Goal: Task Accomplishment & Management: Use online tool/utility

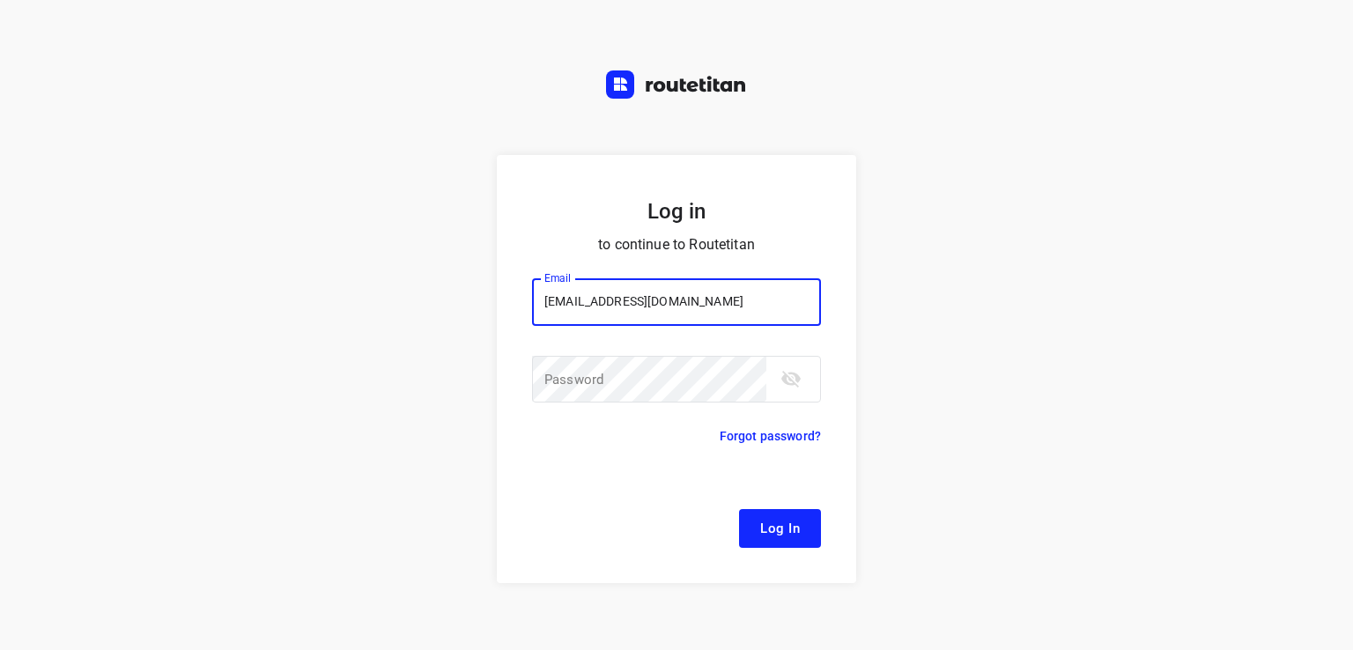
type input "[EMAIL_ADDRESS][DOMAIN_NAME]"
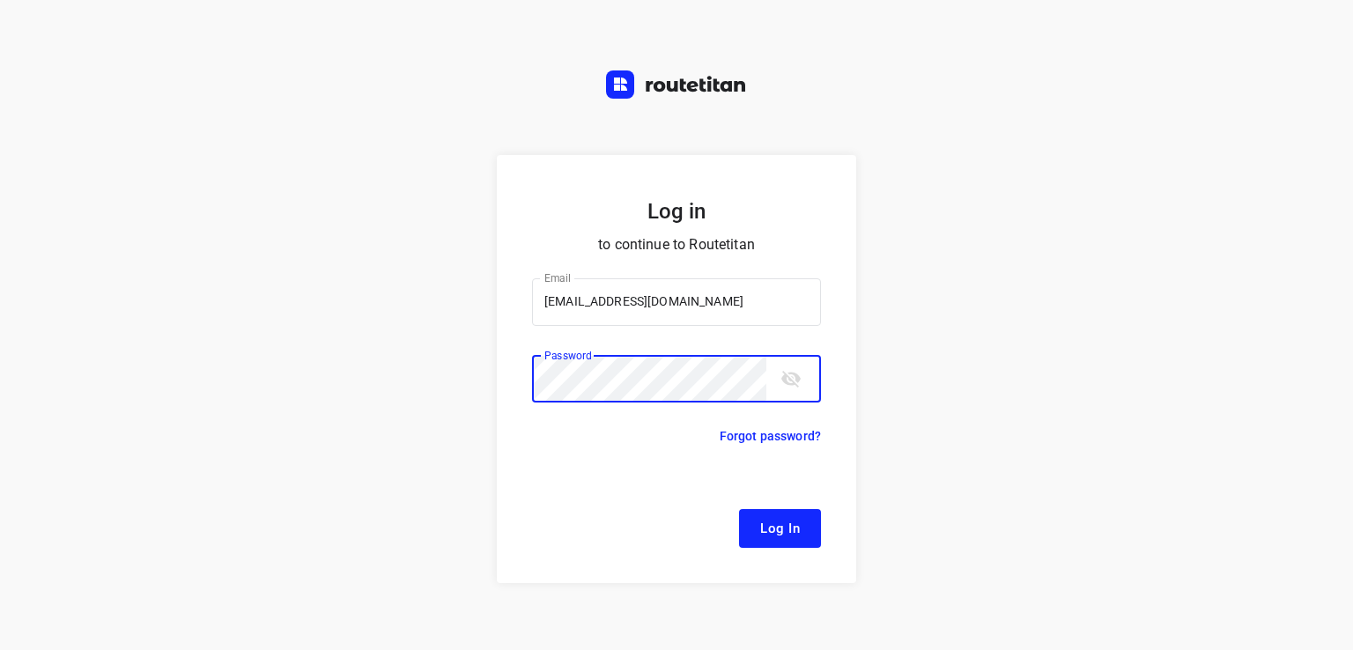
click at [739, 509] on button "Log In" at bounding box center [780, 528] width 82 height 39
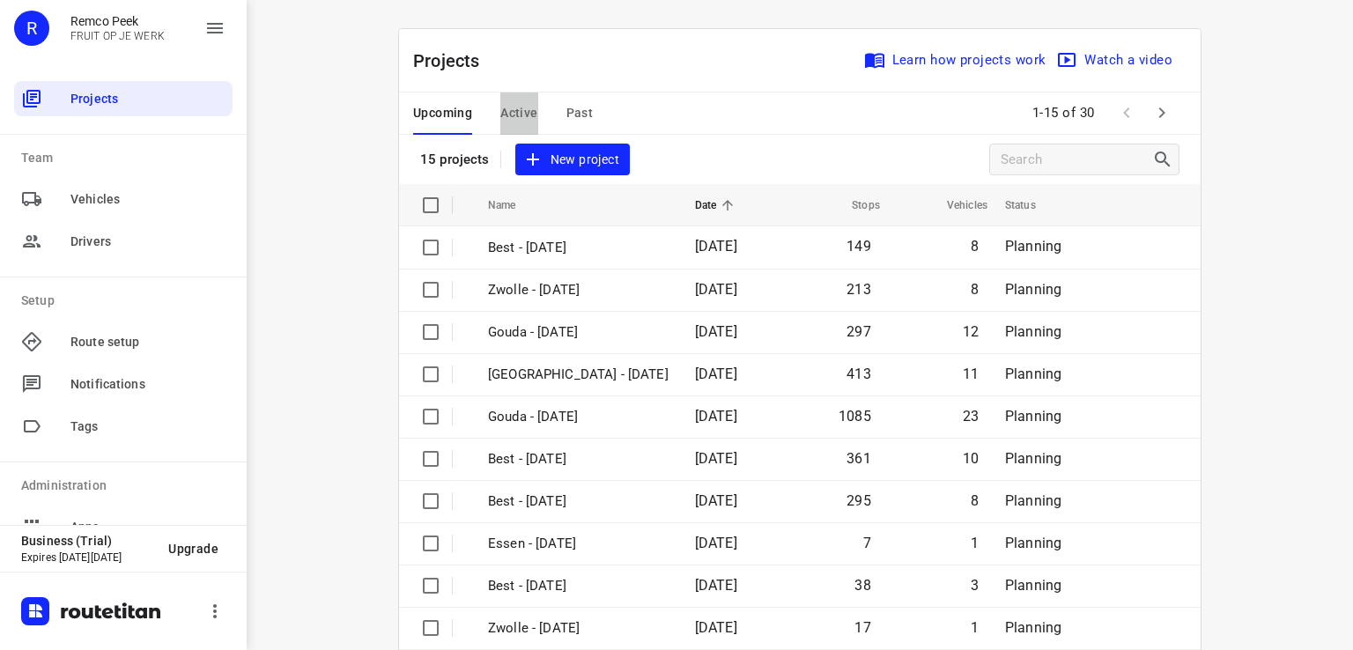
click at [515, 110] on span "Active" at bounding box center [518, 113] width 37 height 22
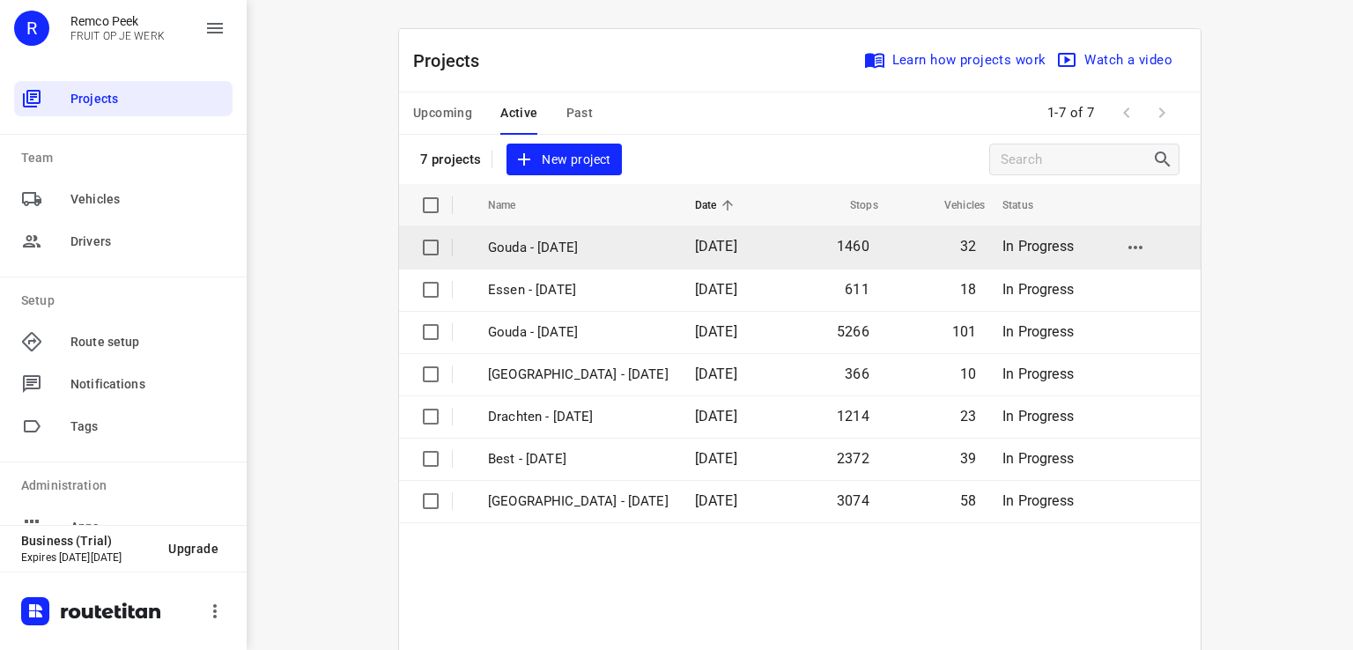
click at [538, 252] on p "Gouda - [DATE]" at bounding box center [578, 248] width 181 height 20
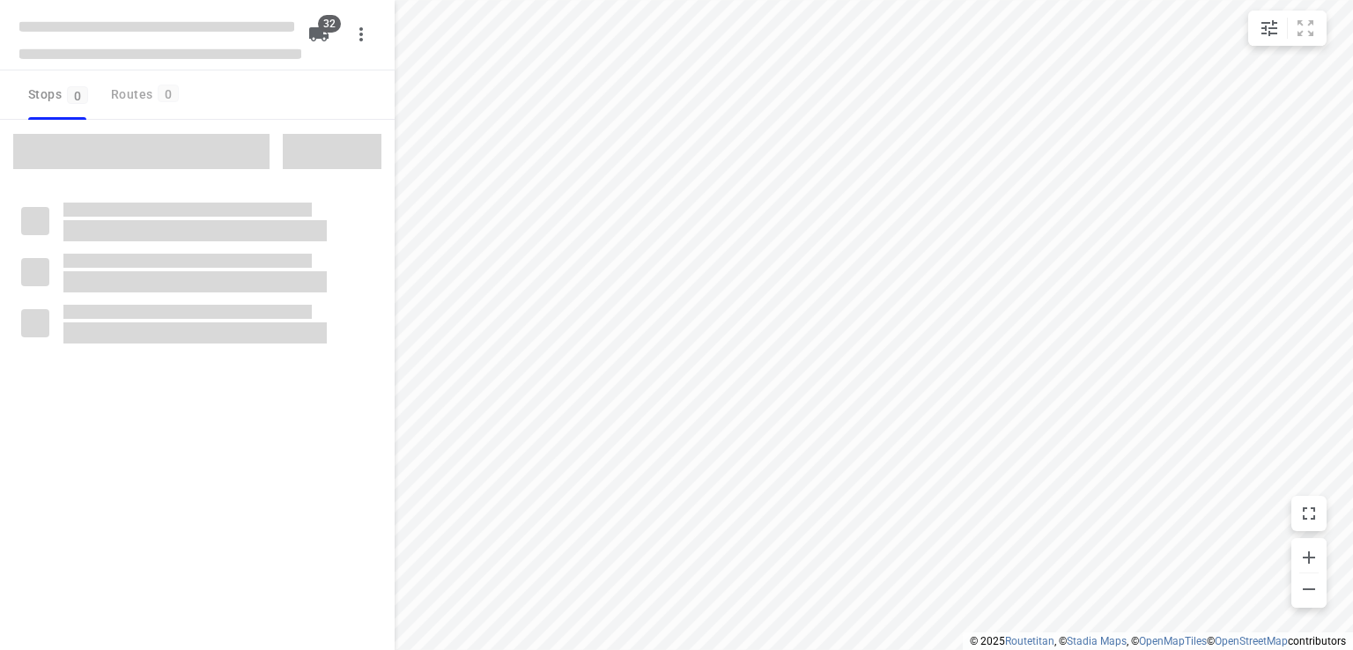
checkbox input "true"
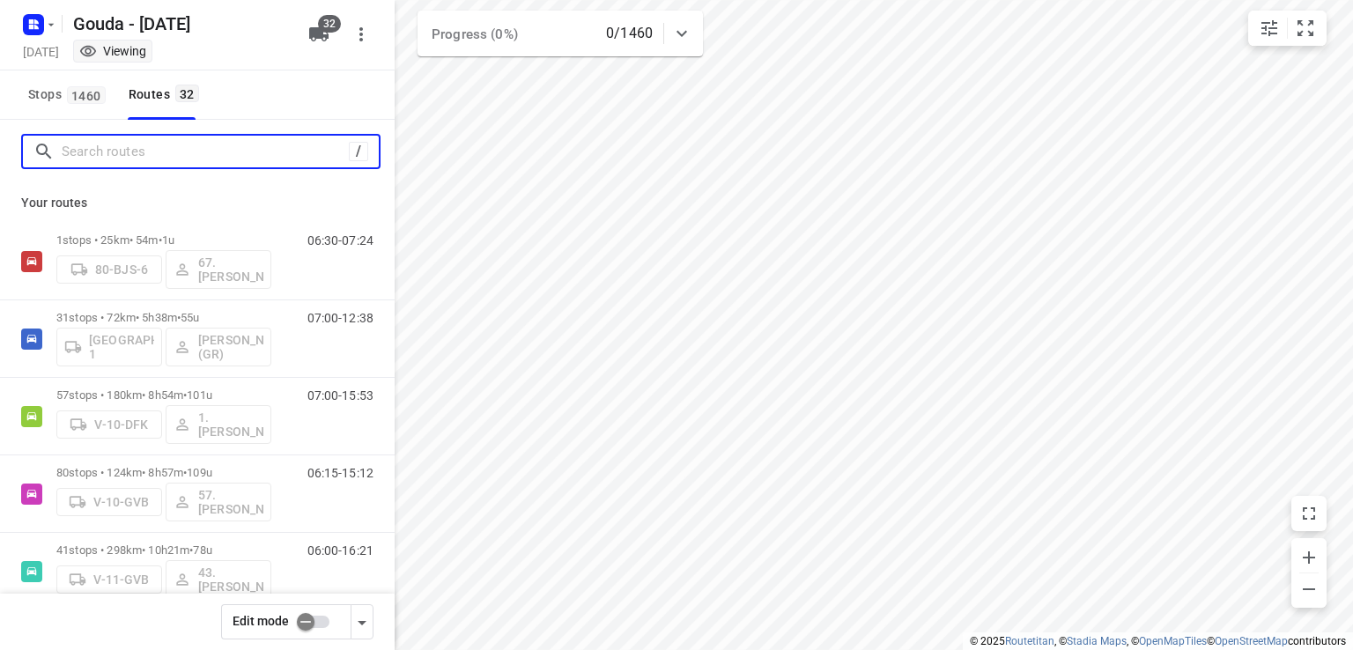
click at [189, 155] on input "Search routes" at bounding box center [205, 151] width 287 height 27
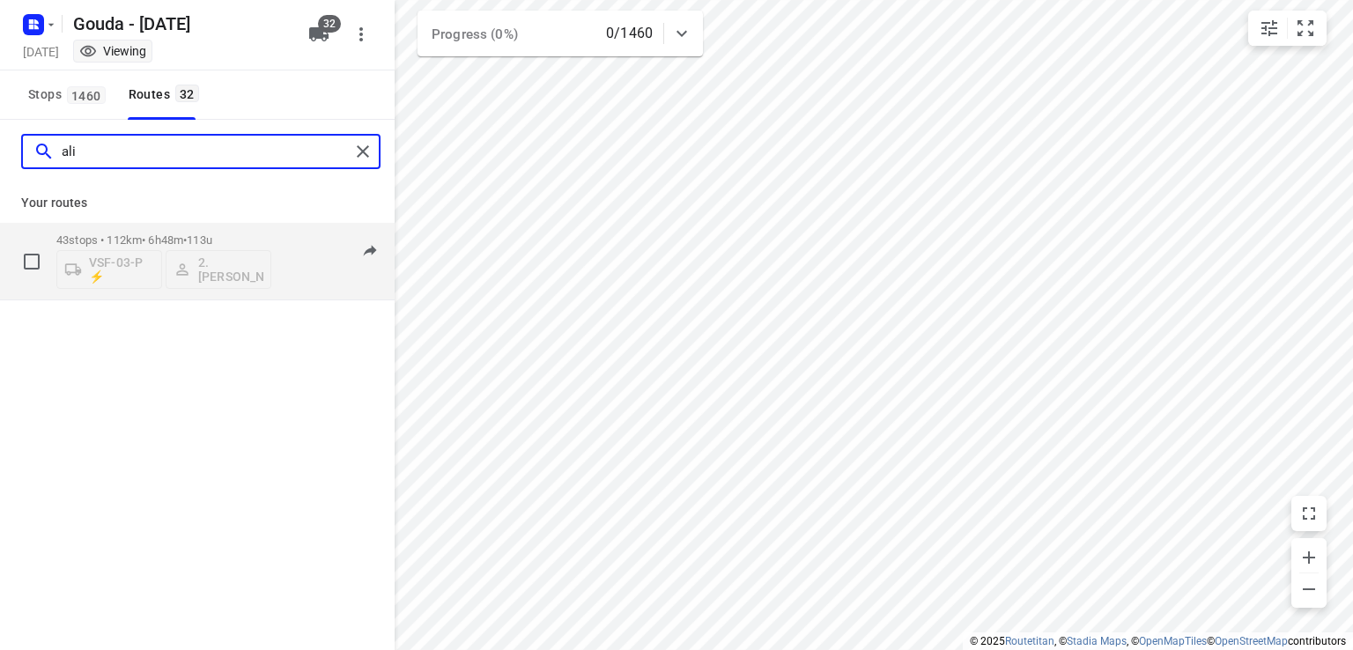
type input "ali"
click at [240, 234] on p "43 stops • 112km • 6h48m • 113u" at bounding box center [163, 239] width 215 height 13
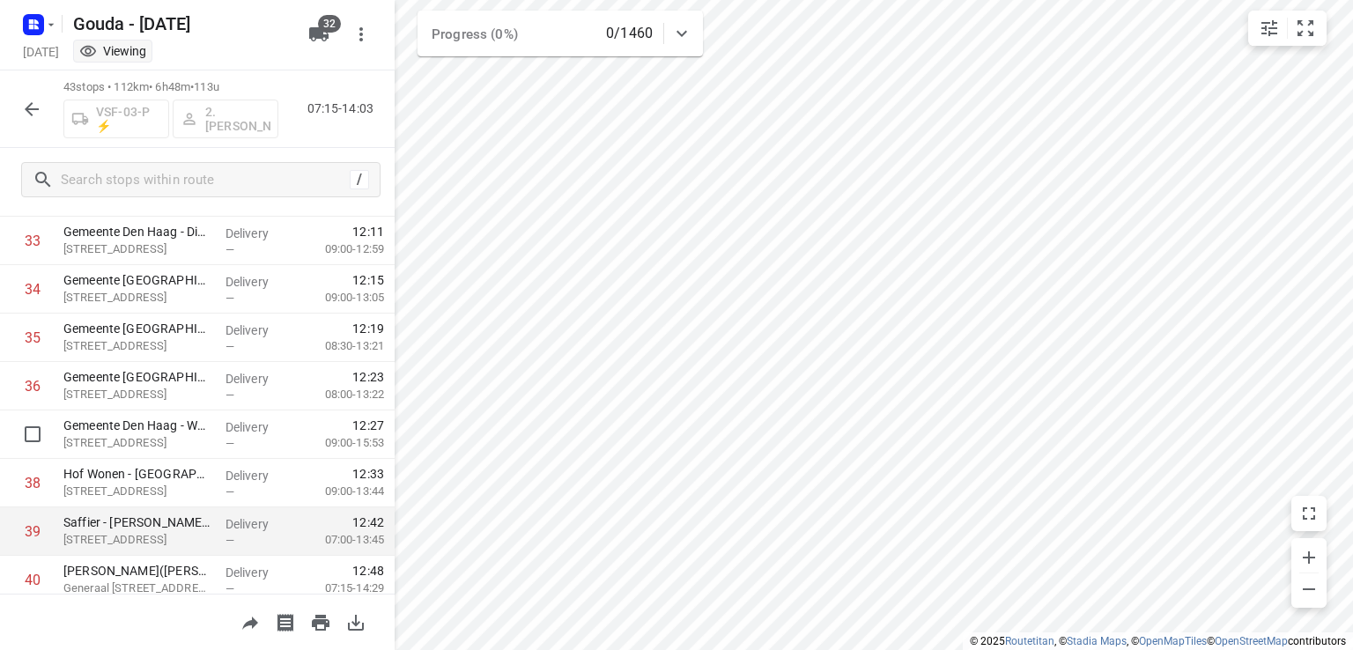
scroll to position [1662, 0]
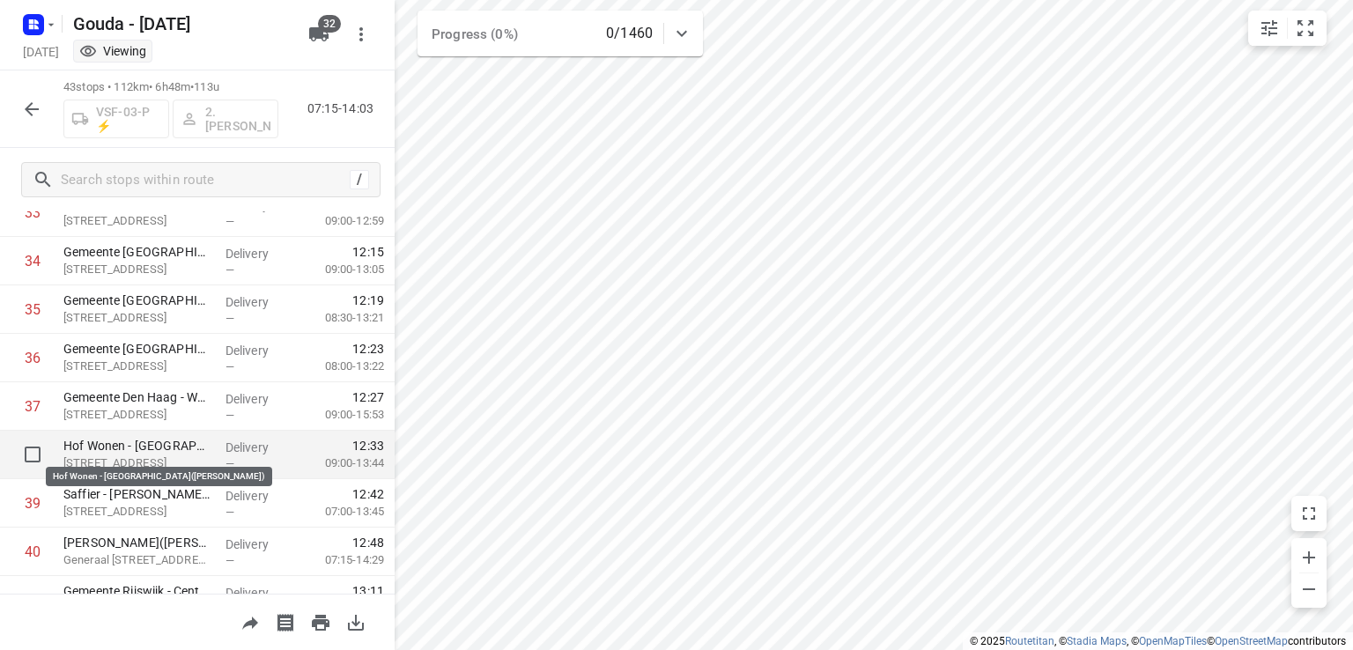
click at [154, 446] on p "Hof Wonen - Den Haag(Sabrina de Kruijf)" at bounding box center [137, 446] width 148 height 18
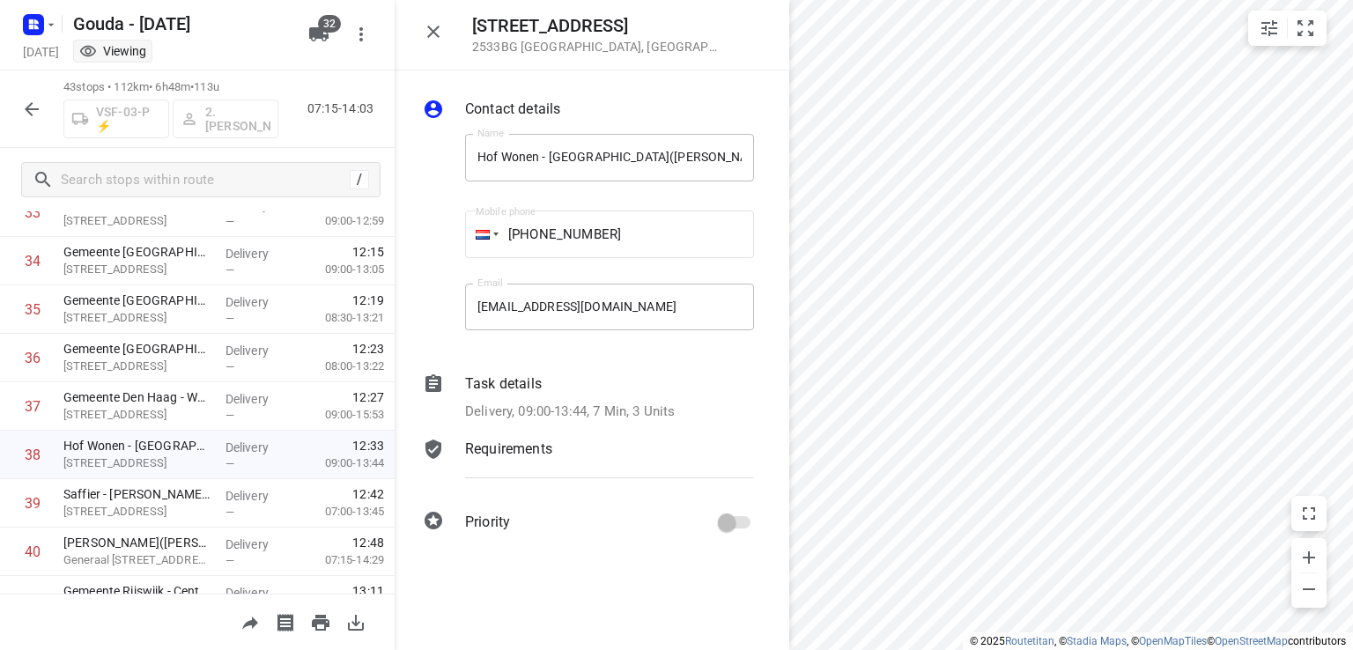
click at [429, 28] on icon "button" at bounding box center [433, 32] width 12 height 12
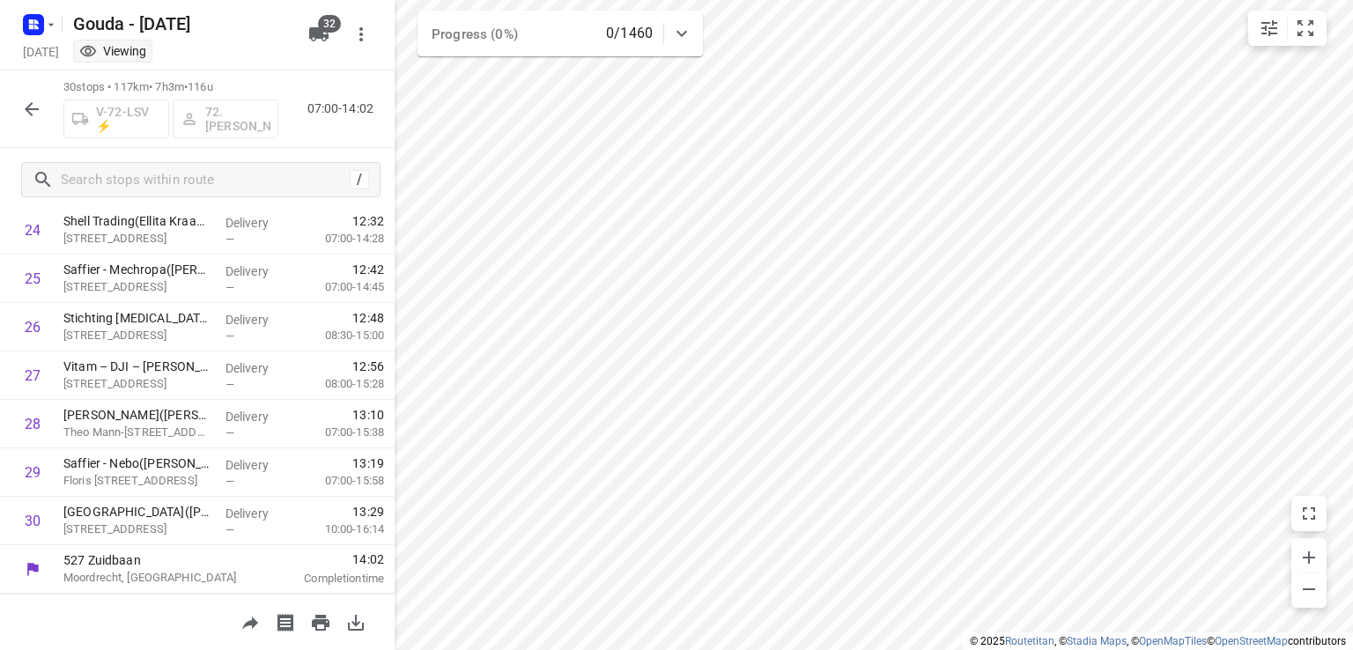
scroll to position [1208, 0]
click at [32, 109] on icon "button" at bounding box center [32, 109] width 14 height 14
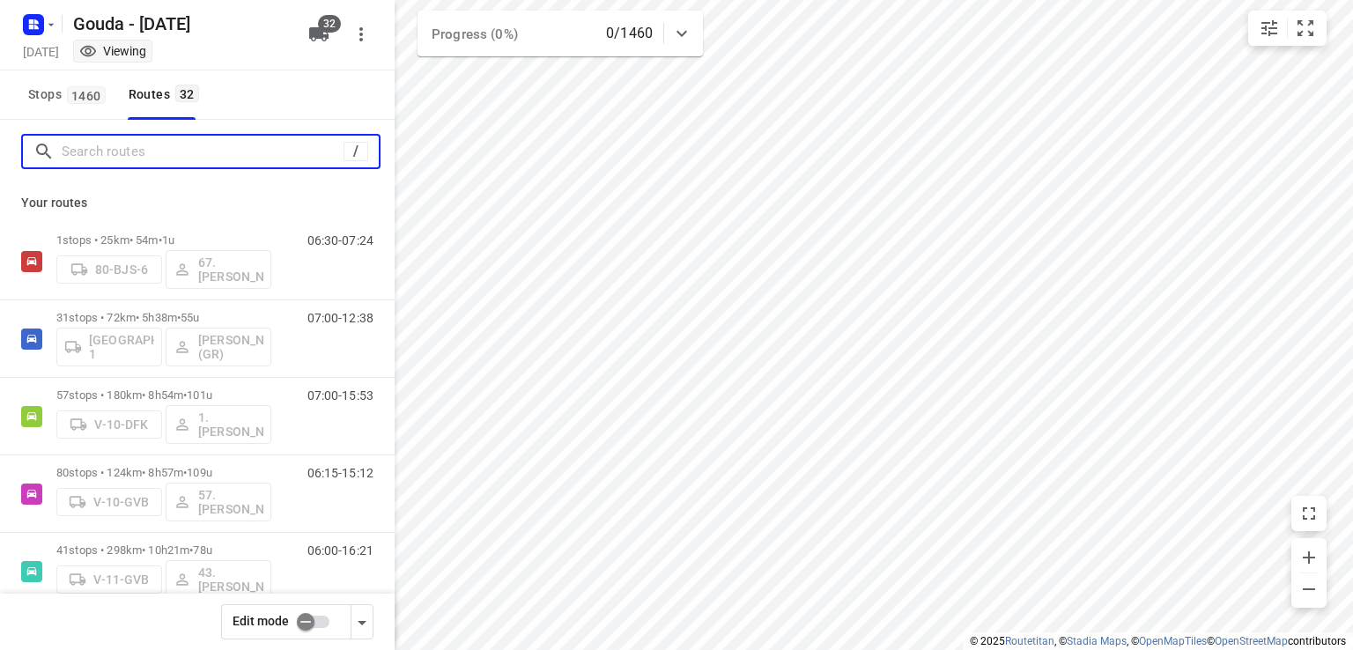
click at [145, 153] on input "Search routes" at bounding box center [203, 151] width 282 height 27
click at [162, 149] on input "Search routes" at bounding box center [220, 151] width 317 height 27
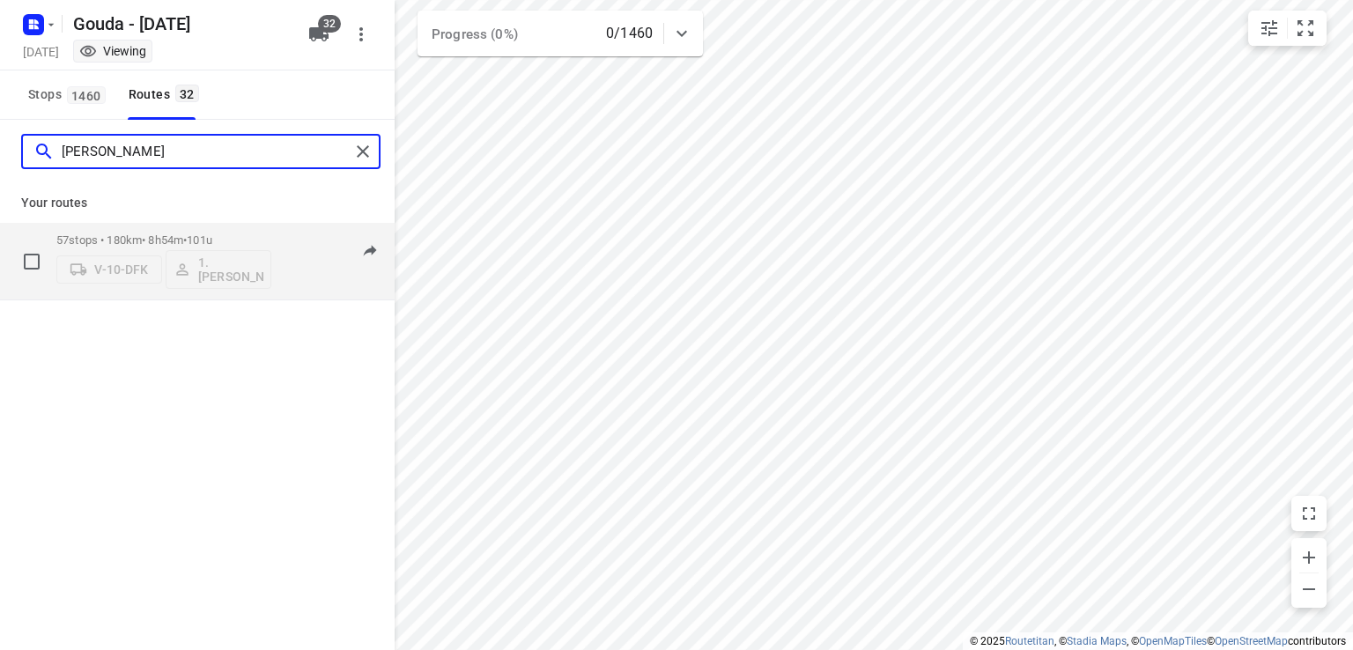
type input "abdul"
click at [240, 225] on div "57 stops • 180km • 8h54m • 101u V-10-DFK 1. Abdul Shadeh" at bounding box center [163, 261] width 215 height 73
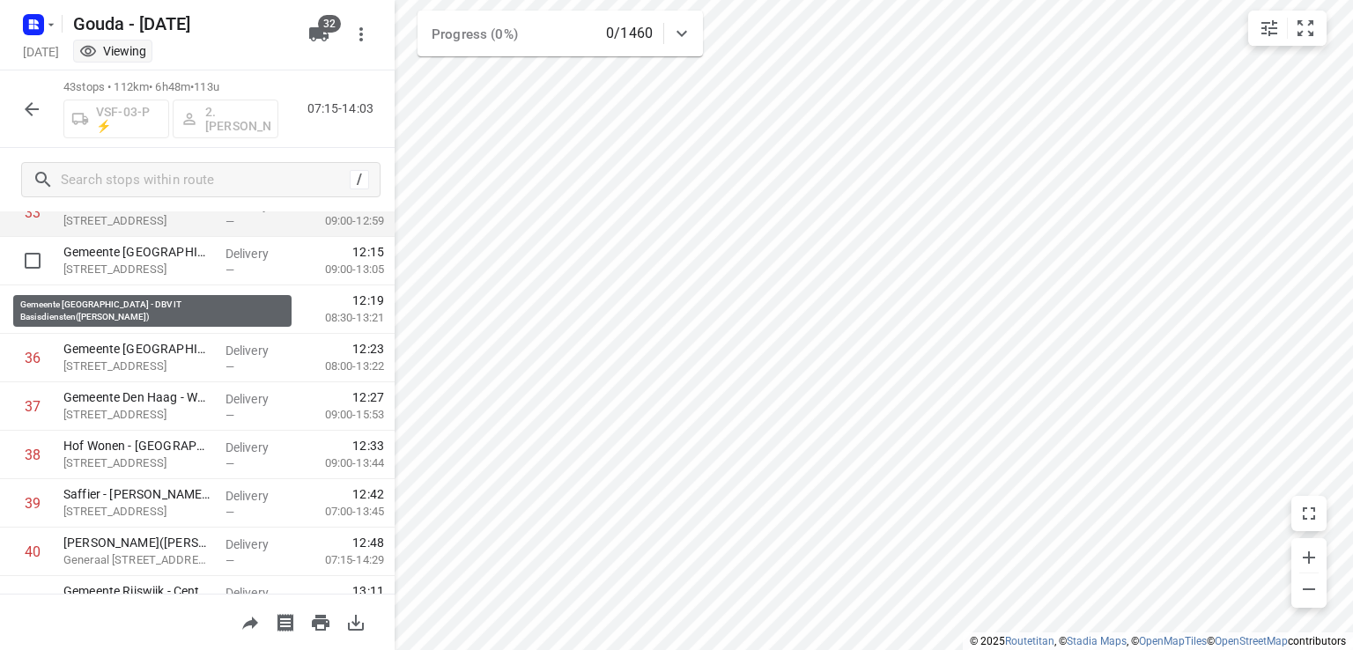
scroll to position [1573, 0]
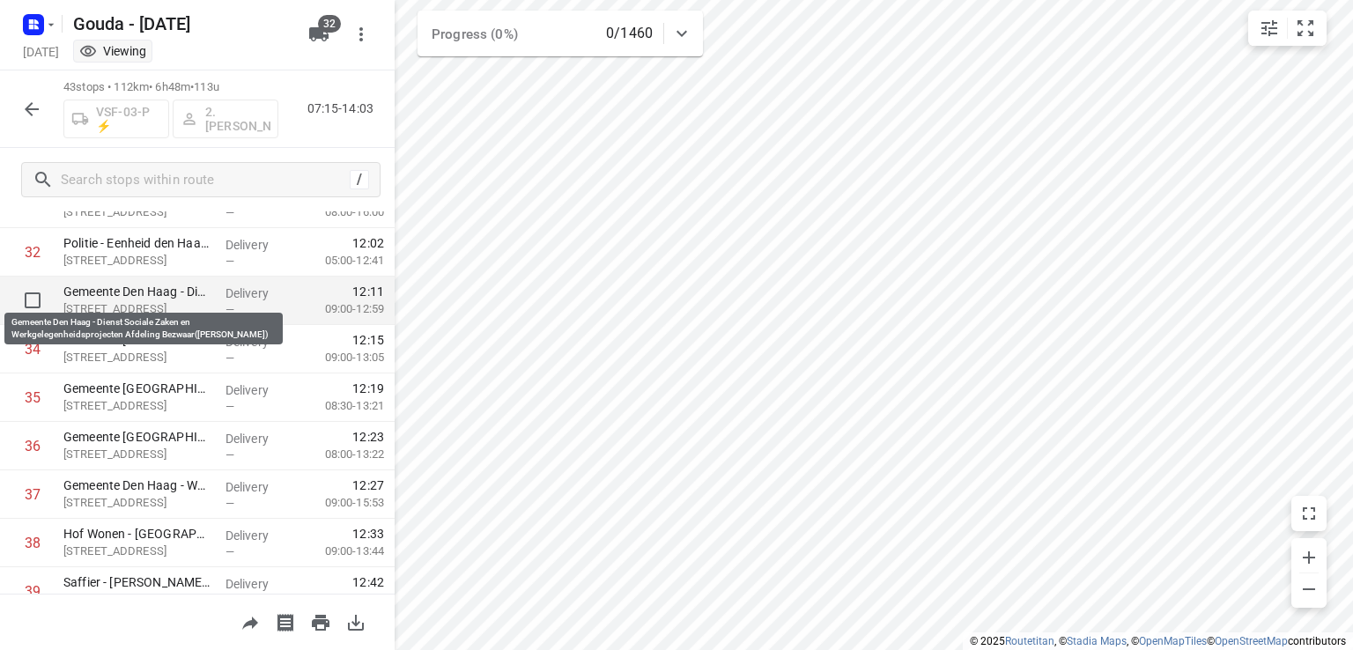
click at [163, 292] on p "Gemeente Den Haag - Dienst Sociale Zaken en Werkgelegenheidsprojecten Afdeling …" at bounding box center [137, 292] width 148 height 18
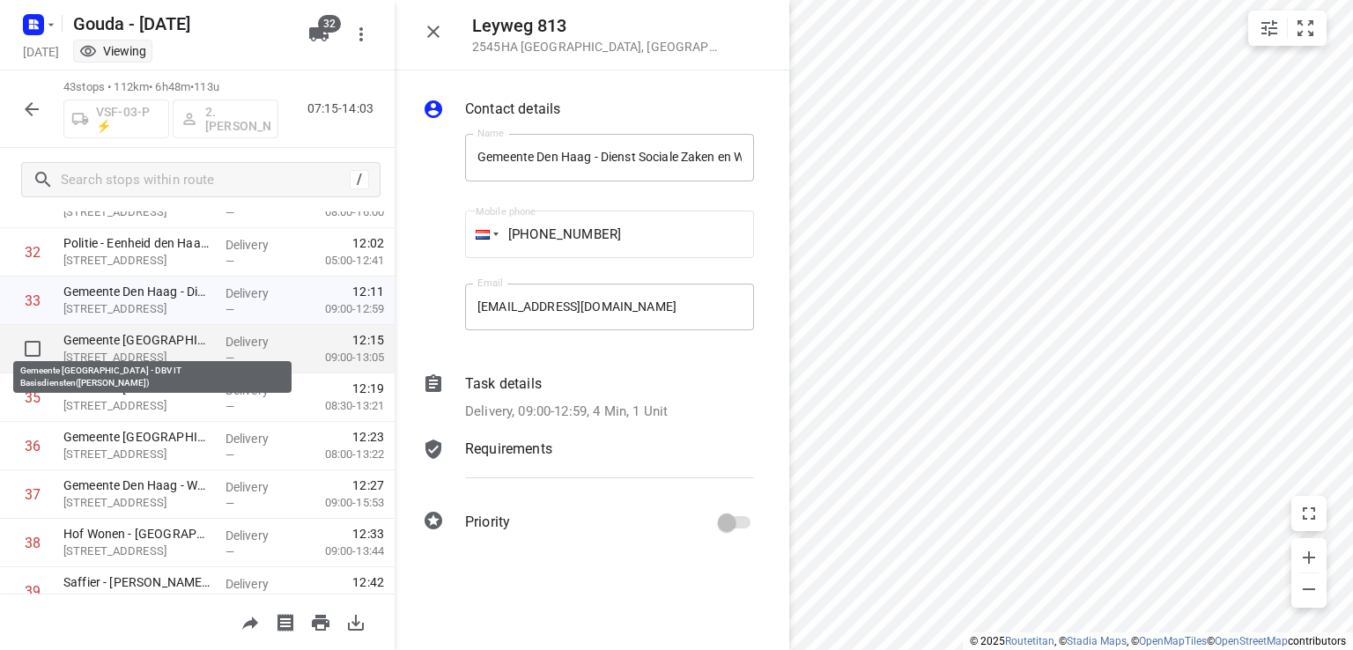
click at [153, 346] on p "Gemeente Den Haag - DBV IT Basisdiensten(Judy Pawiro)" at bounding box center [137, 340] width 148 height 18
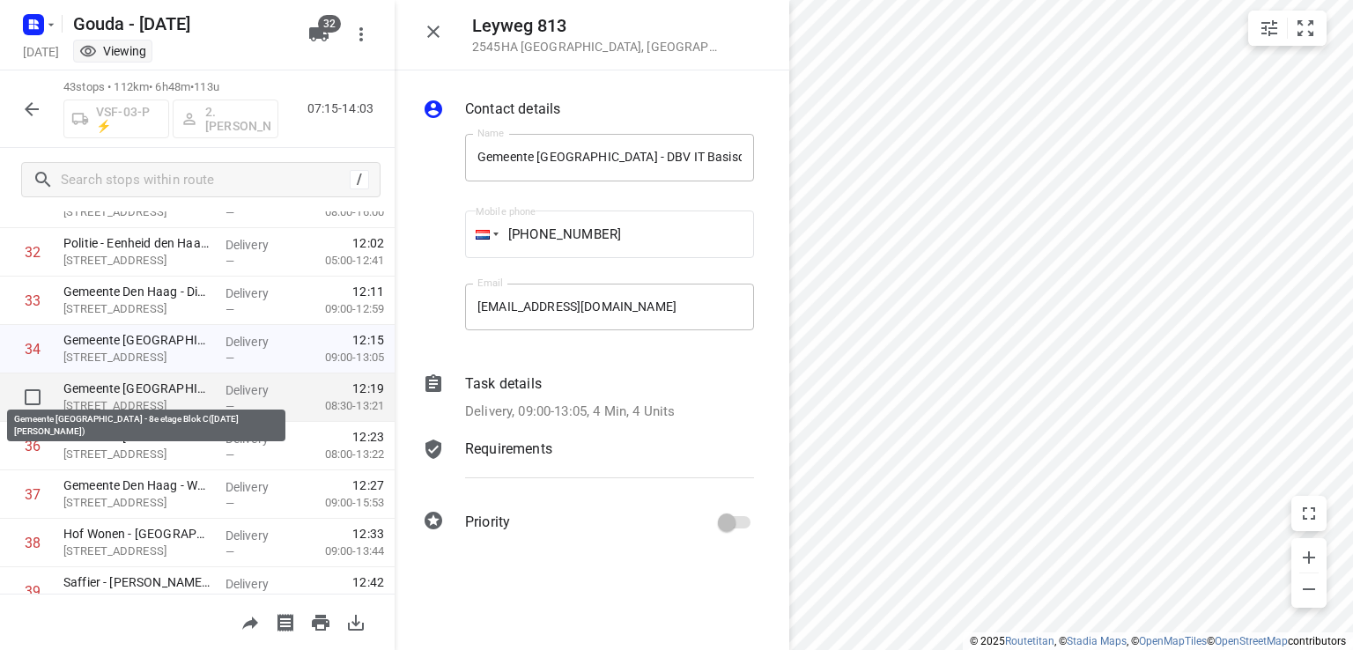
click at [151, 389] on p "Gemeente Den Haag - 8e etage Blok C(Lucia Oedairadjsingh)" at bounding box center [137, 389] width 148 height 18
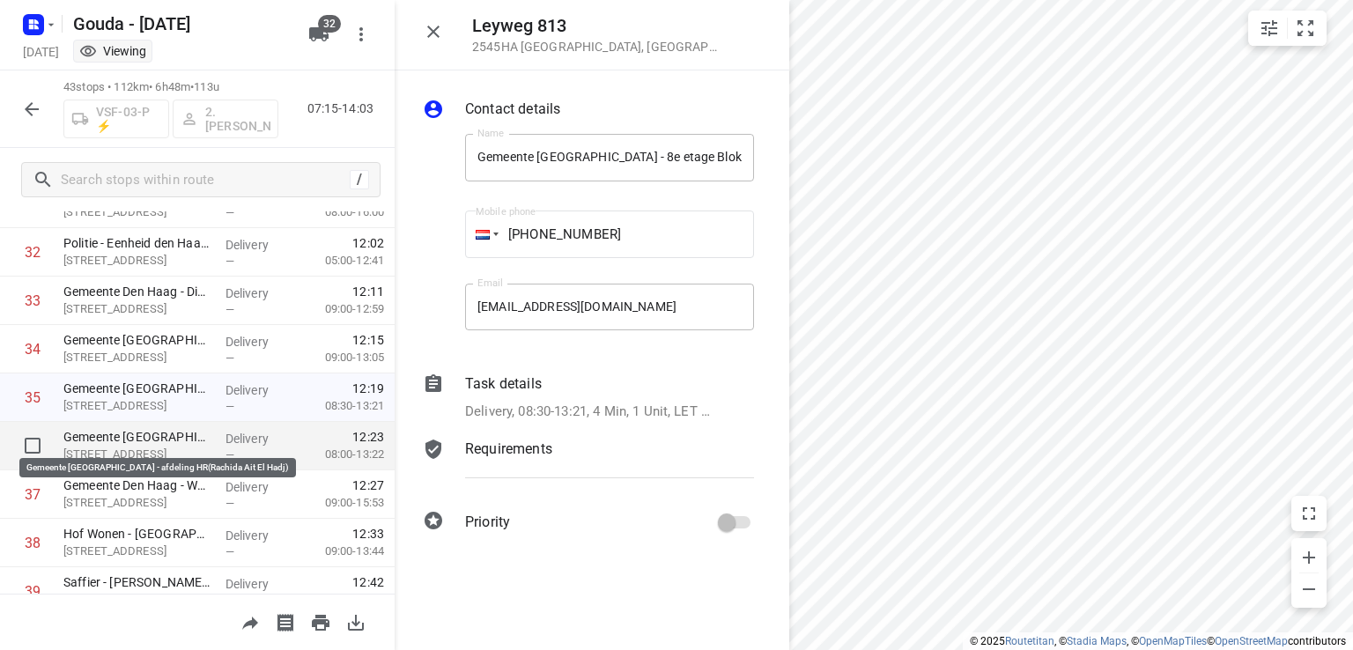
click at [137, 440] on p "Gemeente Den Haag - afdeling HR(Rachida Ait El Hadj)" at bounding box center [137, 437] width 148 height 18
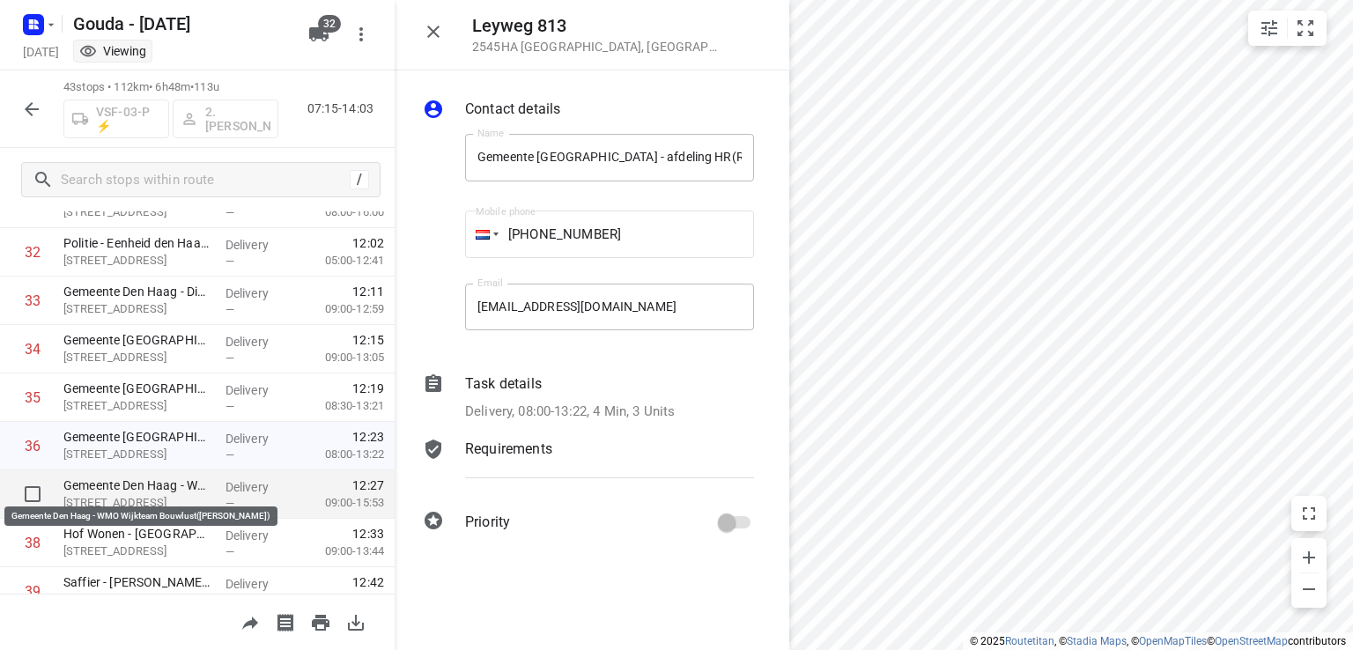
click at [125, 489] on p "Gemeente Den Haag - WMO Wijkteam Bouwlust(Astrid Bronsgeest)" at bounding box center [137, 486] width 148 height 18
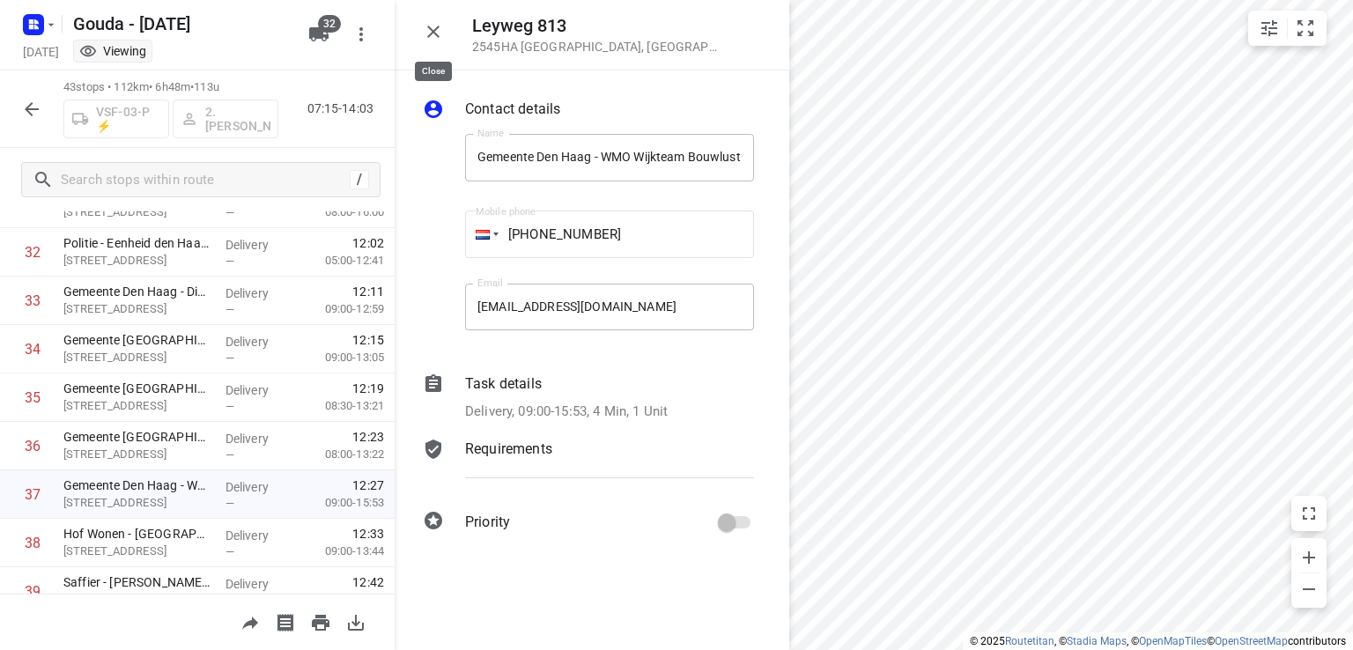
click at [432, 30] on icon "button" at bounding box center [433, 32] width 12 height 12
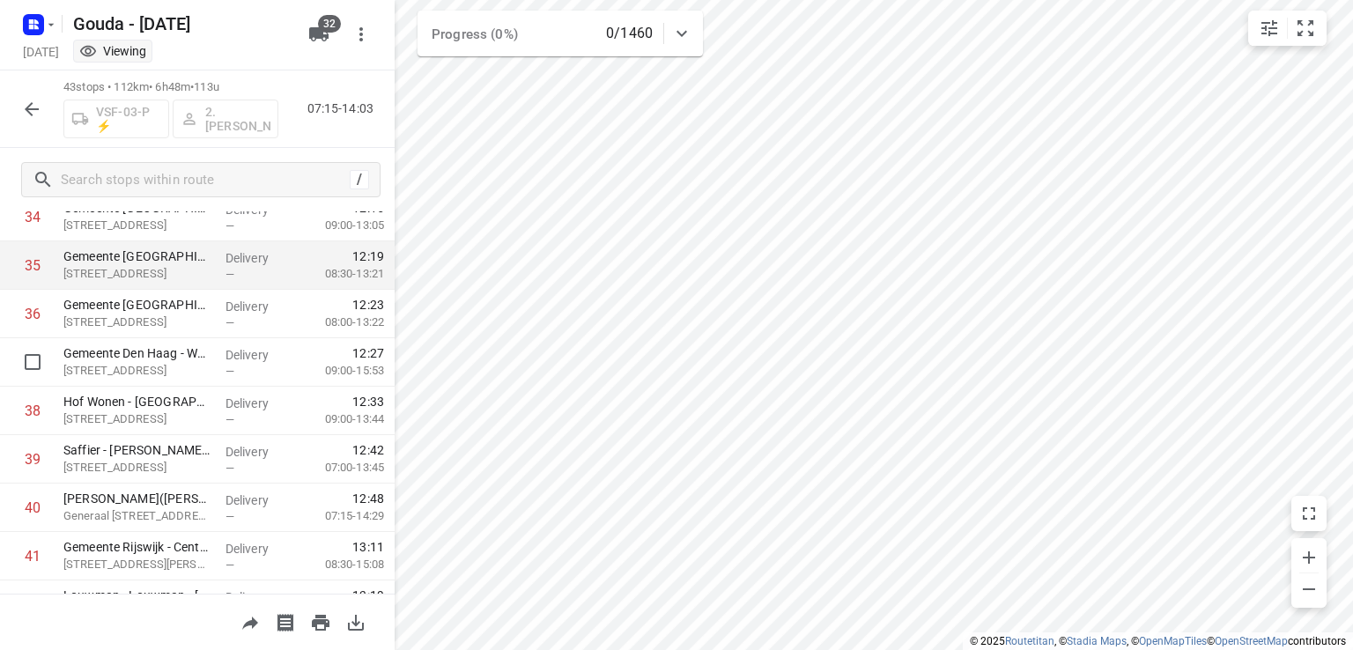
scroll to position [1618, 0]
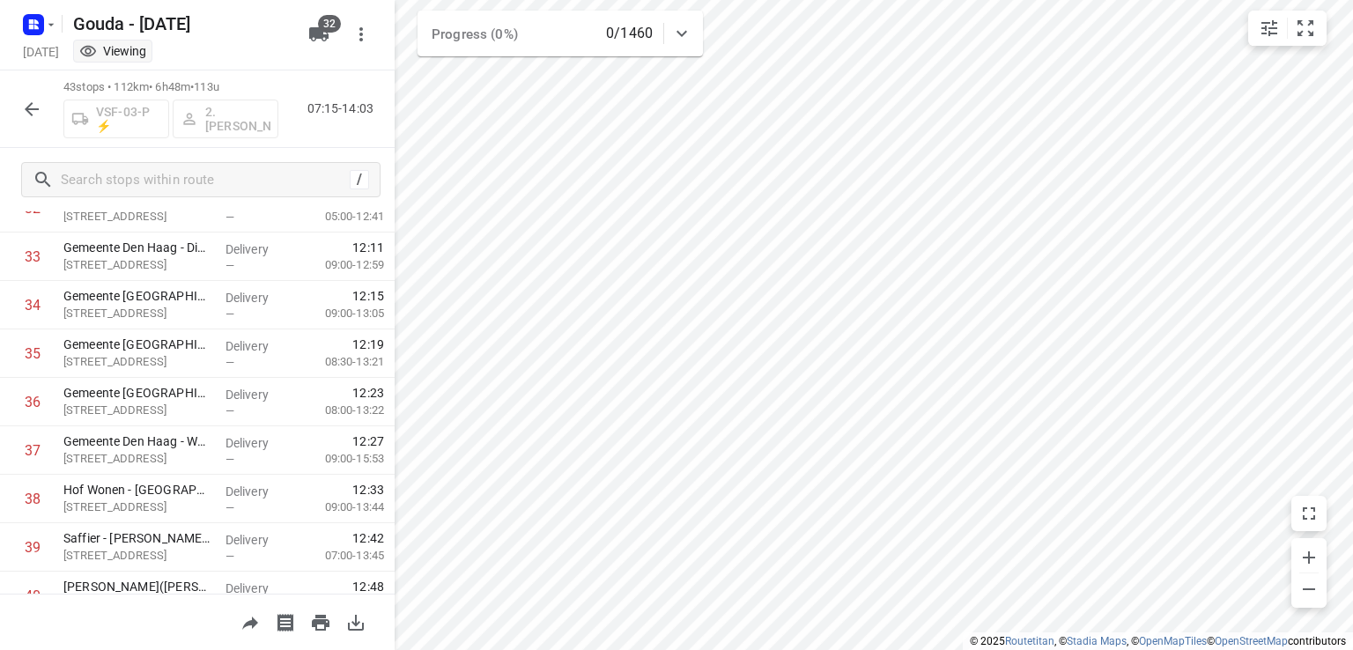
click at [38, 100] on icon "button" at bounding box center [31, 109] width 21 height 21
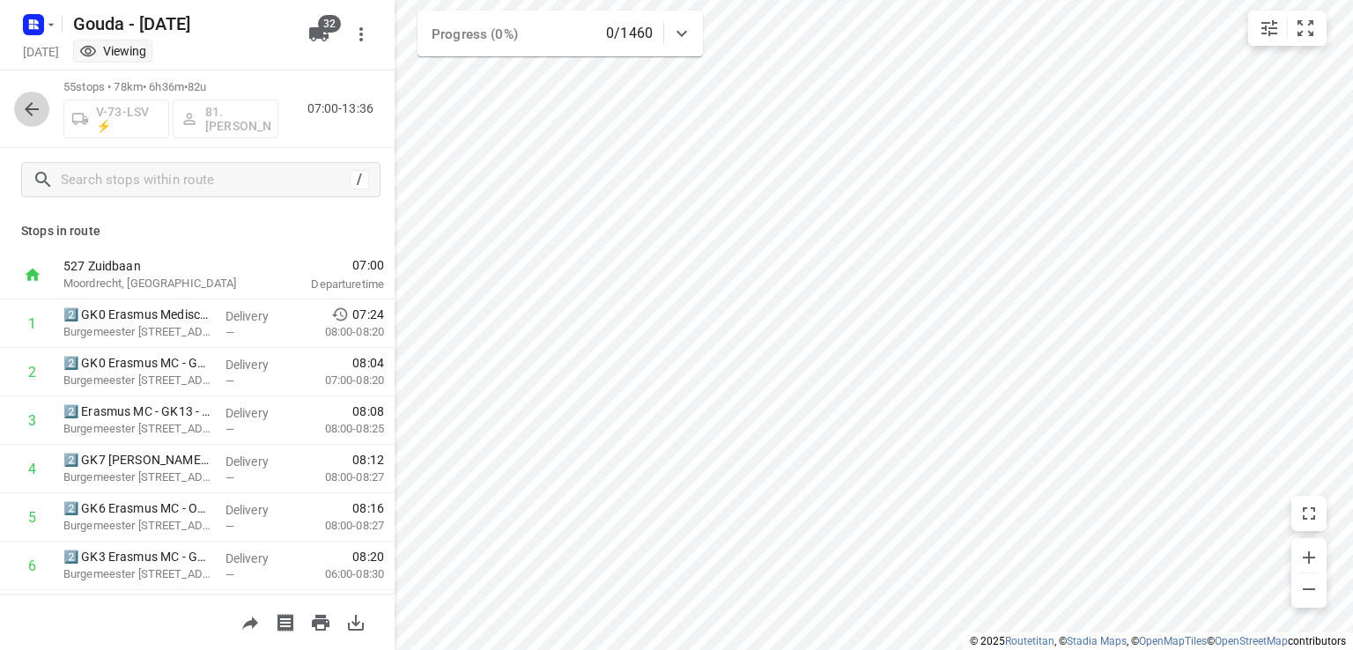
click at [27, 109] on icon "button" at bounding box center [32, 109] width 14 height 14
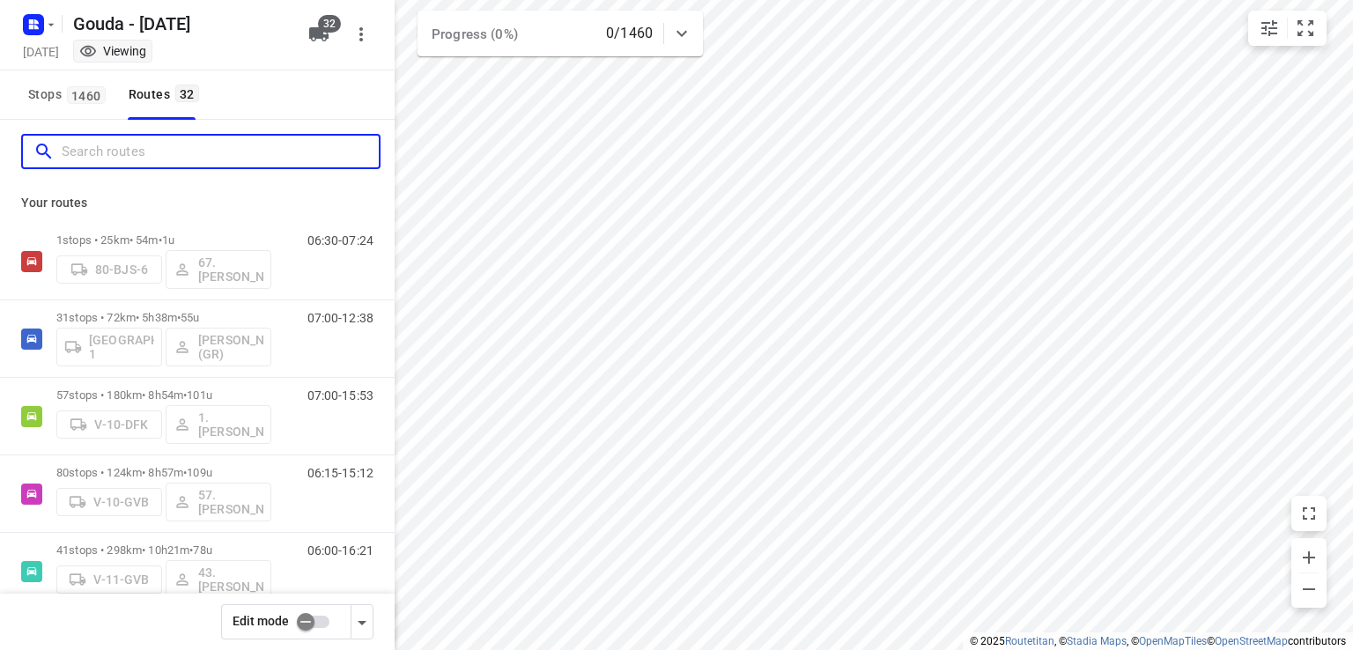
click at [159, 163] on input "Search routes" at bounding box center [220, 151] width 317 height 27
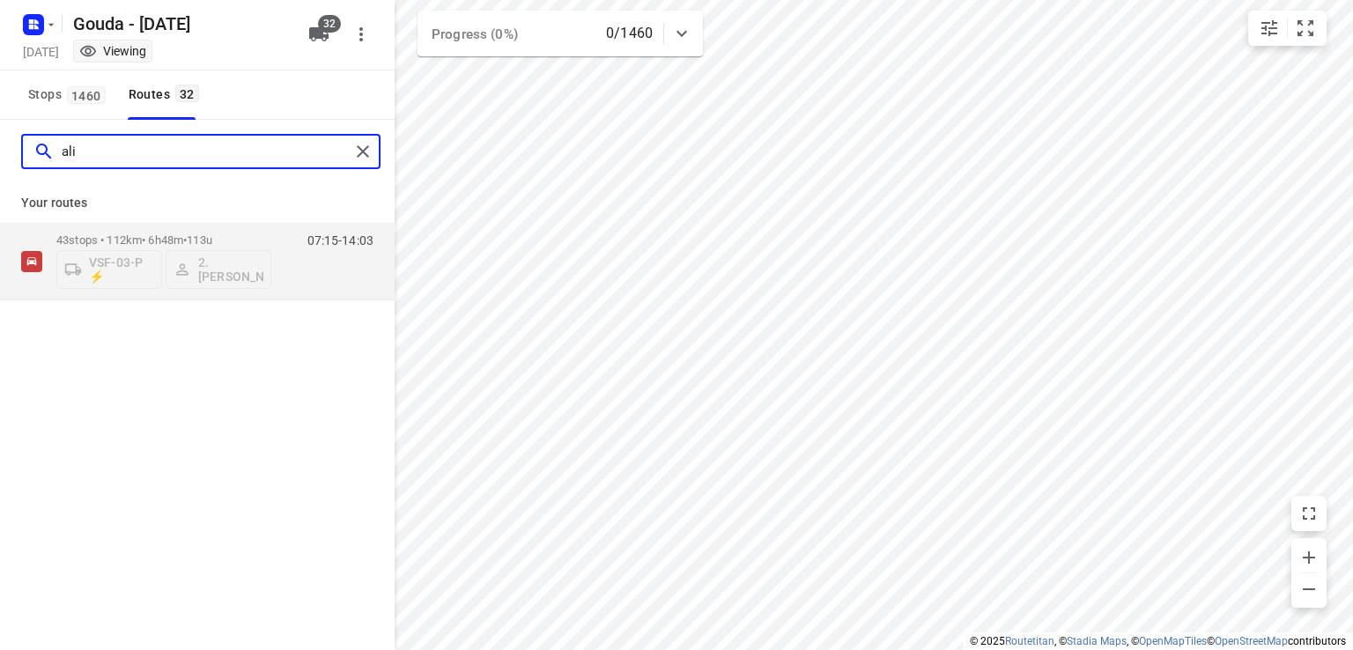
type input "ali"
click at [321, 36] on icon "button" at bounding box center [318, 34] width 19 height 14
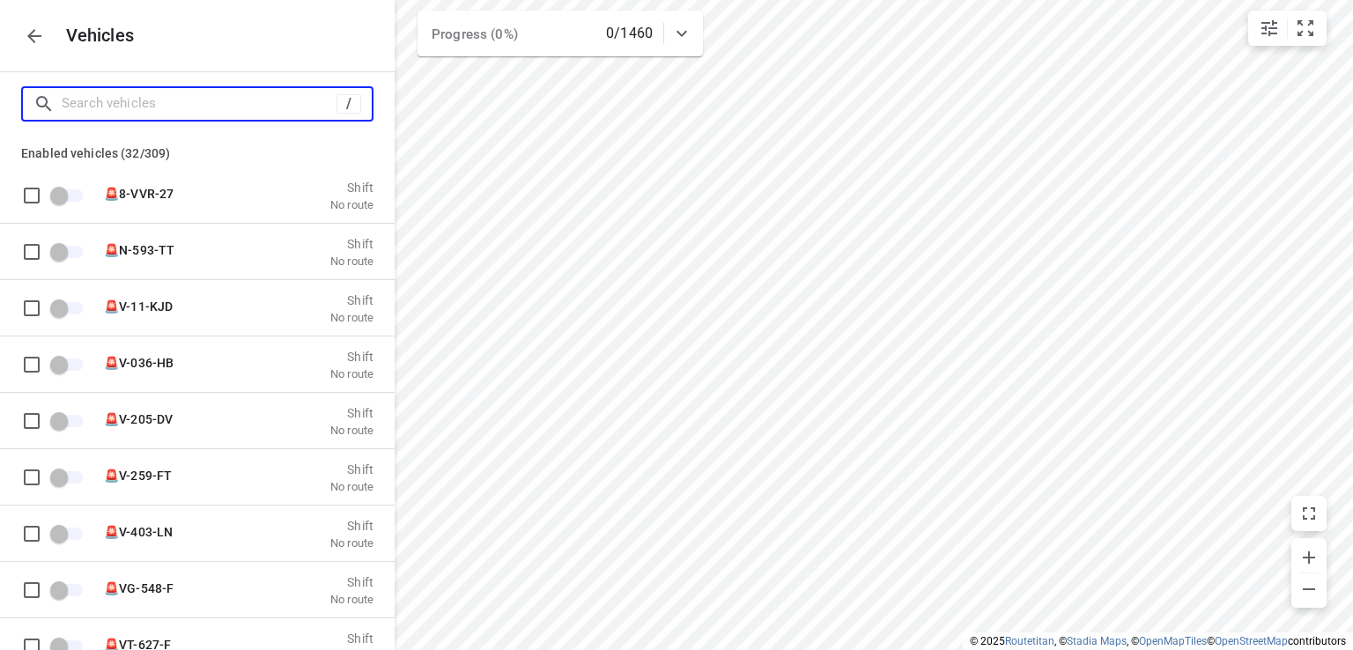
click at [212, 111] on input "Search vehicles" at bounding box center [199, 103] width 275 height 27
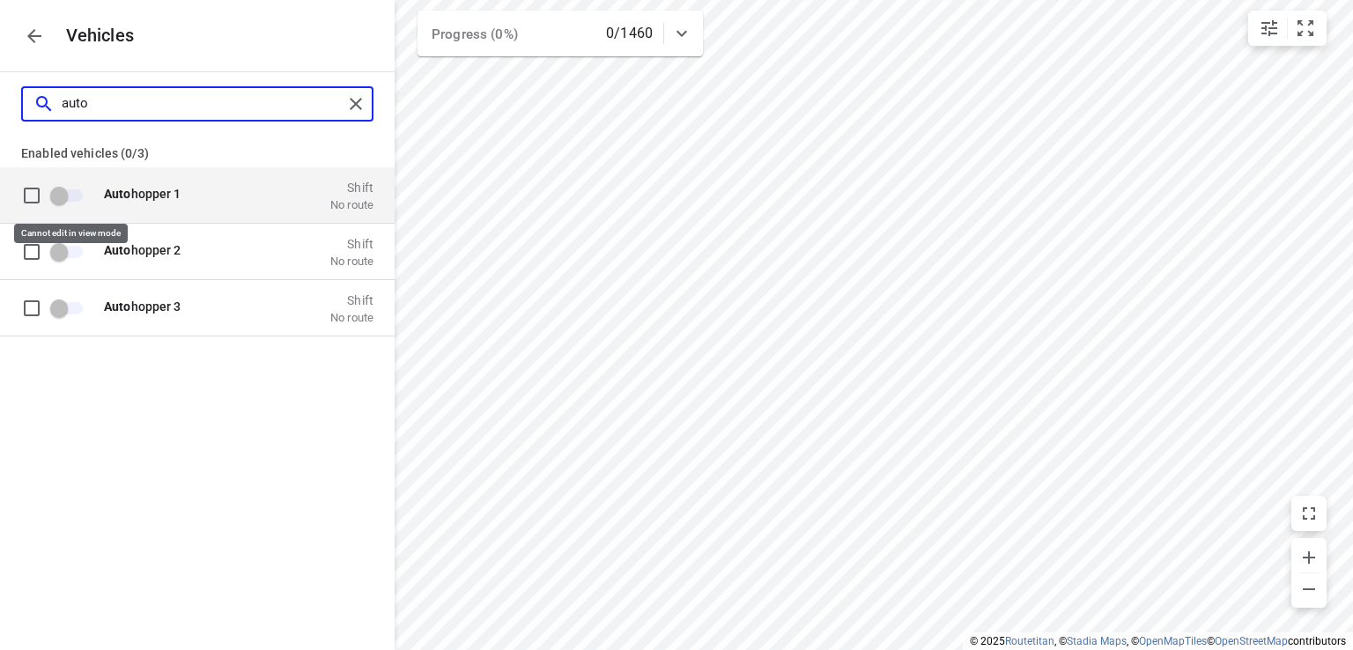
type input "auto"
click at [60, 195] on span "grid" at bounding box center [68, 195] width 30 height 12
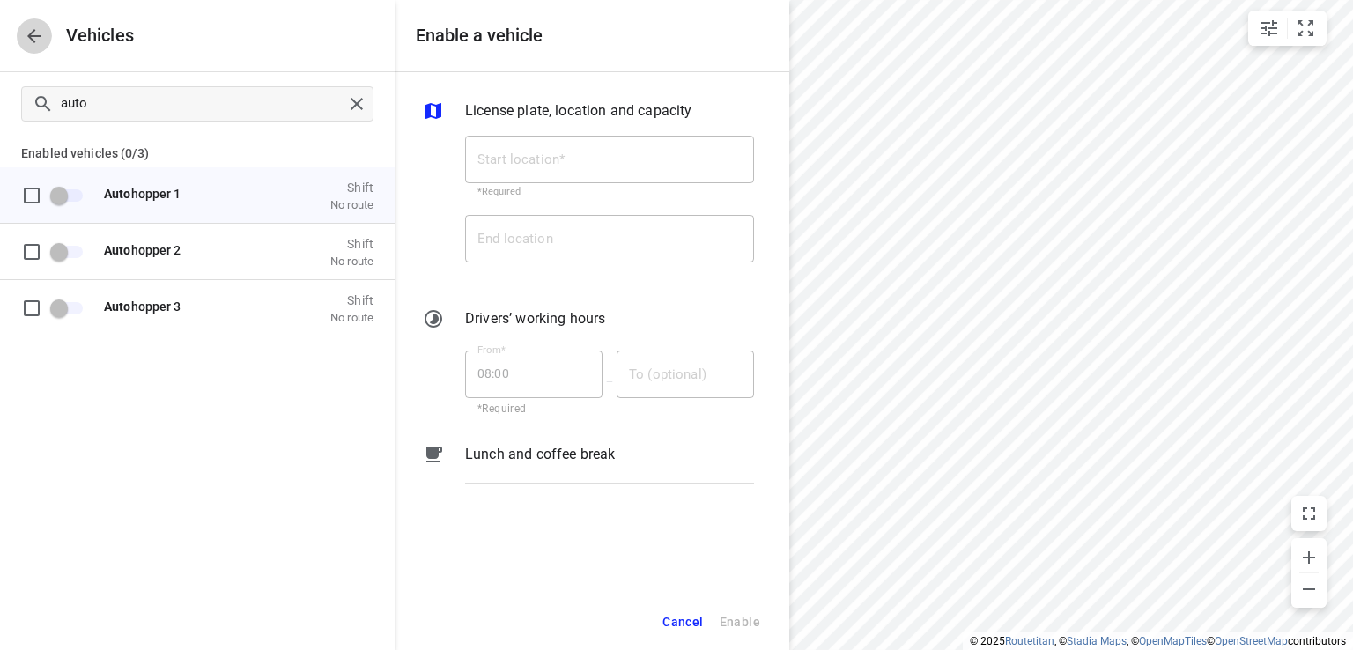
click at [24, 41] on icon "button" at bounding box center [34, 36] width 21 height 21
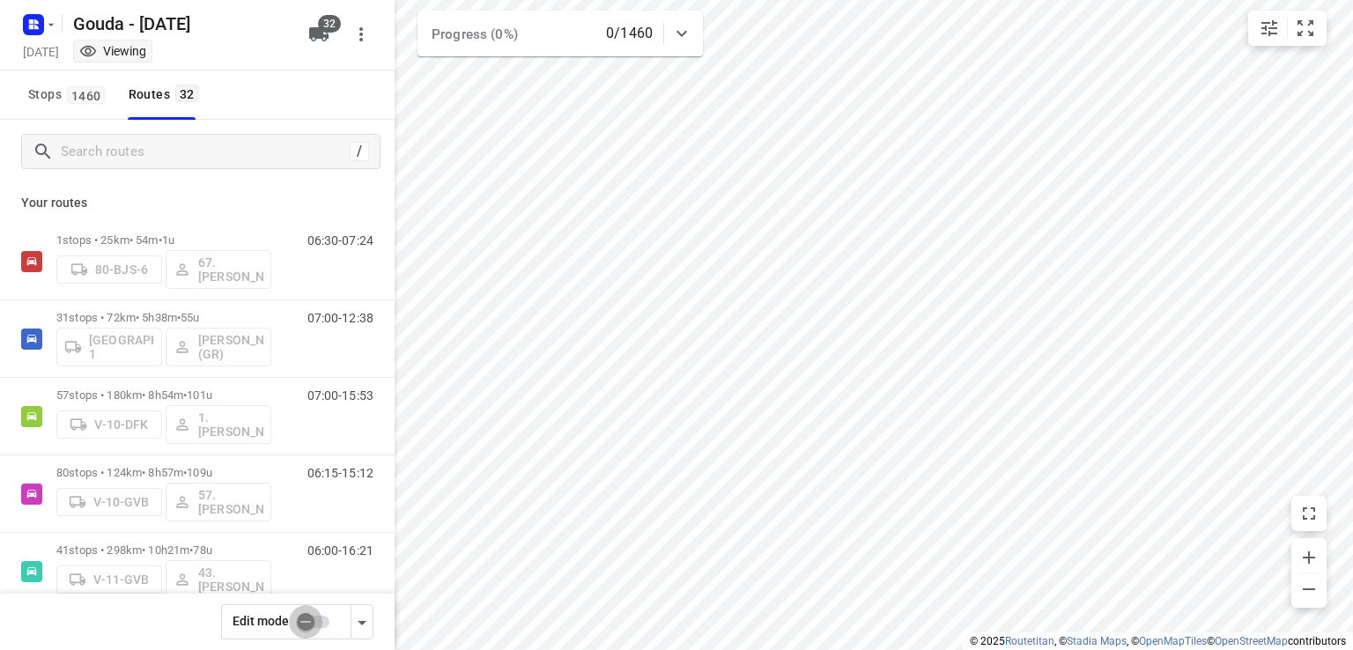
click at [310, 628] on input "checkbox" at bounding box center [305, 621] width 100 height 33
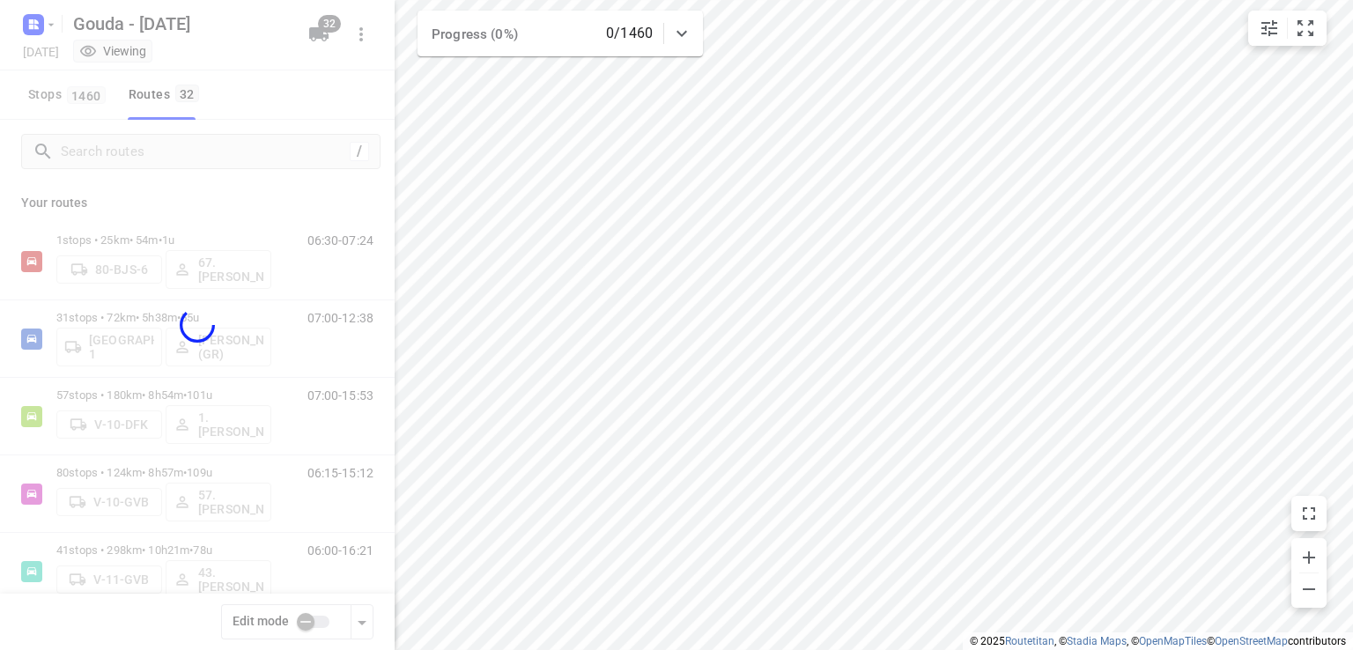
checkbox input "true"
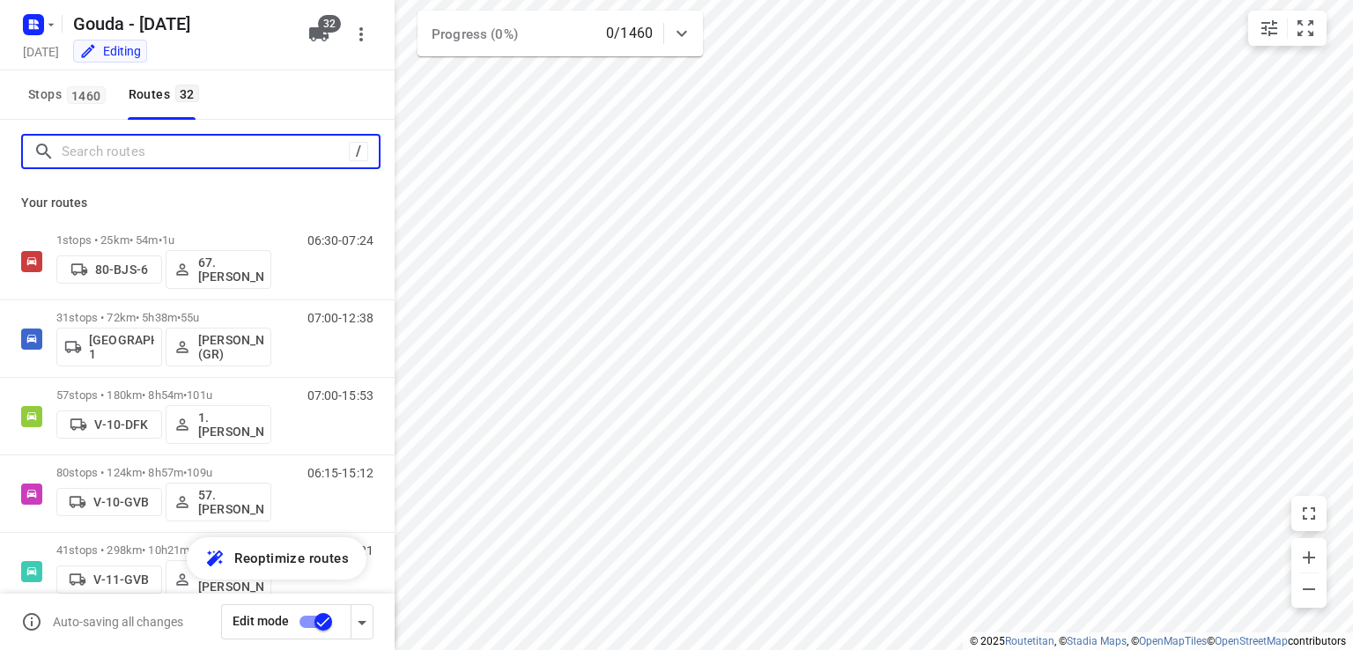
click at [178, 155] on input "Search routes" at bounding box center [205, 151] width 287 height 27
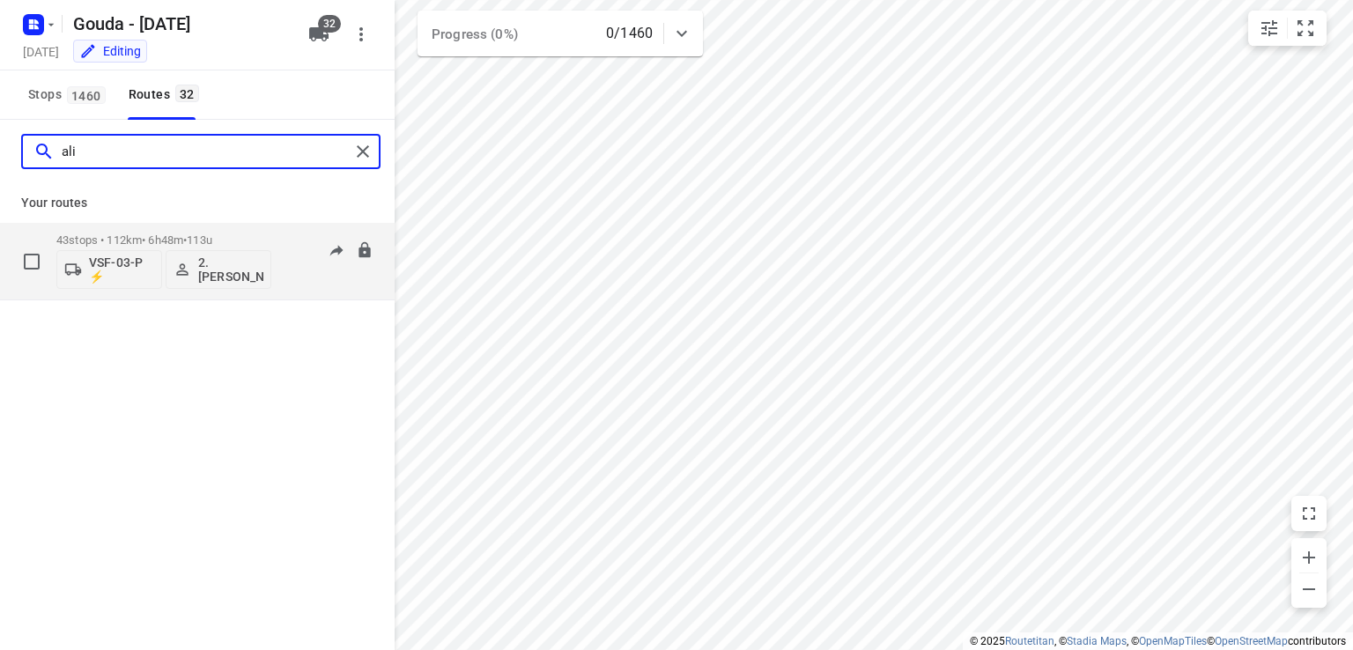
type input "ali"
click at [236, 235] on p "43 stops • 112km • 6h48m • 113u" at bounding box center [163, 239] width 215 height 13
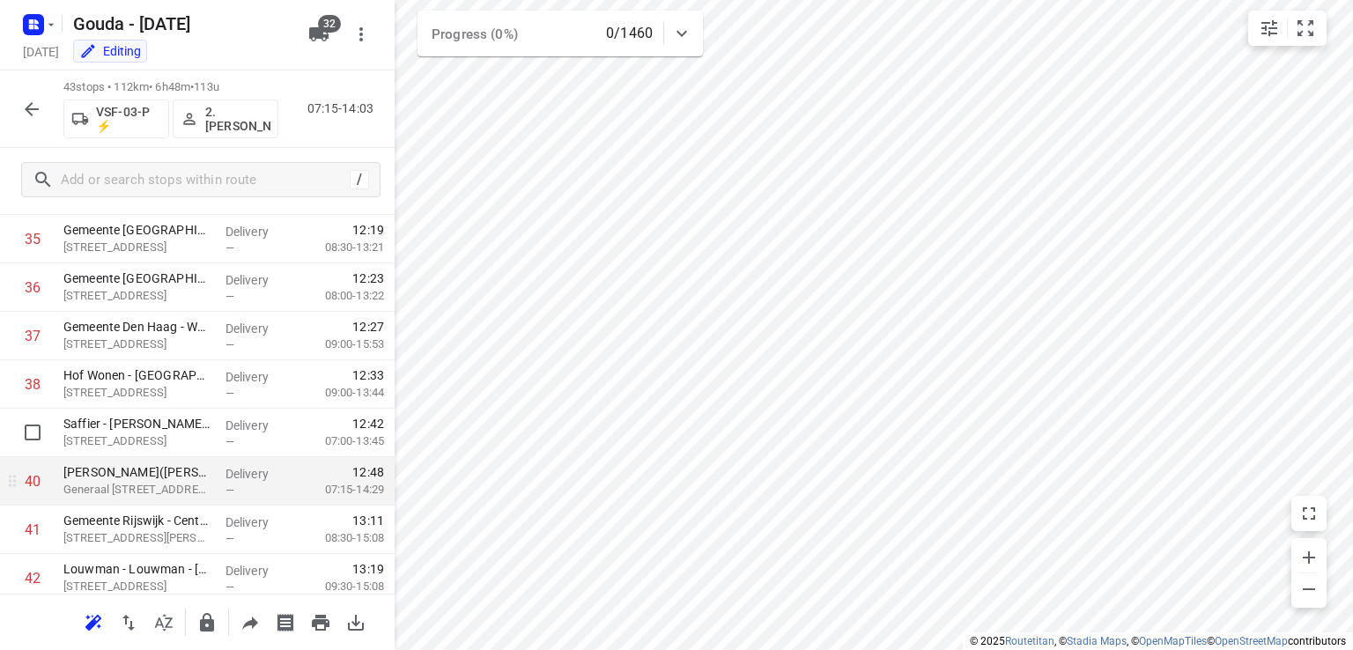
scroll to position [1762, 0]
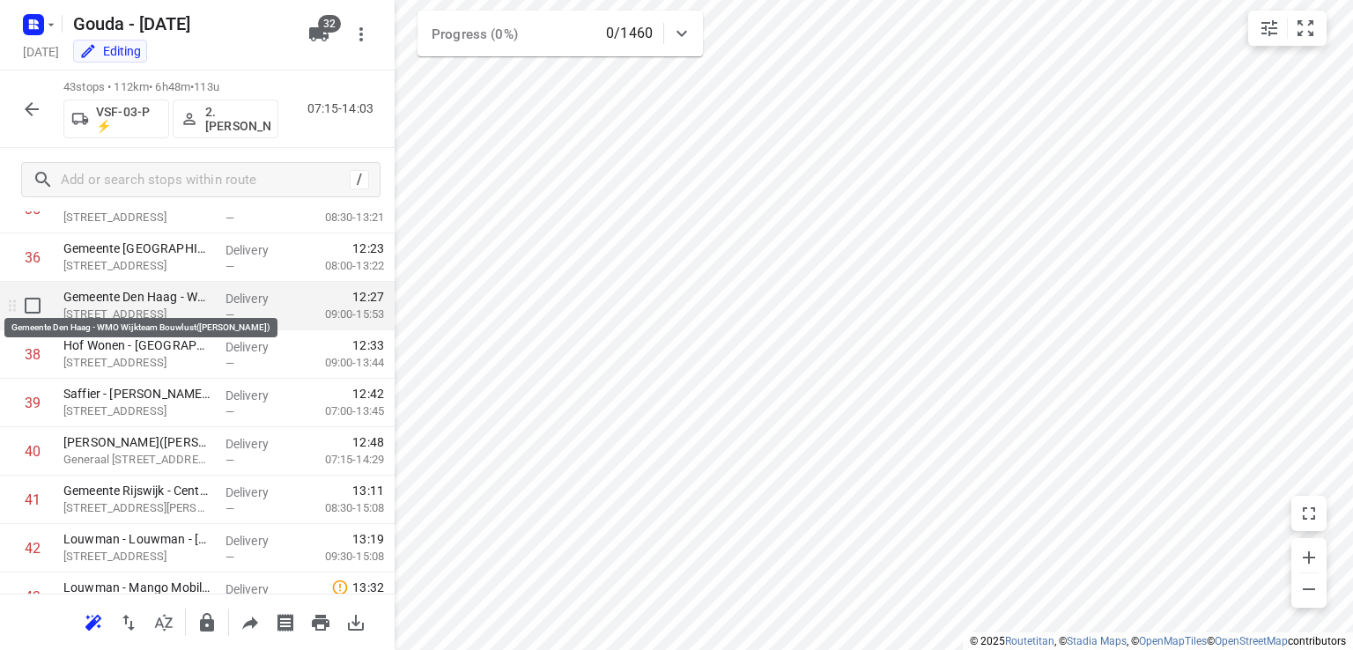
click at [134, 302] on p "Gemeente Den Haag - WMO Wijkteam Bouwlust(Astrid Bronsgeest)" at bounding box center [137, 297] width 148 height 18
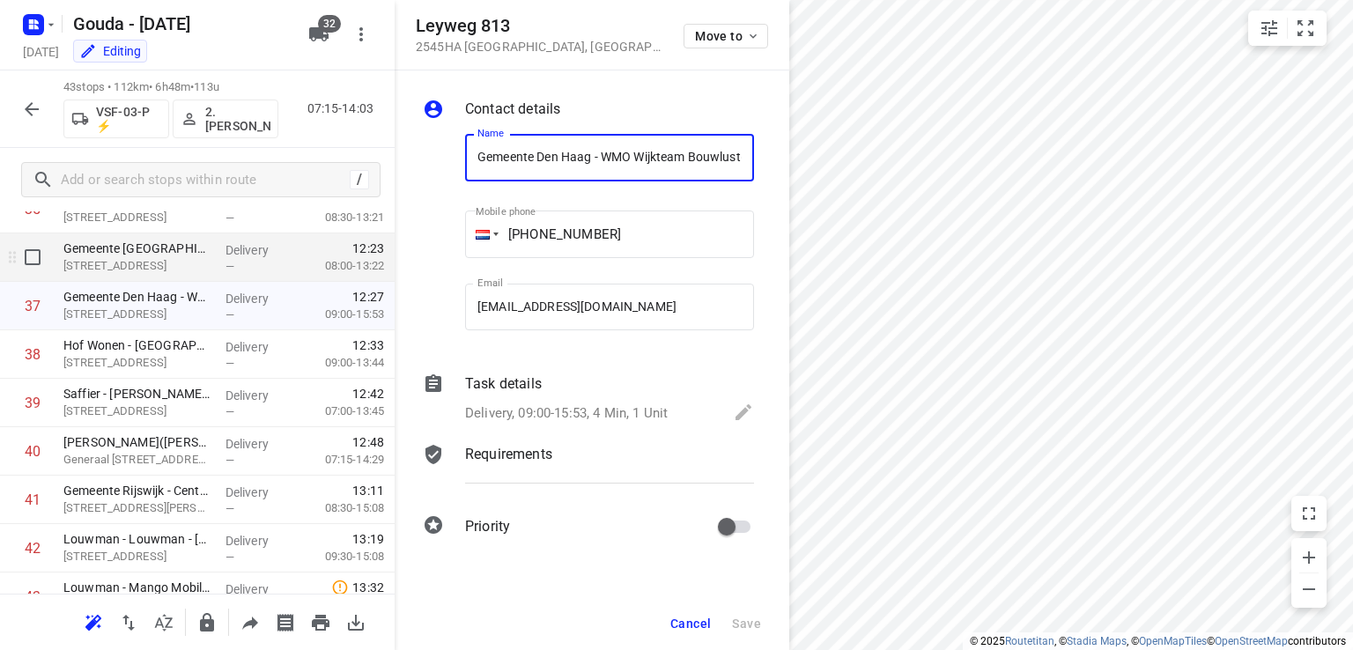
scroll to position [0, 110]
click at [141, 258] on p "Leyweg 813, Den Haag" at bounding box center [137, 266] width 148 height 18
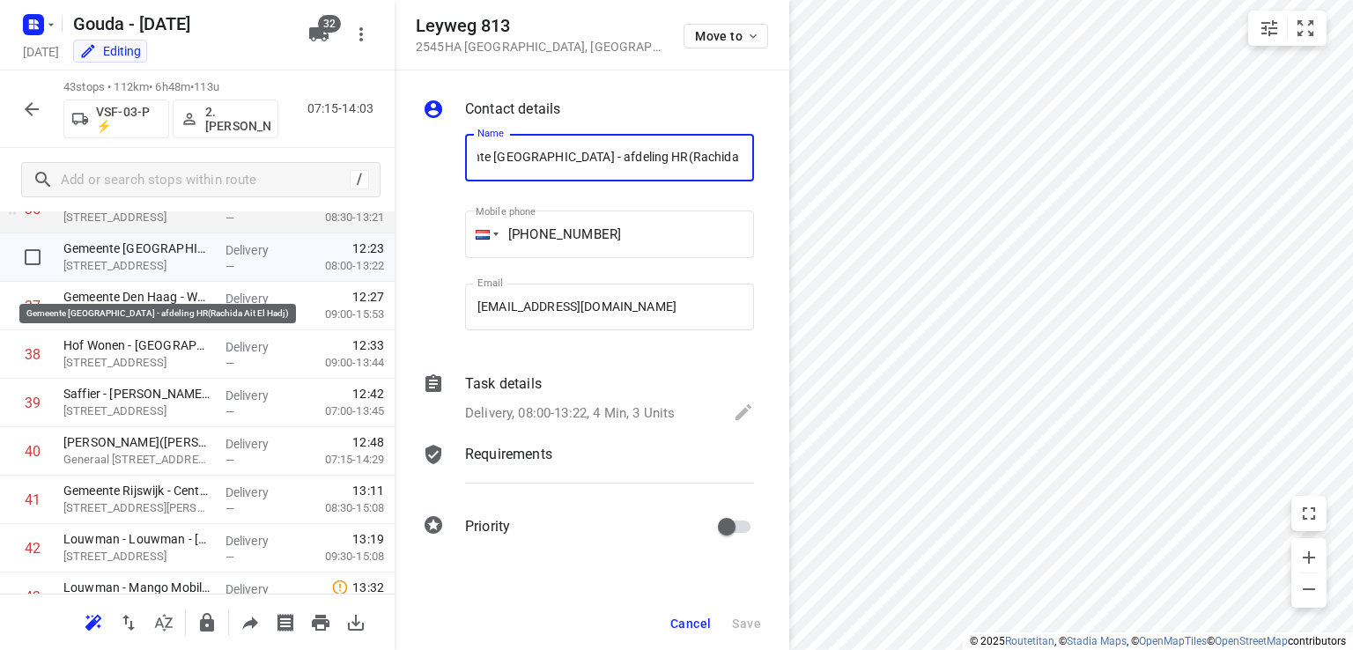
scroll to position [1674, 0]
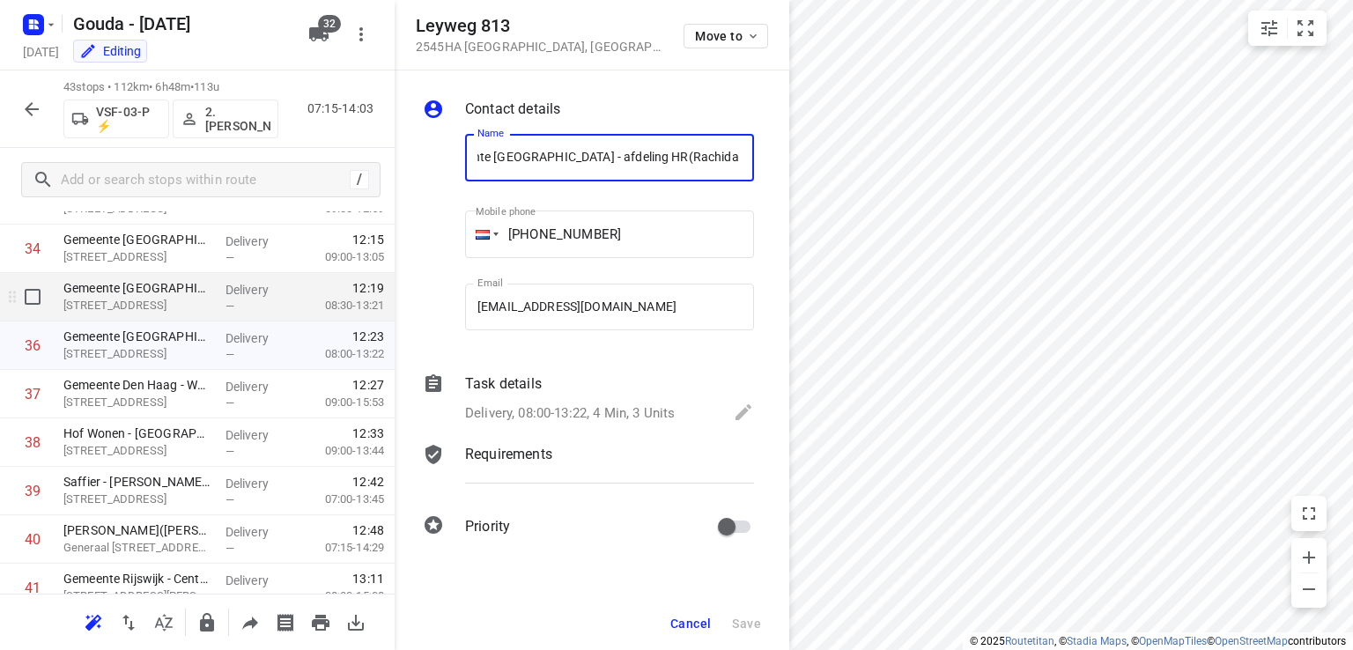
click at [138, 300] on p "Leyweg 813, Den Haag" at bounding box center [137, 306] width 148 height 18
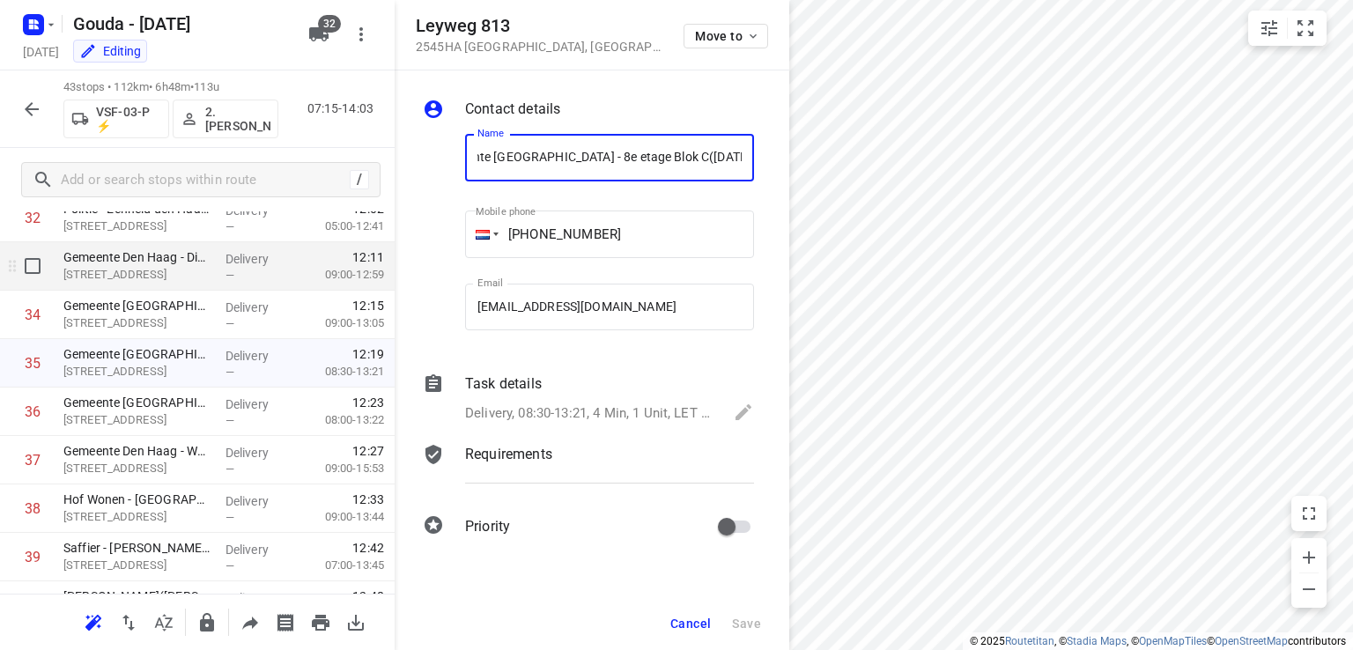
scroll to position [1586, 0]
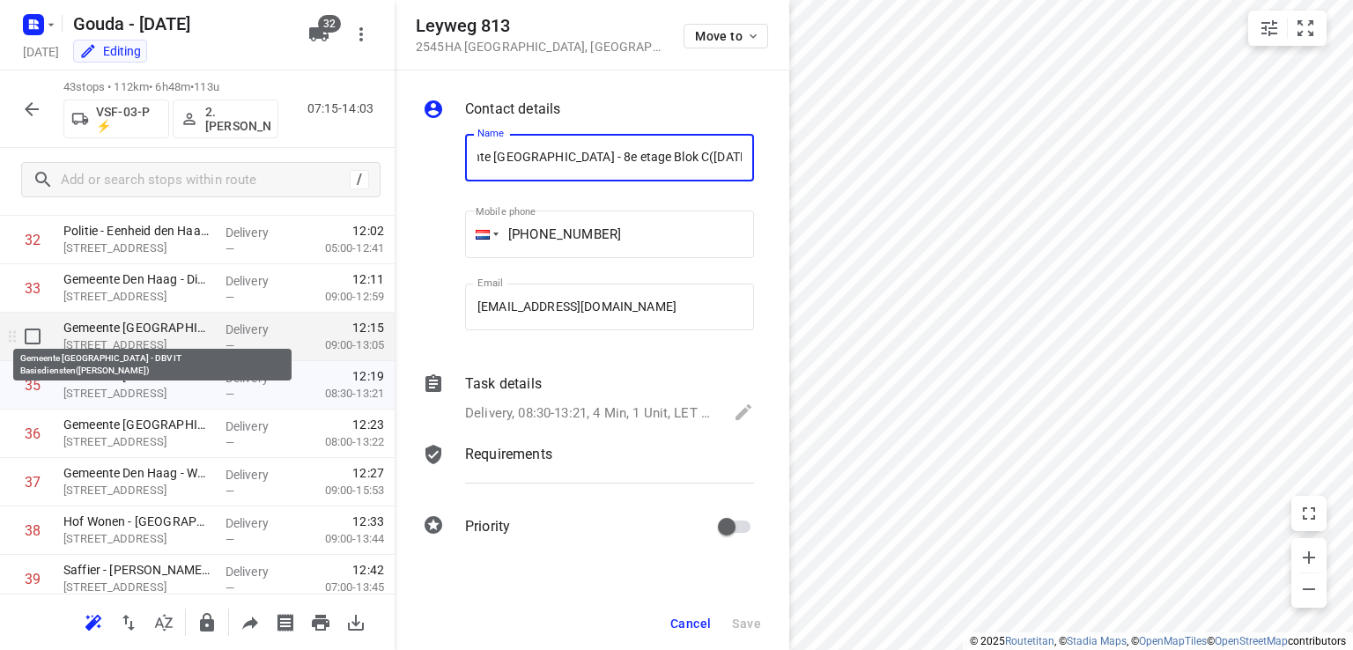
click at [135, 335] on p "Gemeente Den Haag - DBV IT Basisdiensten(Judy Pawiro)" at bounding box center [137, 328] width 148 height 18
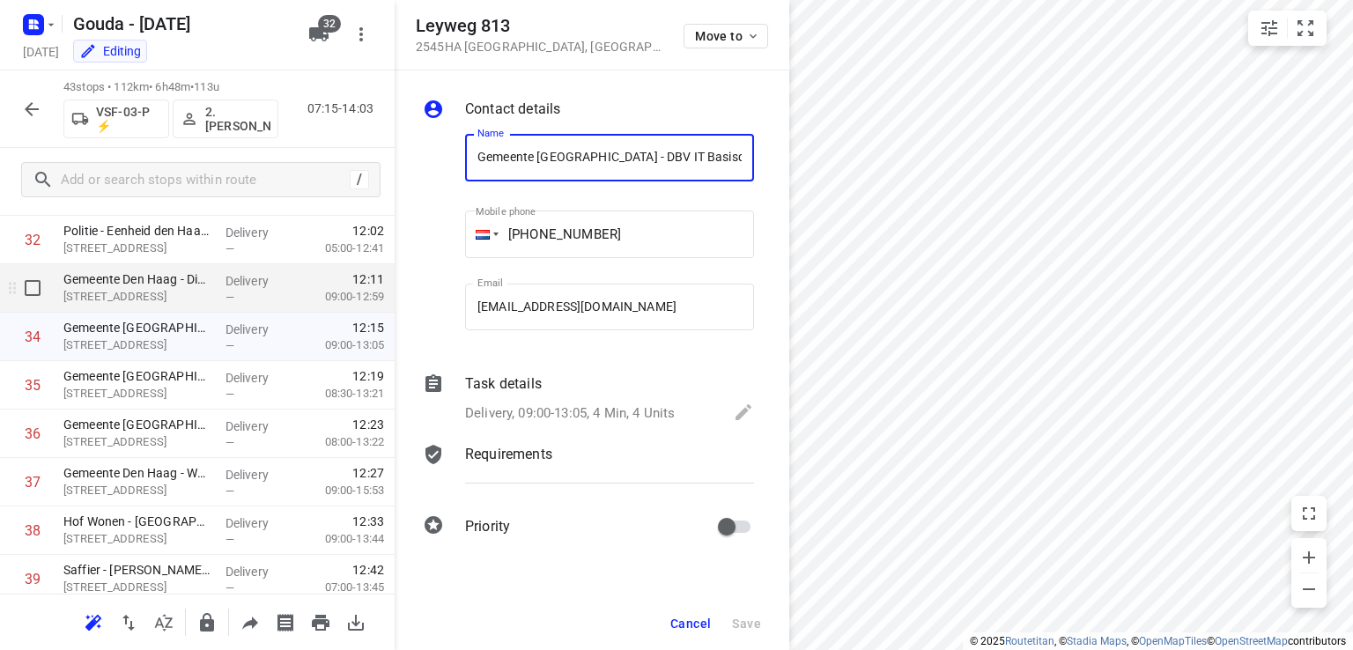
scroll to position [0, 57]
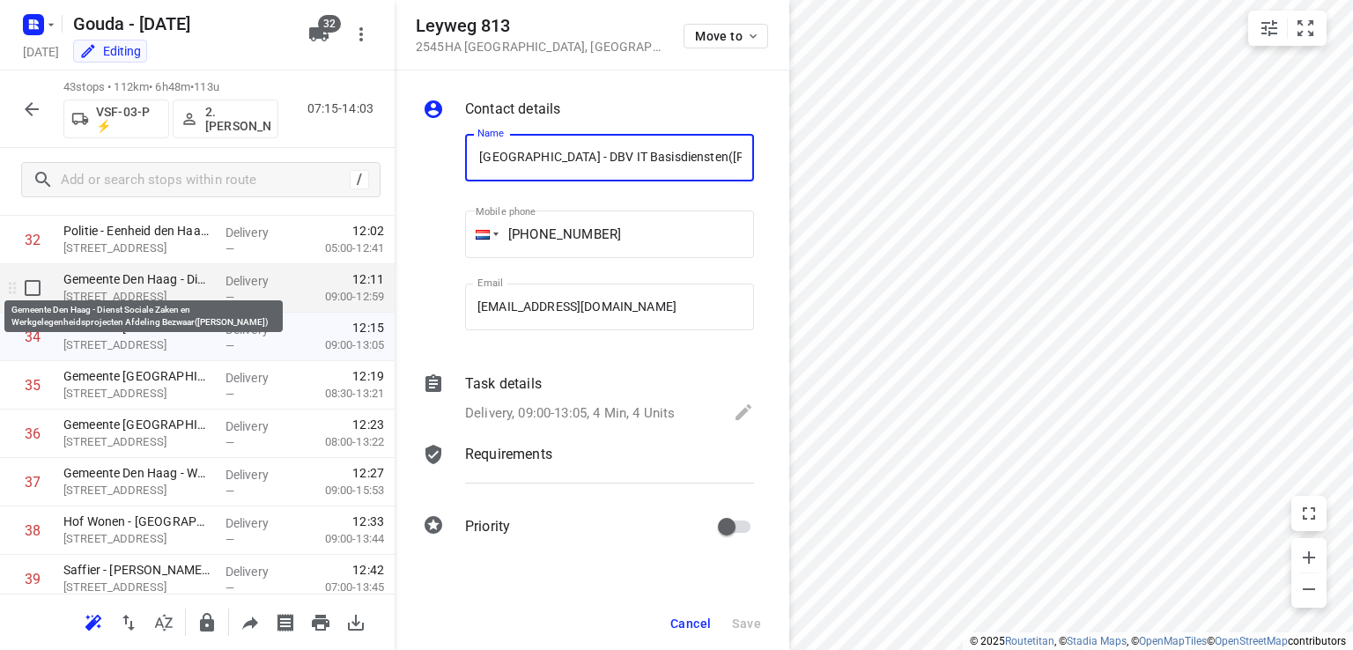
click at [142, 286] on p "Gemeente Den Haag - Dienst Sociale Zaken en Werkgelegenheidsprojecten Afdeling …" at bounding box center [137, 279] width 148 height 18
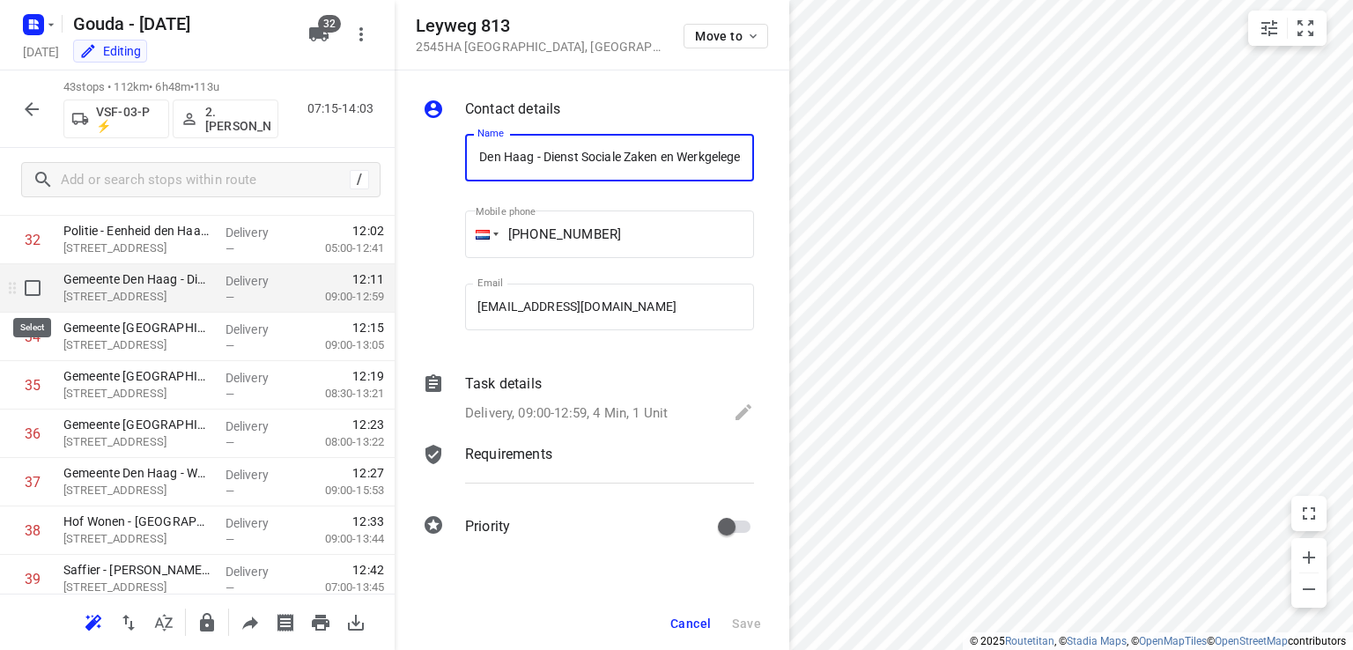
click at [32, 294] on input "checkbox" at bounding box center [32, 287] width 35 height 35
checkbox input "true"
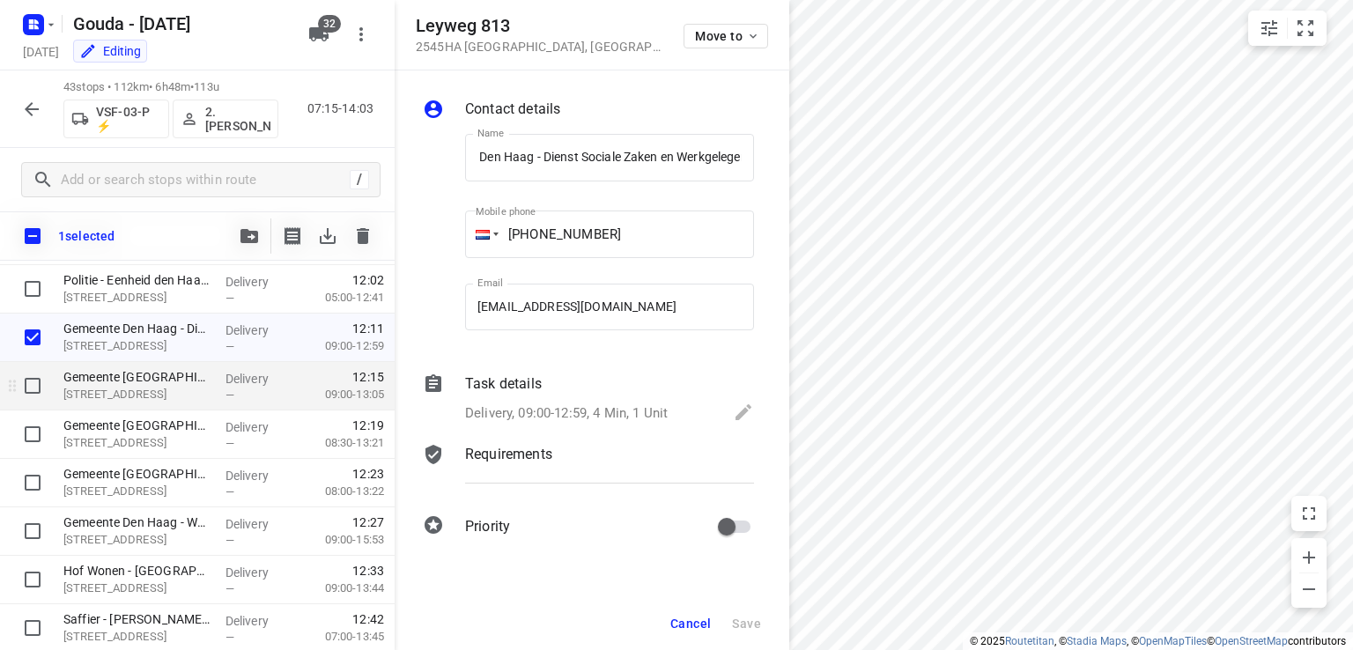
scroll to position [0, 0]
click at [37, 386] on input "checkbox" at bounding box center [32, 385] width 35 height 35
checkbox input "true"
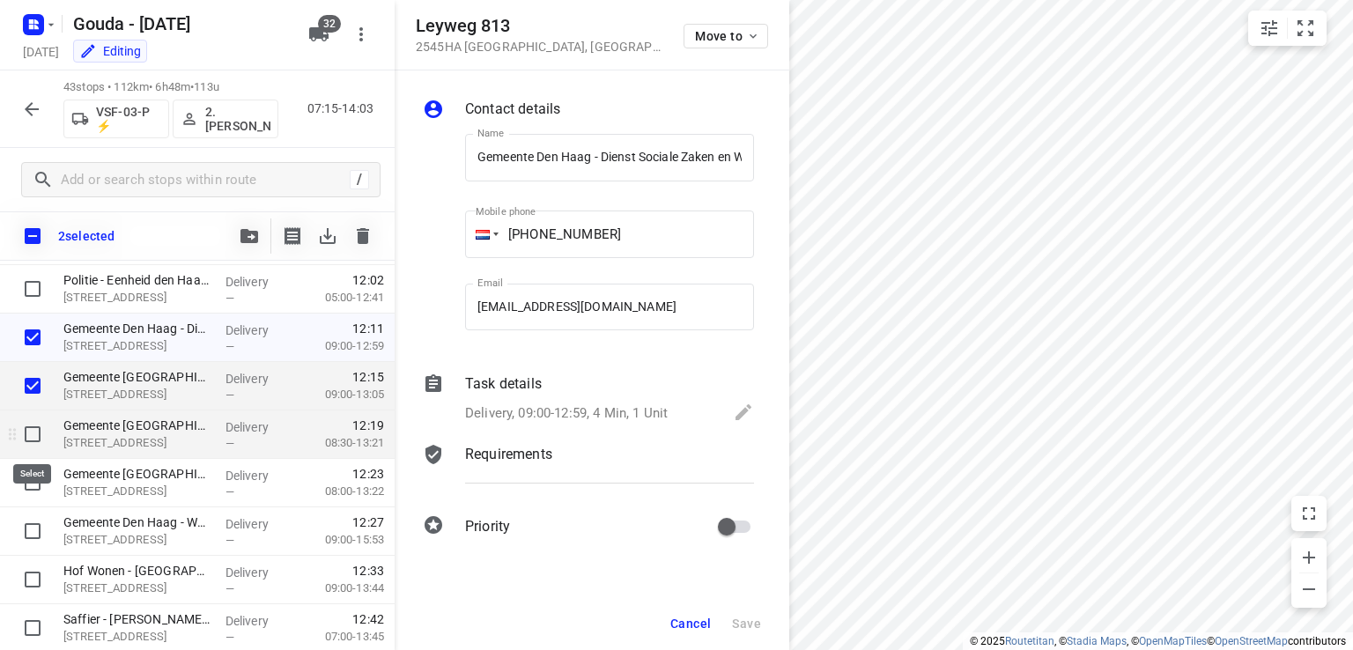
click at [33, 433] on input "checkbox" at bounding box center [32, 434] width 35 height 35
checkbox input "true"
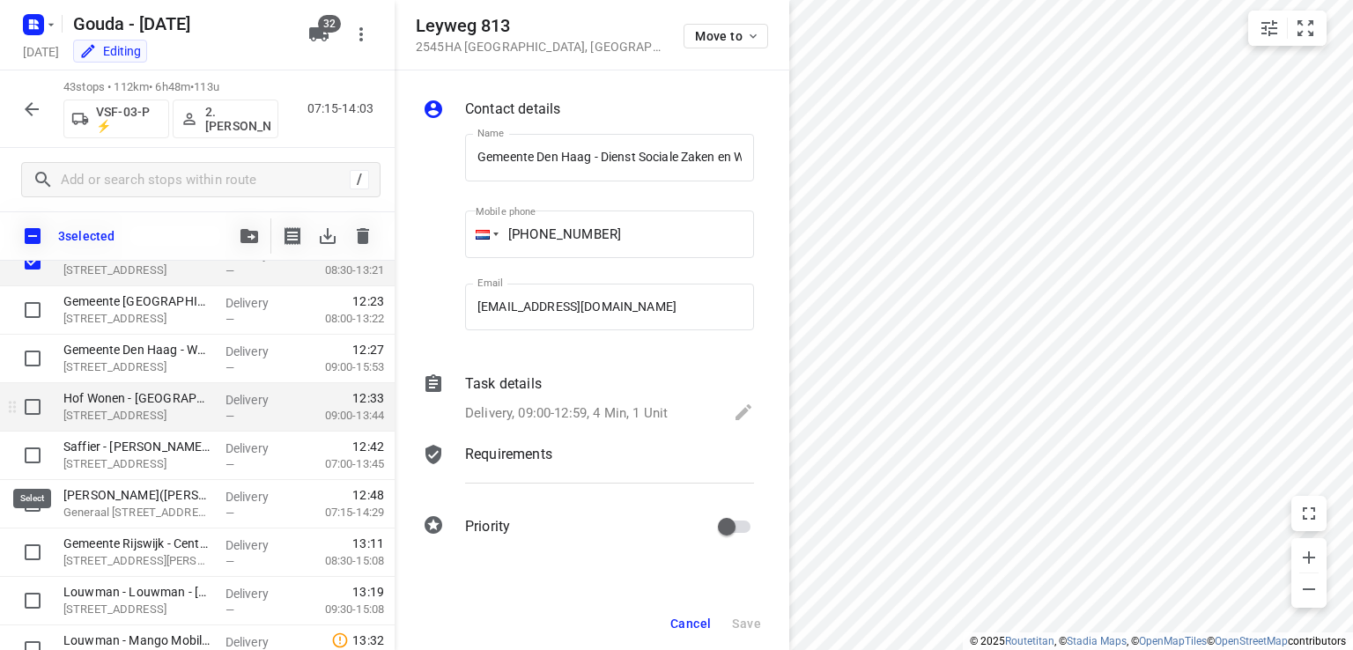
scroll to position [1762, 0]
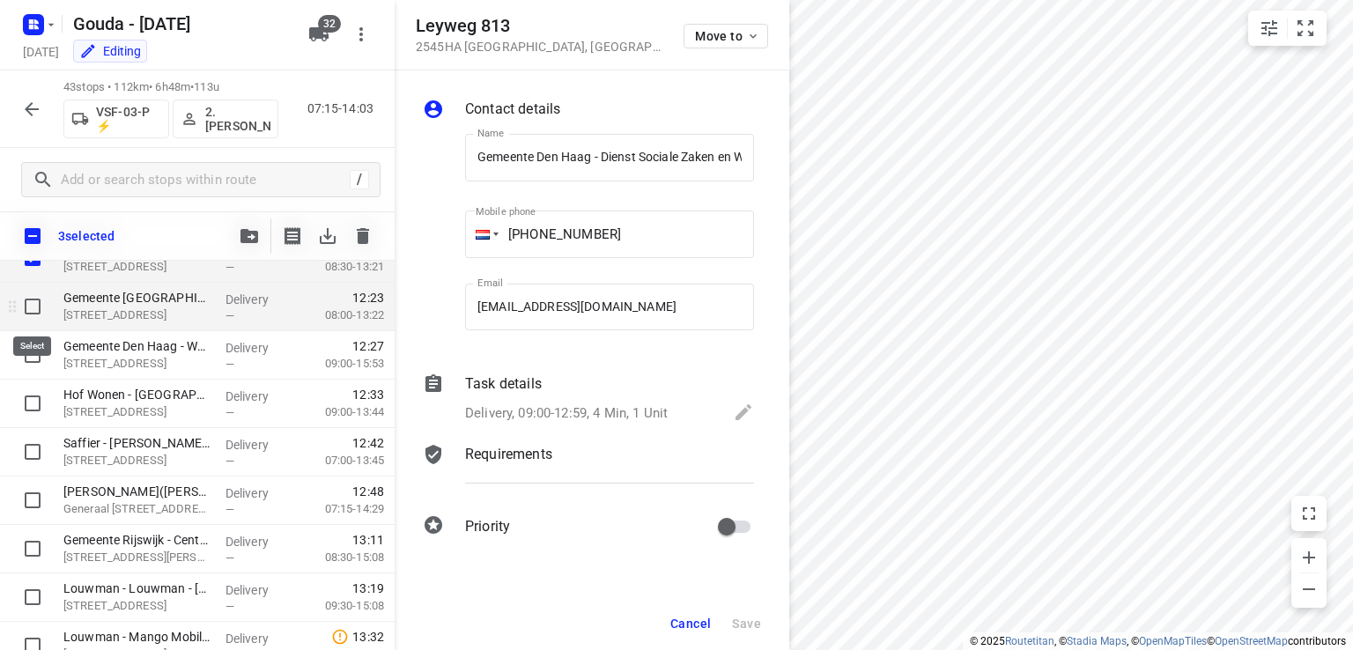
click at [34, 307] on input "checkbox" at bounding box center [32, 306] width 35 height 35
checkbox input "true"
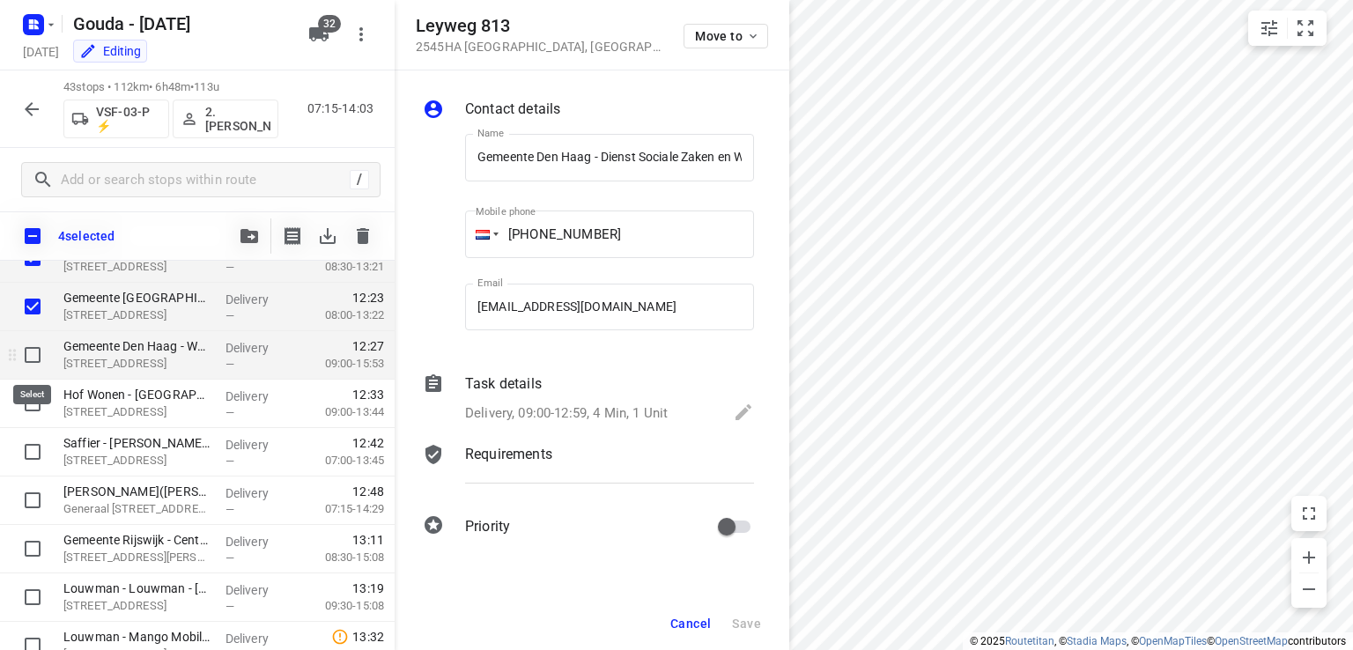
click at [30, 363] on input "checkbox" at bounding box center [32, 354] width 35 height 35
checkbox input "true"
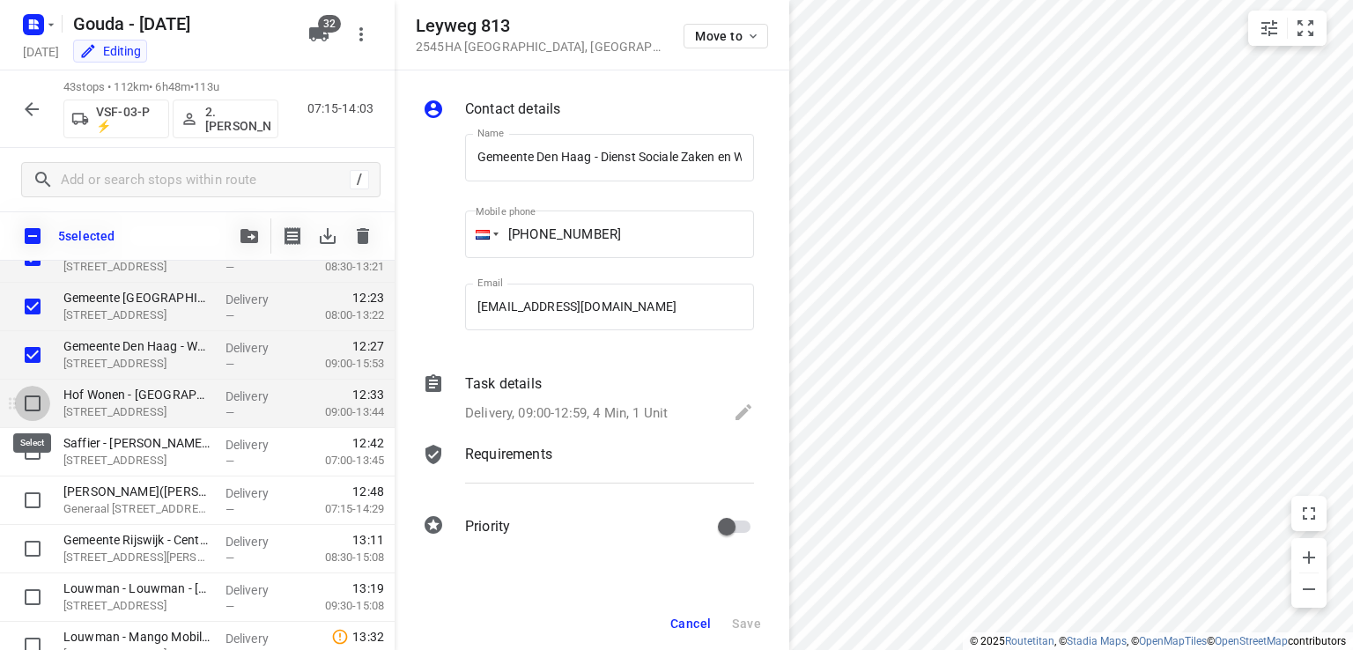
click at [24, 410] on input "checkbox" at bounding box center [32, 403] width 35 height 35
checkbox input "true"
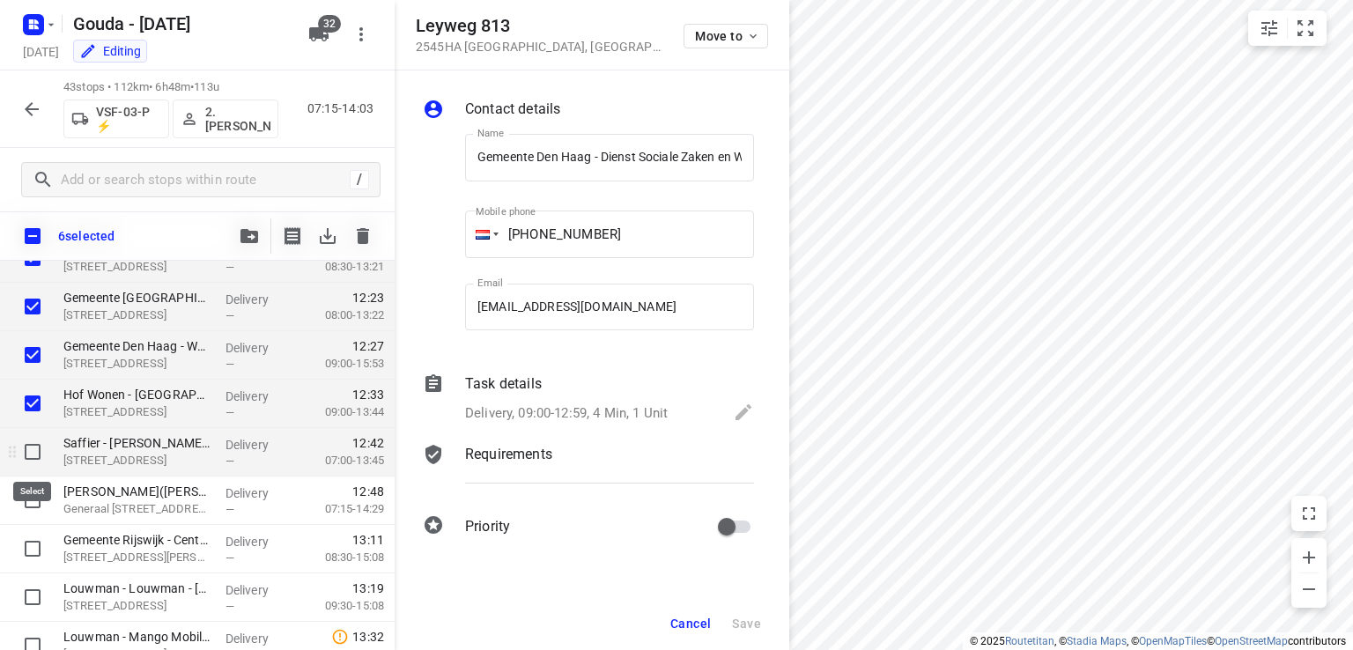
click at [28, 455] on input "checkbox" at bounding box center [32, 451] width 35 height 35
checkbox input "true"
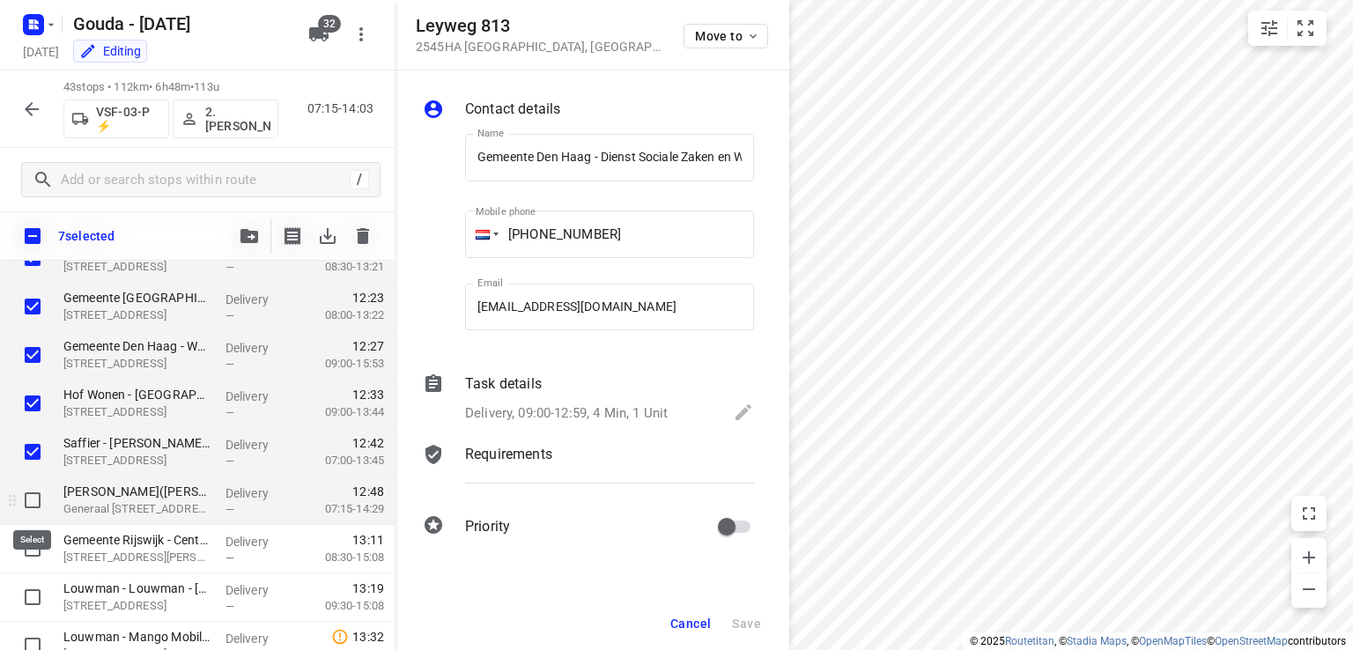
click at [32, 493] on input "checkbox" at bounding box center [32, 500] width 35 height 35
checkbox input "true"
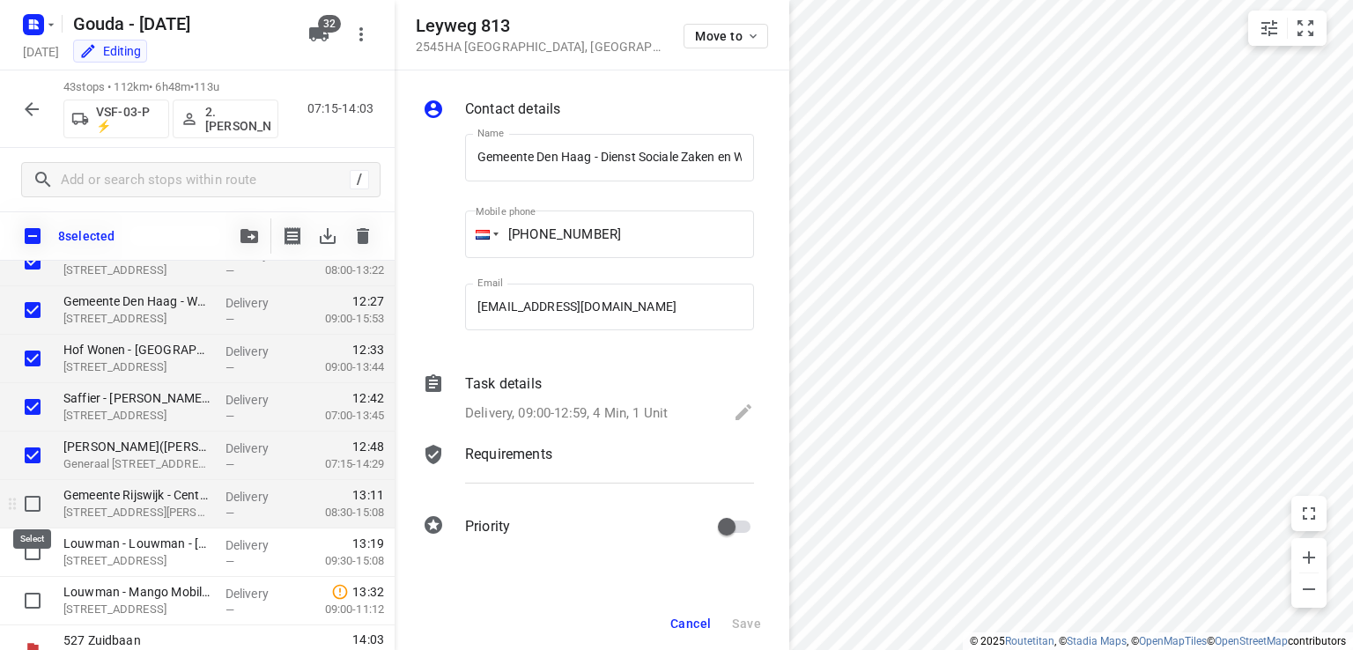
scroll to position [1831, 0]
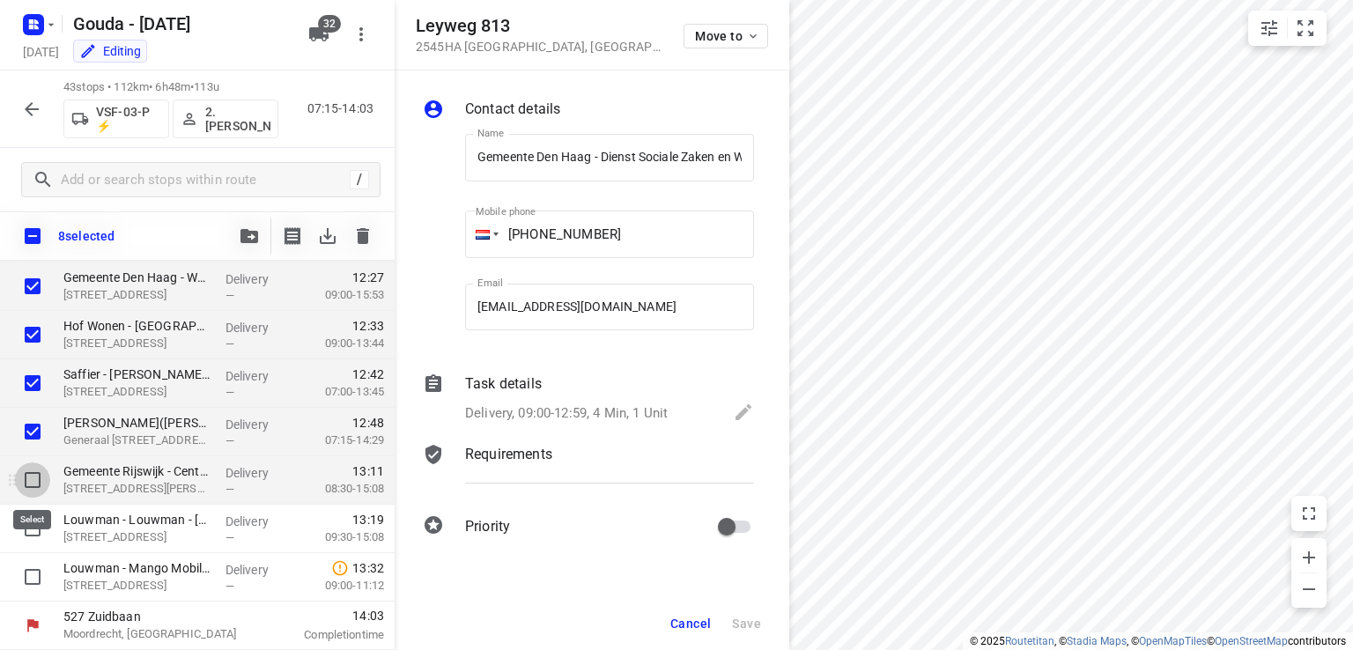
click at [33, 492] on input "checkbox" at bounding box center [32, 480] width 35 height 35
checkbox input "true"
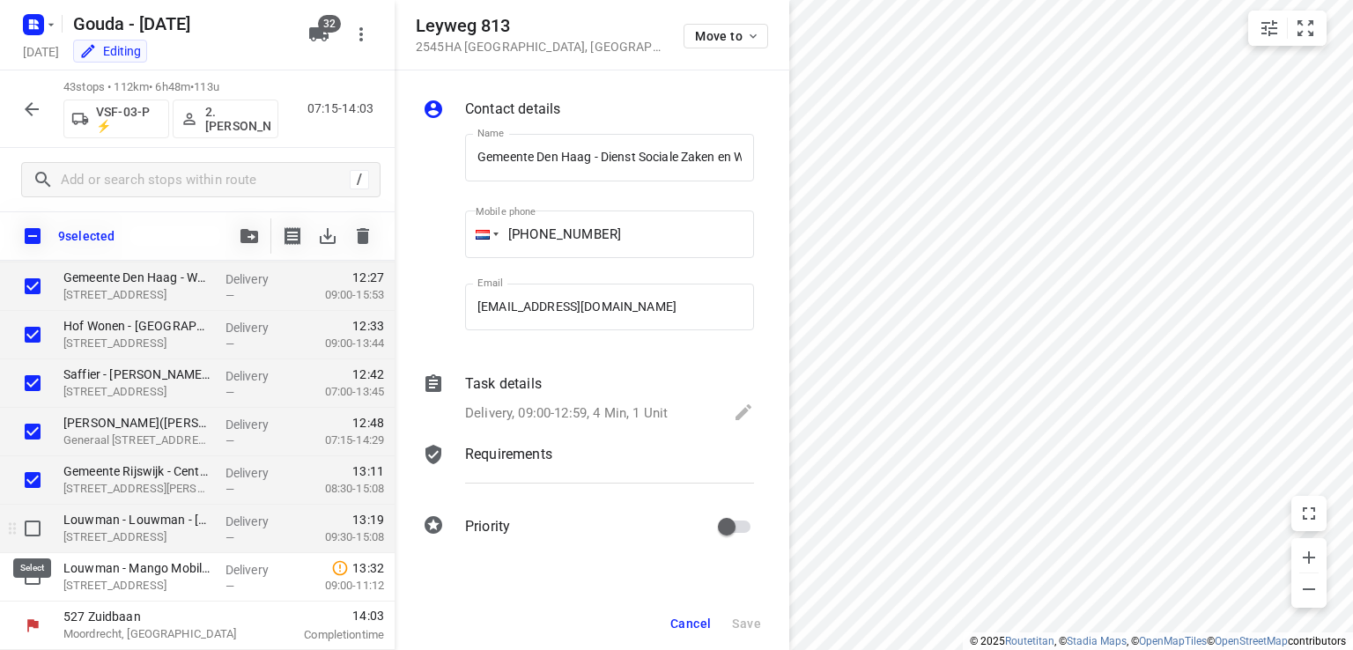
click at [34, 536] on input "checkbox" at bounding box center [32, 528] width 35 height 35
checkbox input "true"
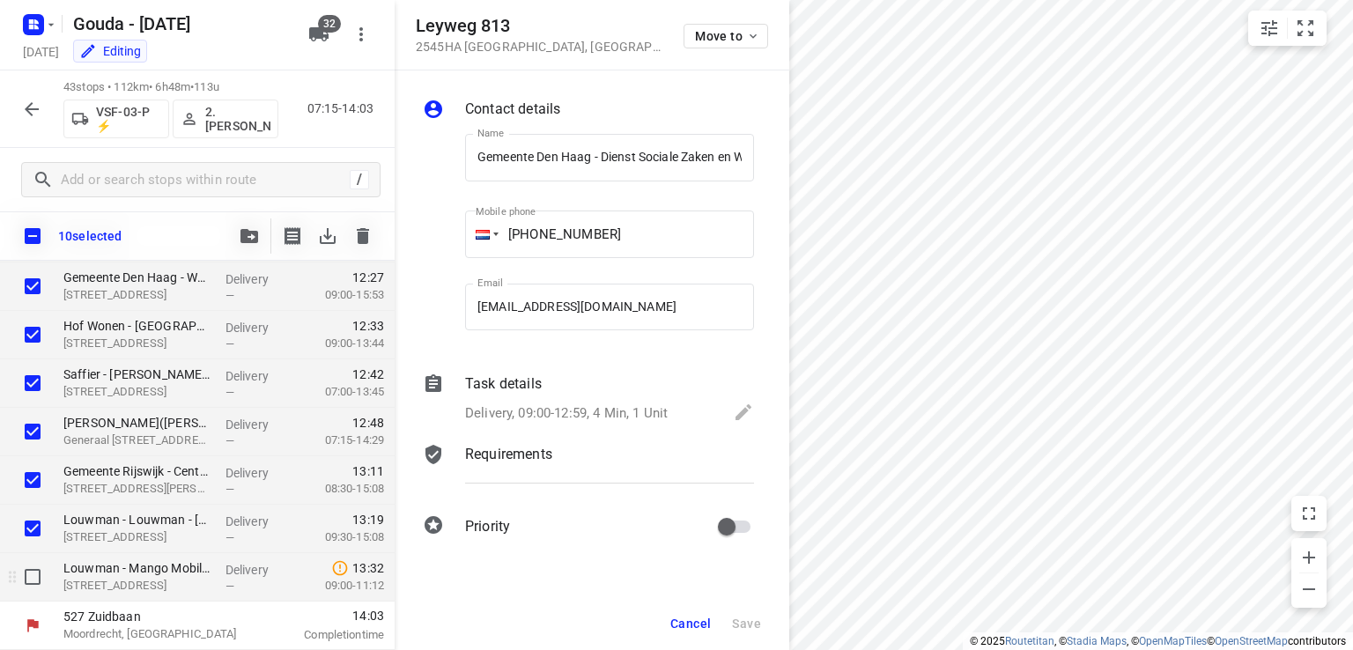
click at [34, 569] on input "checkbox" at bounding box center [32, 576] width 35 height 35
checkbox input "true"
click at [678, 619] on span "Cancel" at bounding box center [690, 624] width 41 height 14
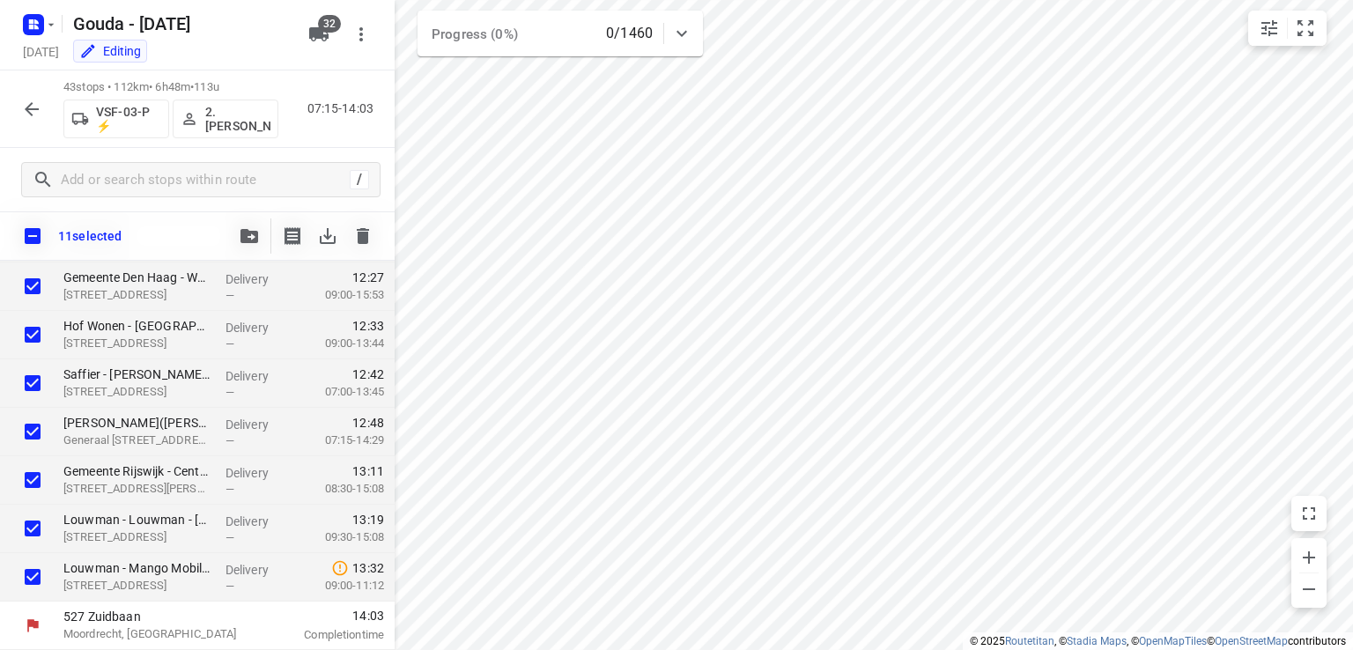
click at [37, 115] on icon "button" at bounding box center [31, 109] width 21 height 21
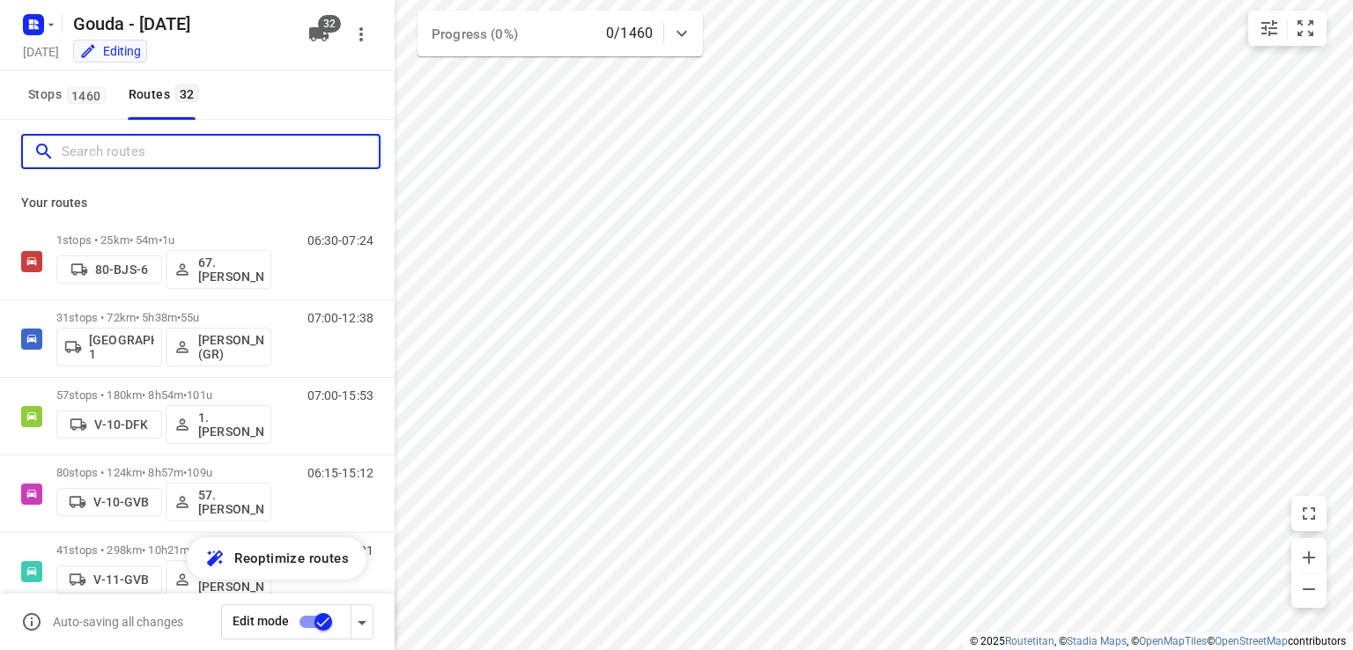
click at [115, 152] on input "Search routes" at bounding box center [220, 151] width 317 height 27
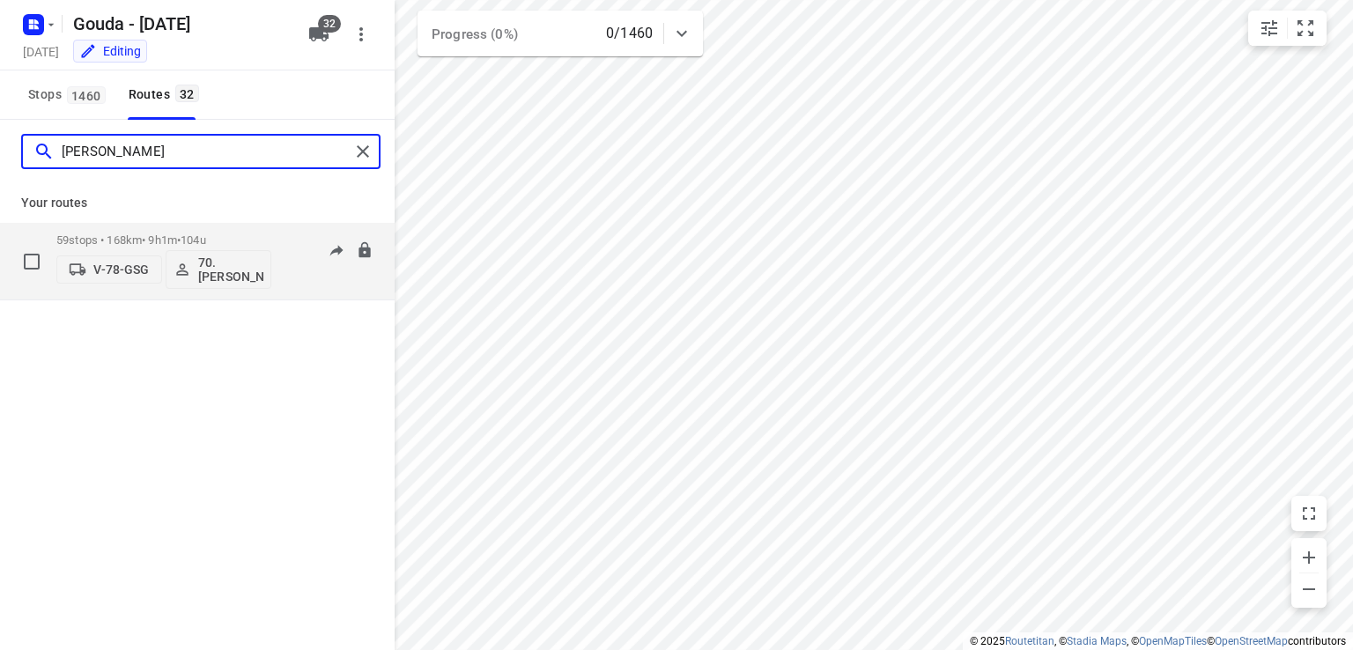
type input "romeo"
click at [241, 237] on p "59 stops • 168km • 9h1m • 104u" at bounding box center [163, 239] width 215 height 13
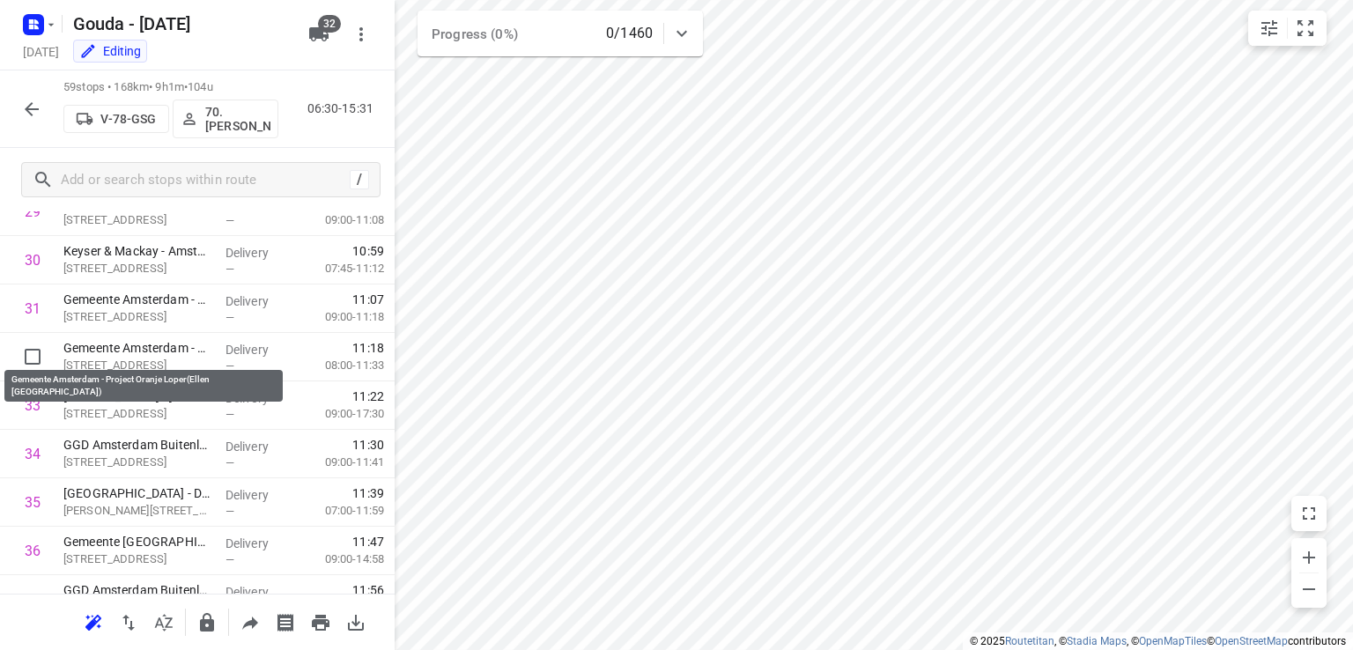
scroll to position [1468, 0]
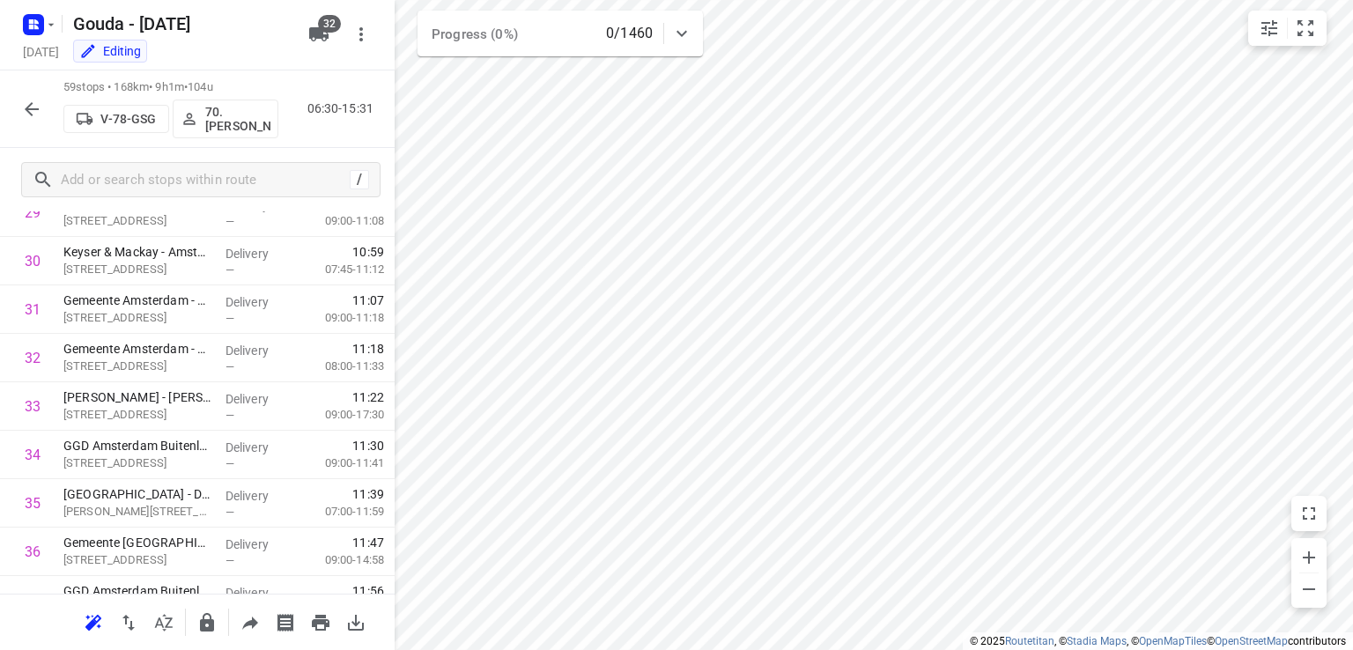
click at [31, 110] on icon "button" at bounding box center [31, 109] width 21 height 21
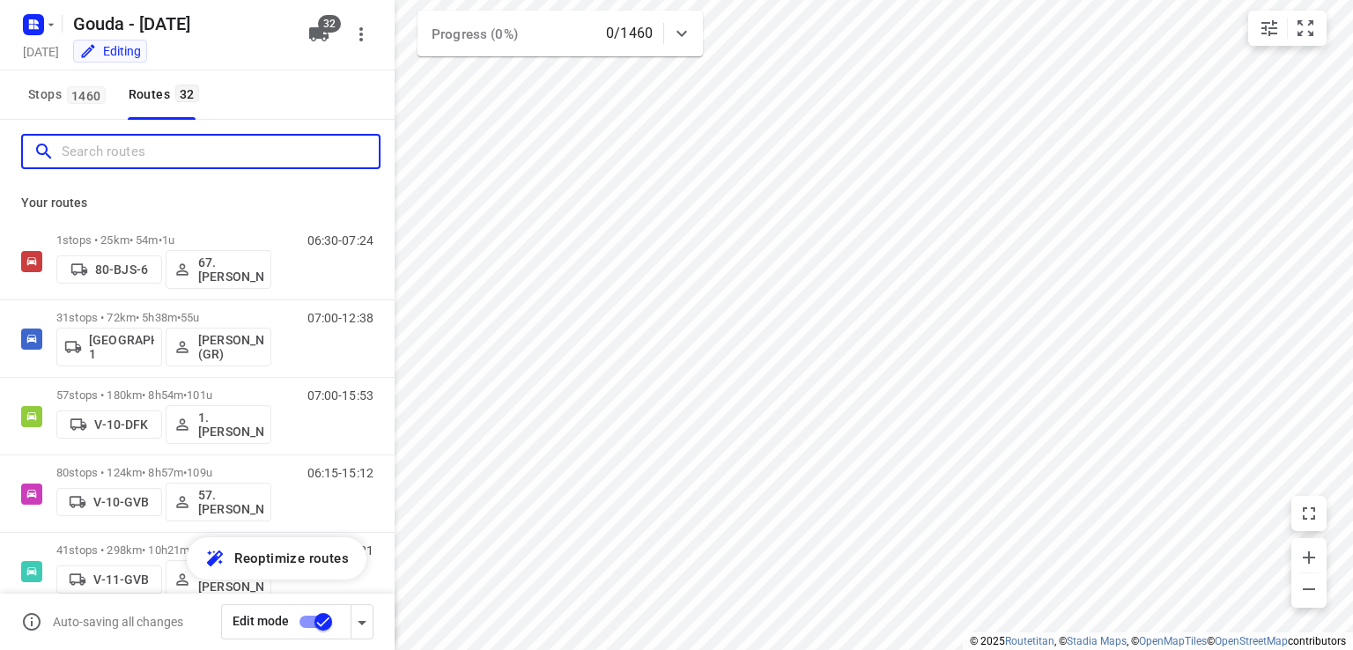
click at [167, 149] on input "Search routes" at bounding box center [220, 151] width 317 height 27
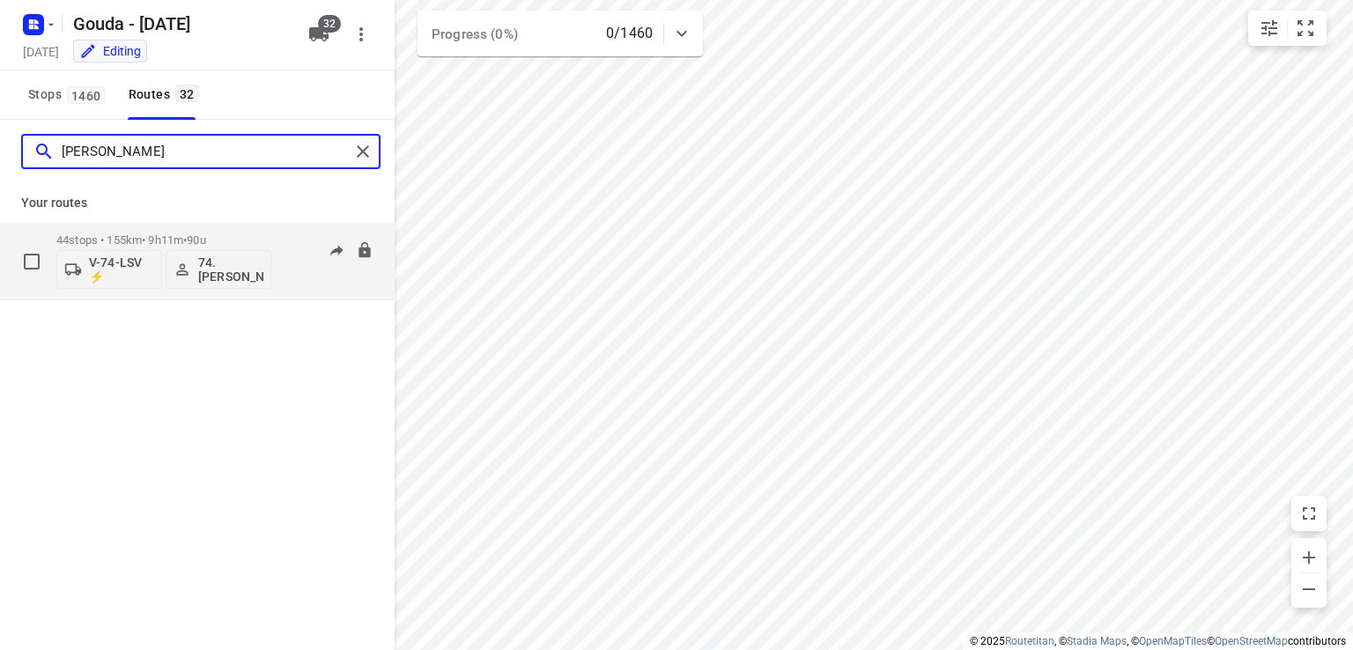
type input "edwin"
click at [205, 237] on span "90u" at bounding box center [196, 239] width 19 height 13
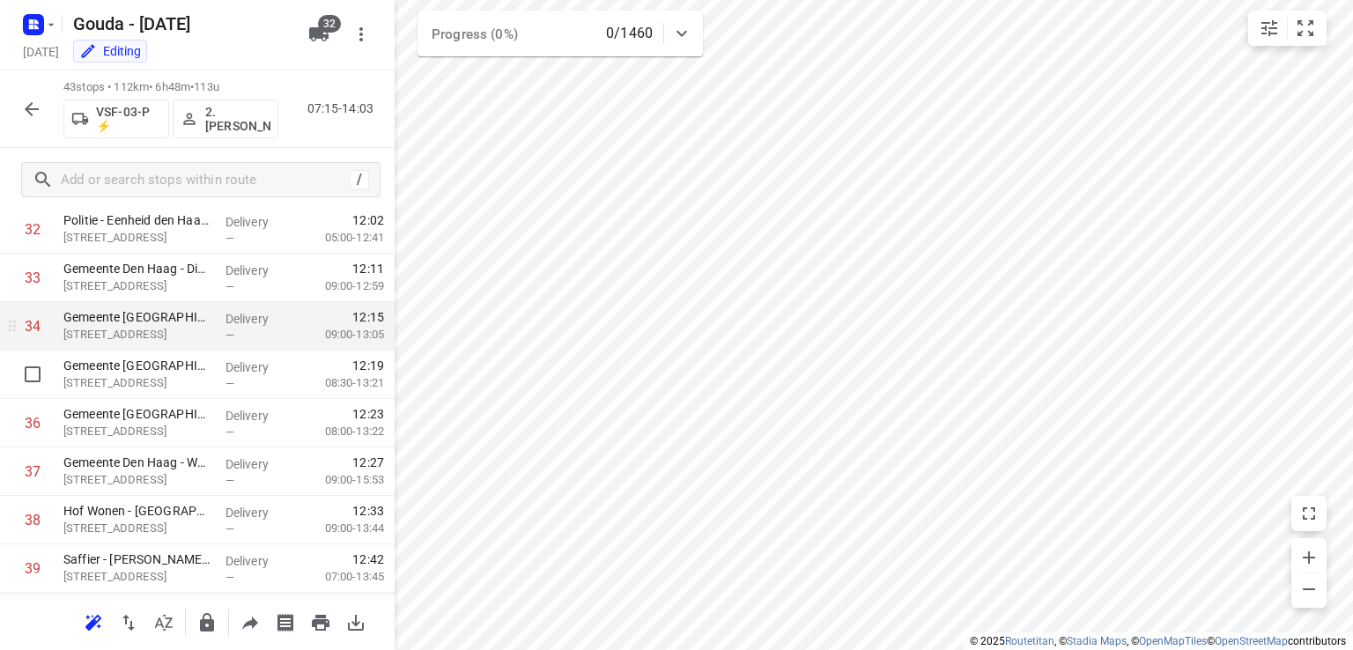
scroll to position [1573, 0]
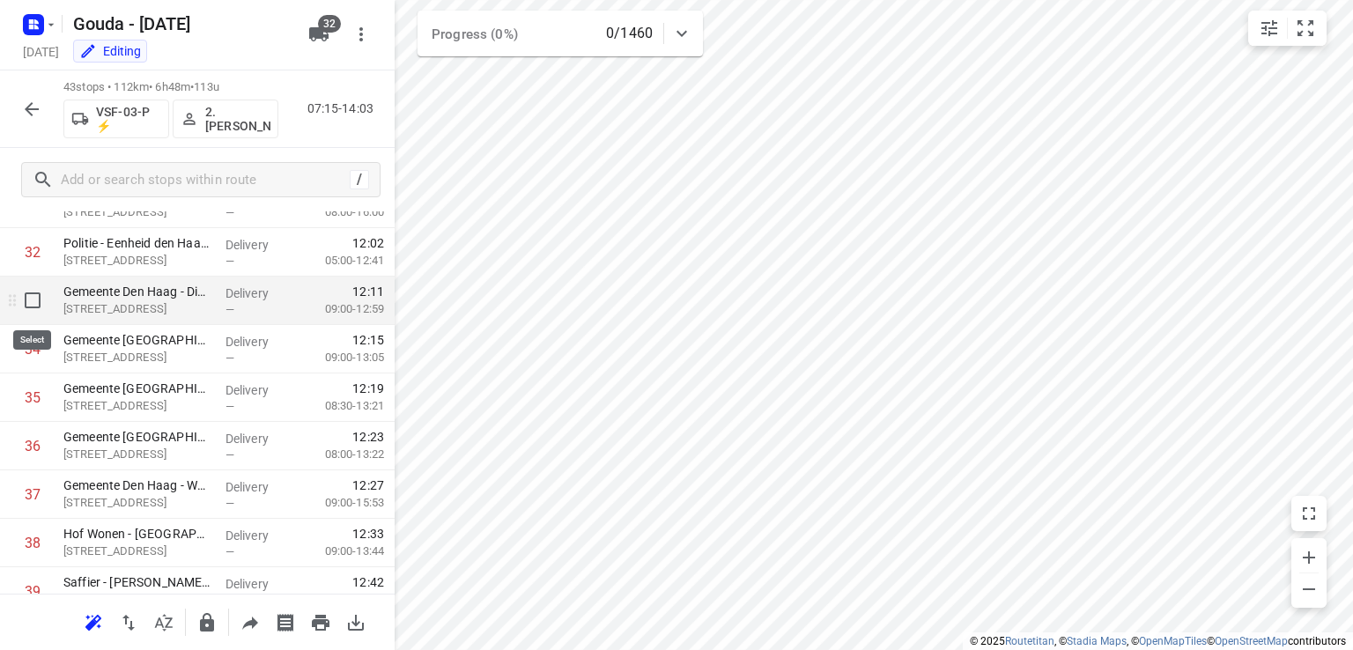
click at [31, 300] on input "checkbox" at bounding box center [32, 300] width 35 height 35
checkbox input "true"
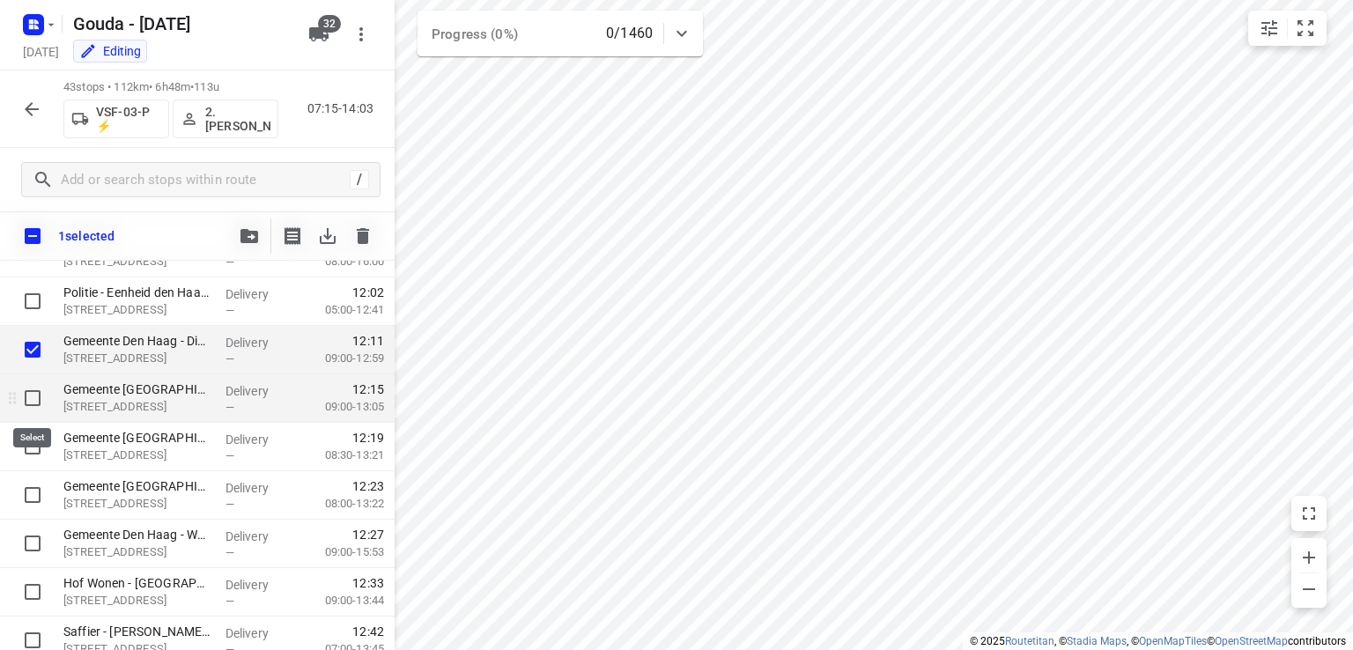
click at [33, 394] on input "checkbox" at bounding box center [32, 398] width 35 height 35
checkbox input "true"
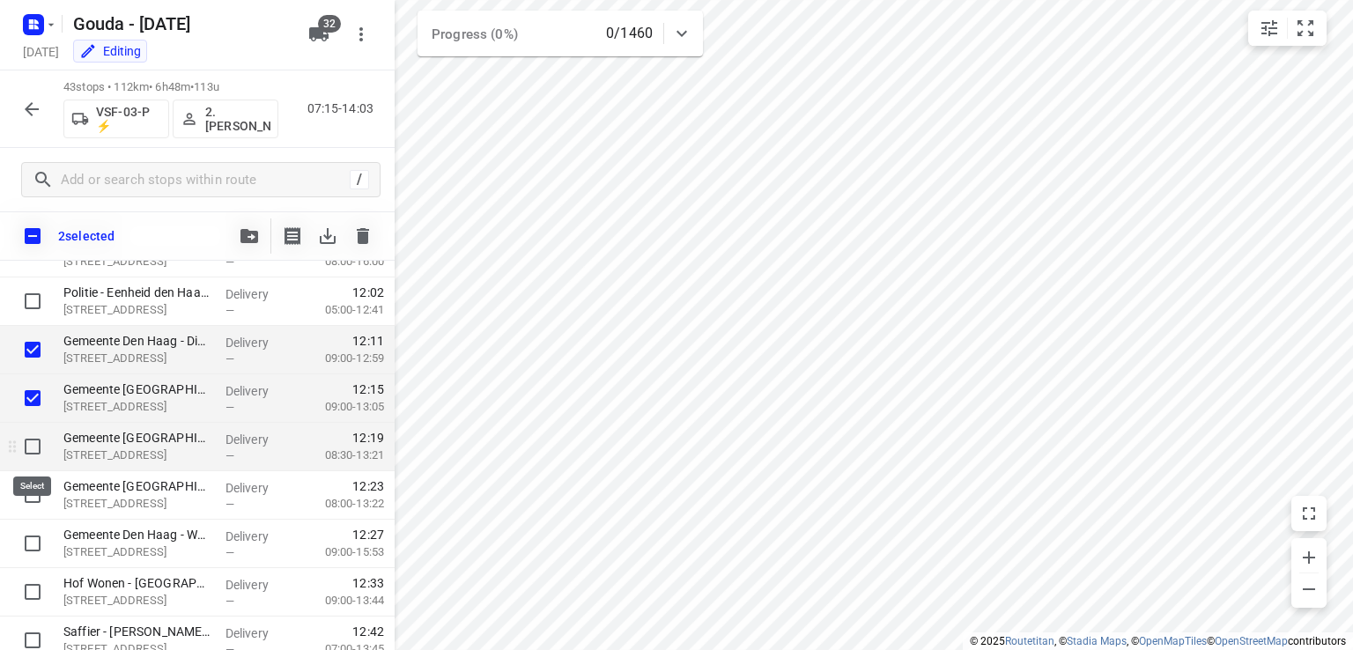
click at [30, 433] on input "checkbox" at bounding box center [32, 446] width 35 height 35
checkbox input "true"
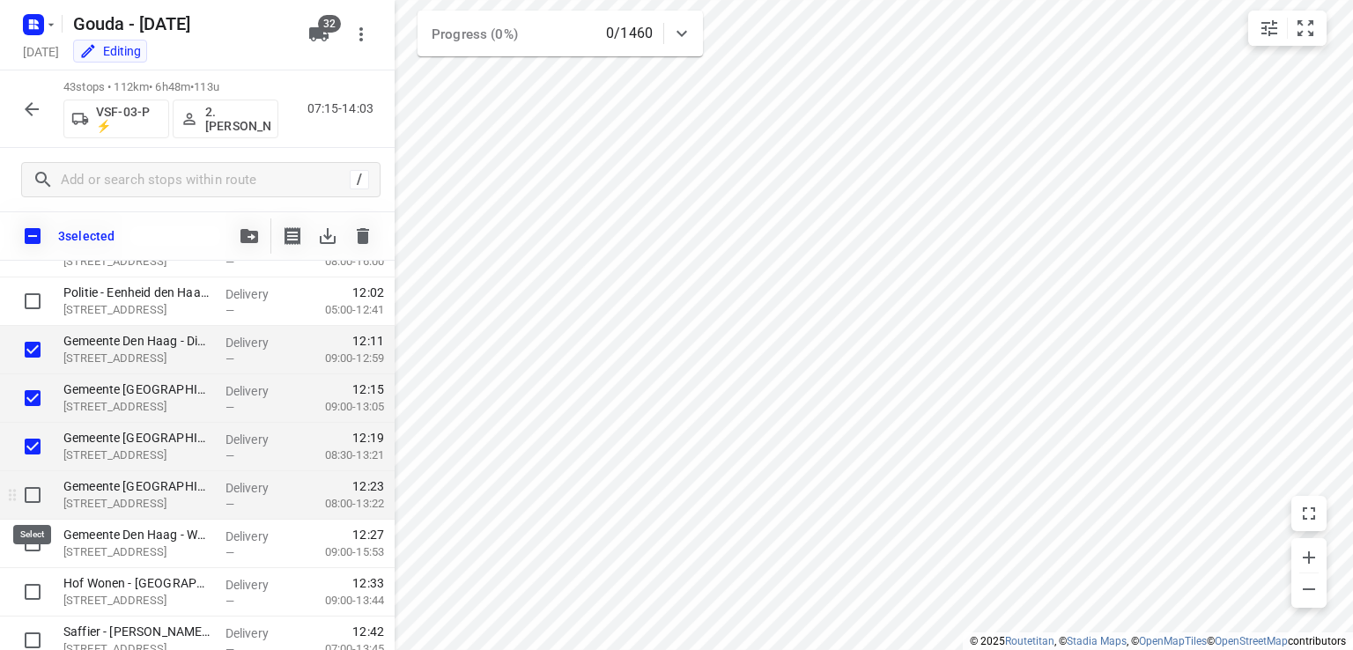
click at [35, 499] on input "checkbox" at bounding box center [32, 494] width 35 height 35
checkbox input "true"
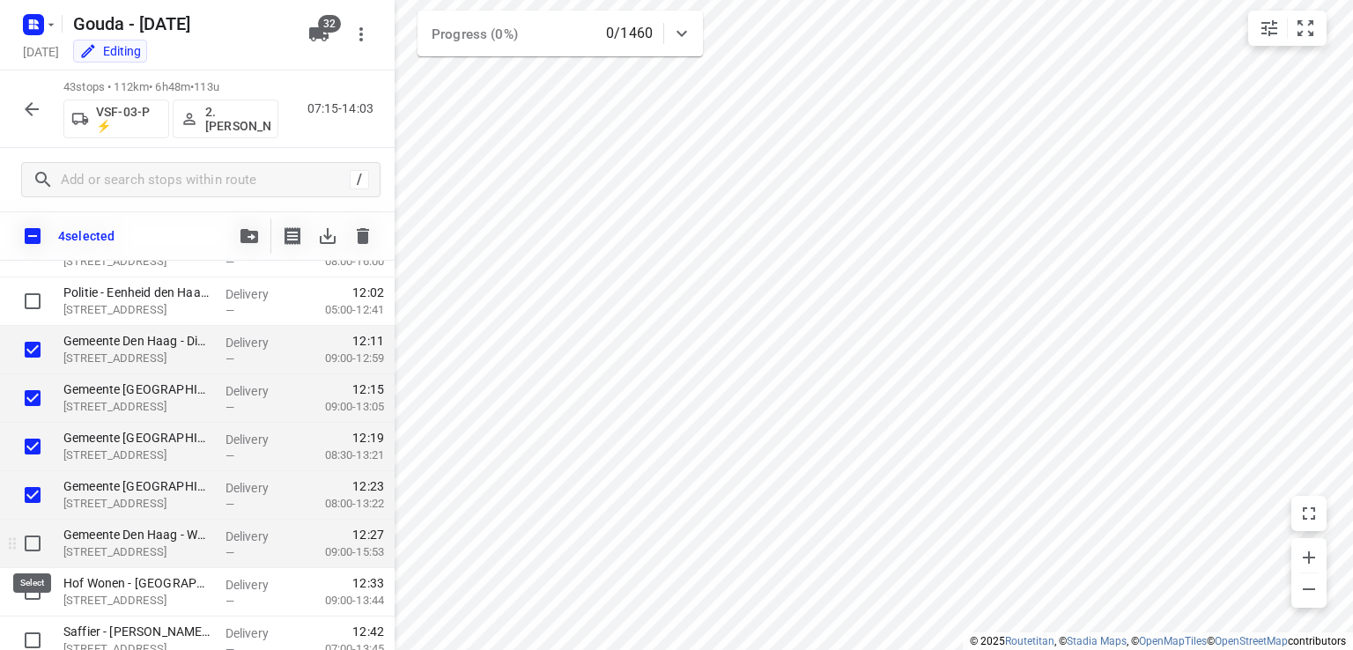
click at [33, 530] on input "checkbox" at bounding box center [32, 543] width 35 height 35
checkbox input "true"
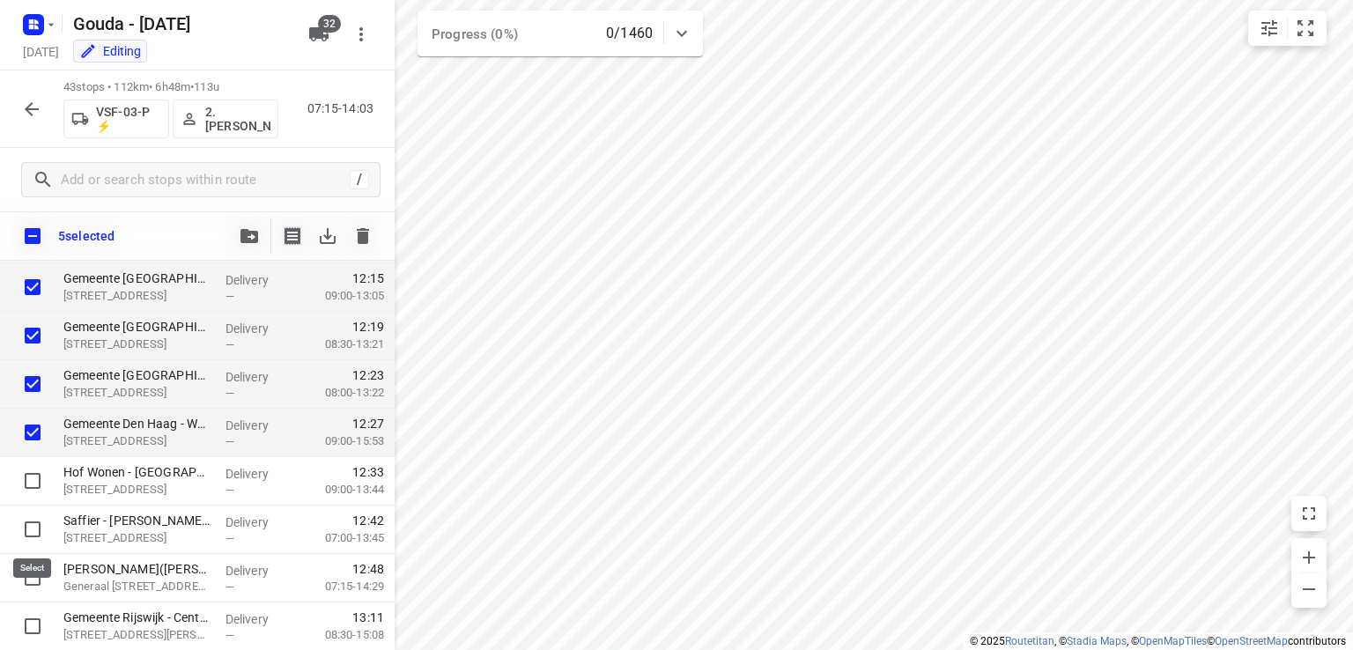
scroll to position [1831, 0]
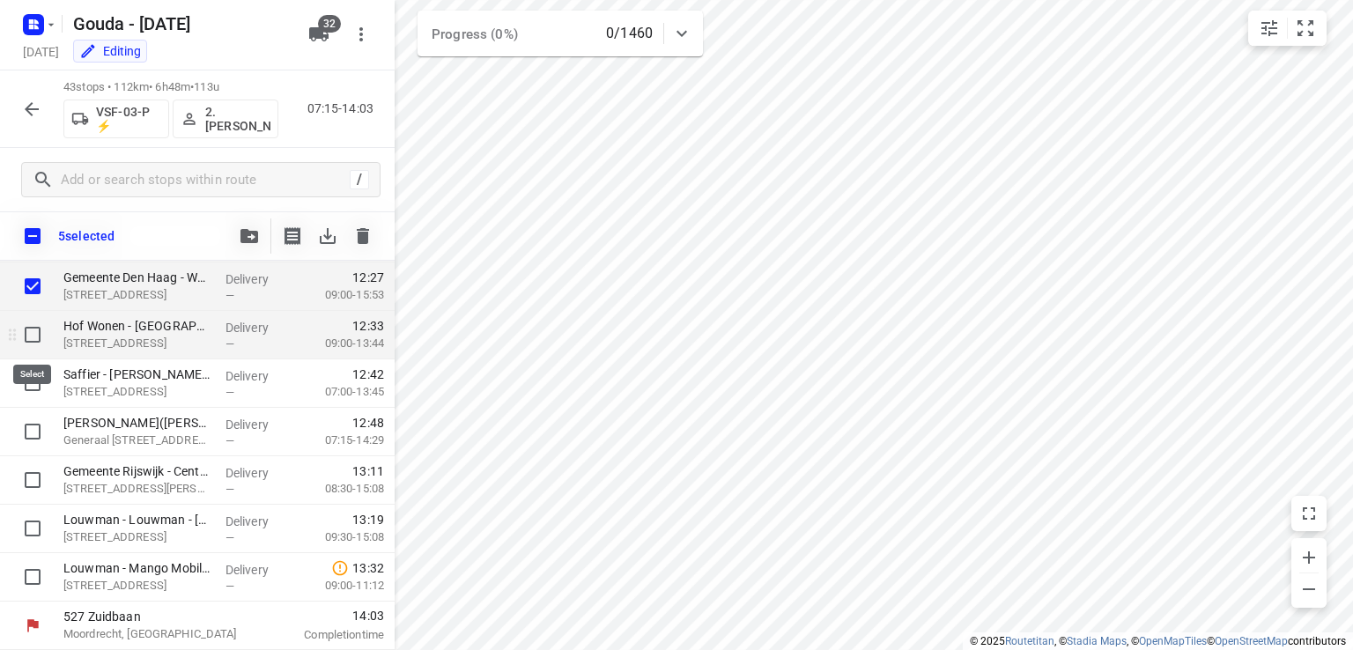
click at [35, 337] on input "checkbox" at bounding box center [32, 334] width 35 height 35
checkbox input "true"
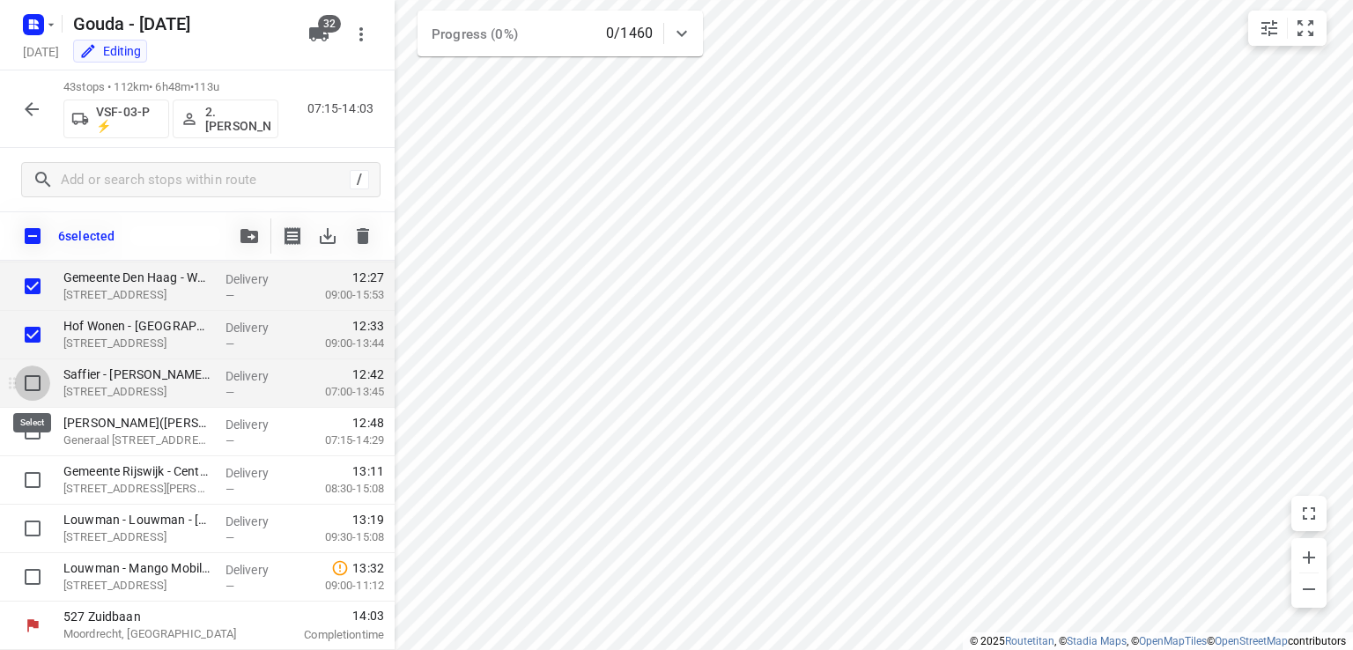
click at [31, 386] on input "checkbox" at bounding box center [32, 383] width 35 height 35
checkbox input "true"
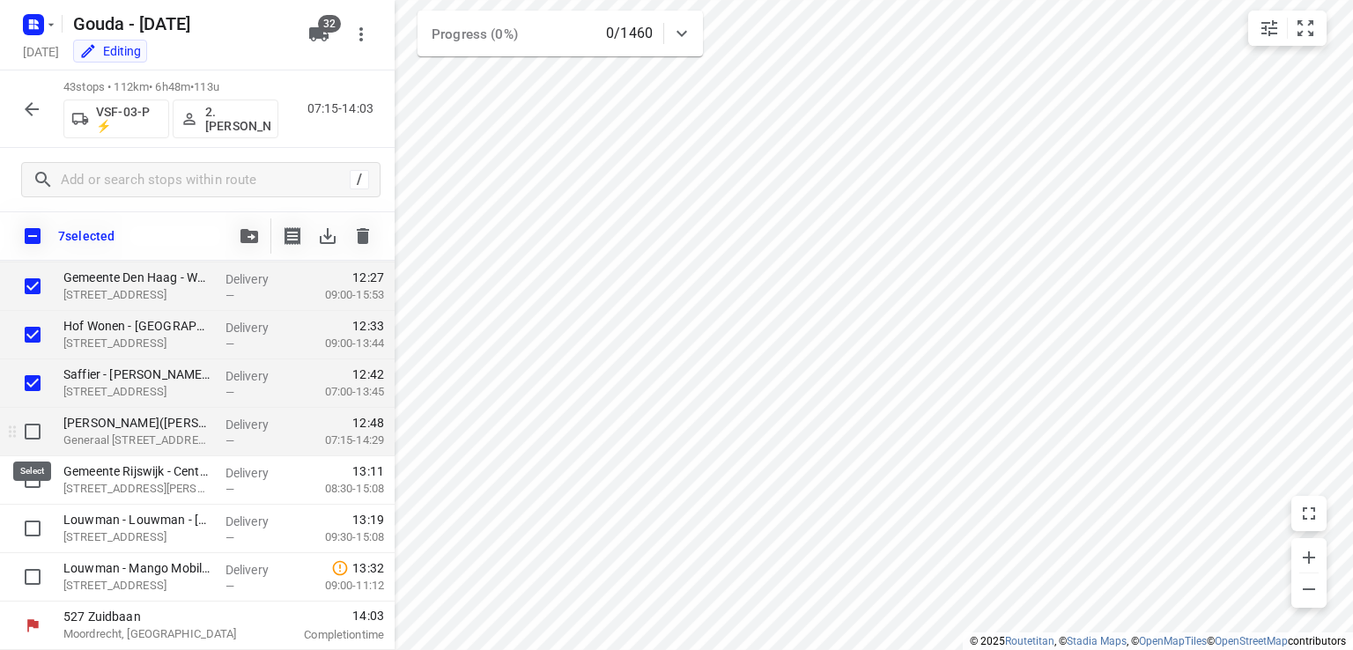
click at [25, 432] on input "checkbox" at bounding box center [32, 431] width 35 height 35
checkbox input "true"
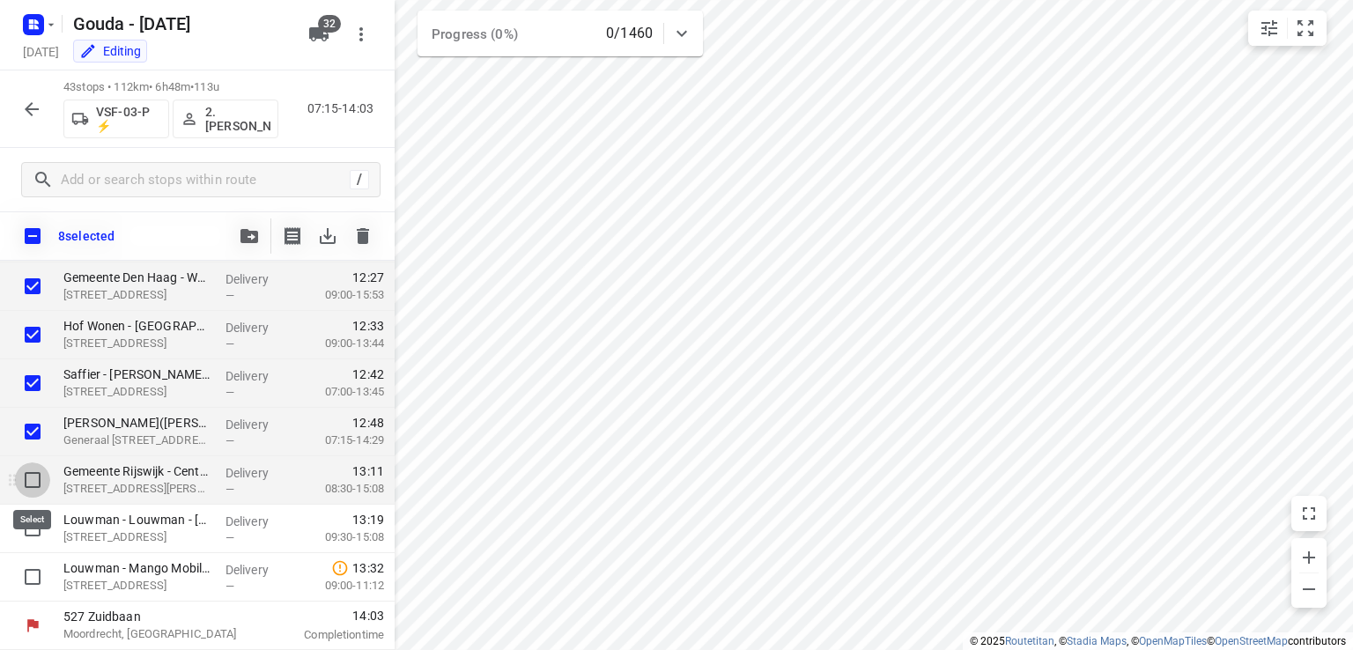
click at [35, 479] on input "checkbox" at bounding box center [32, 480] width 35 height 35
checkbox input "true"
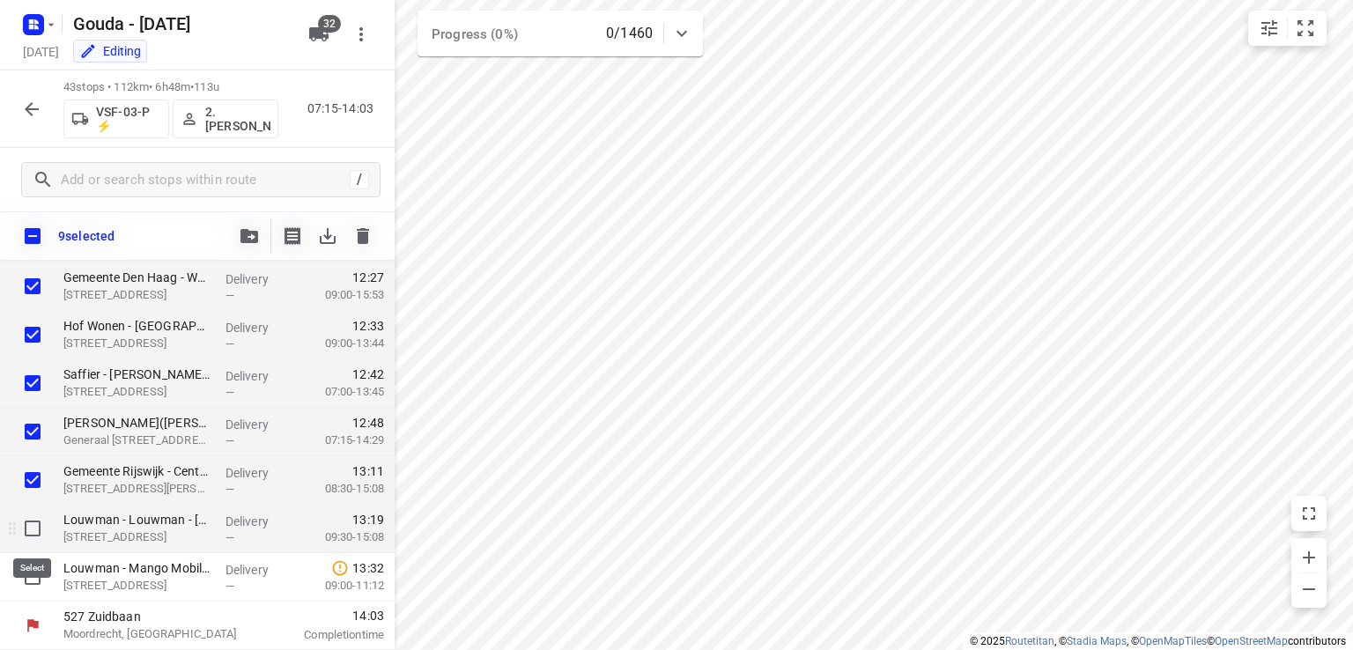
click at [33, 521] on input "checkbox" at bounding box center [32, 528] width 35 height 35
checkbox input "true"
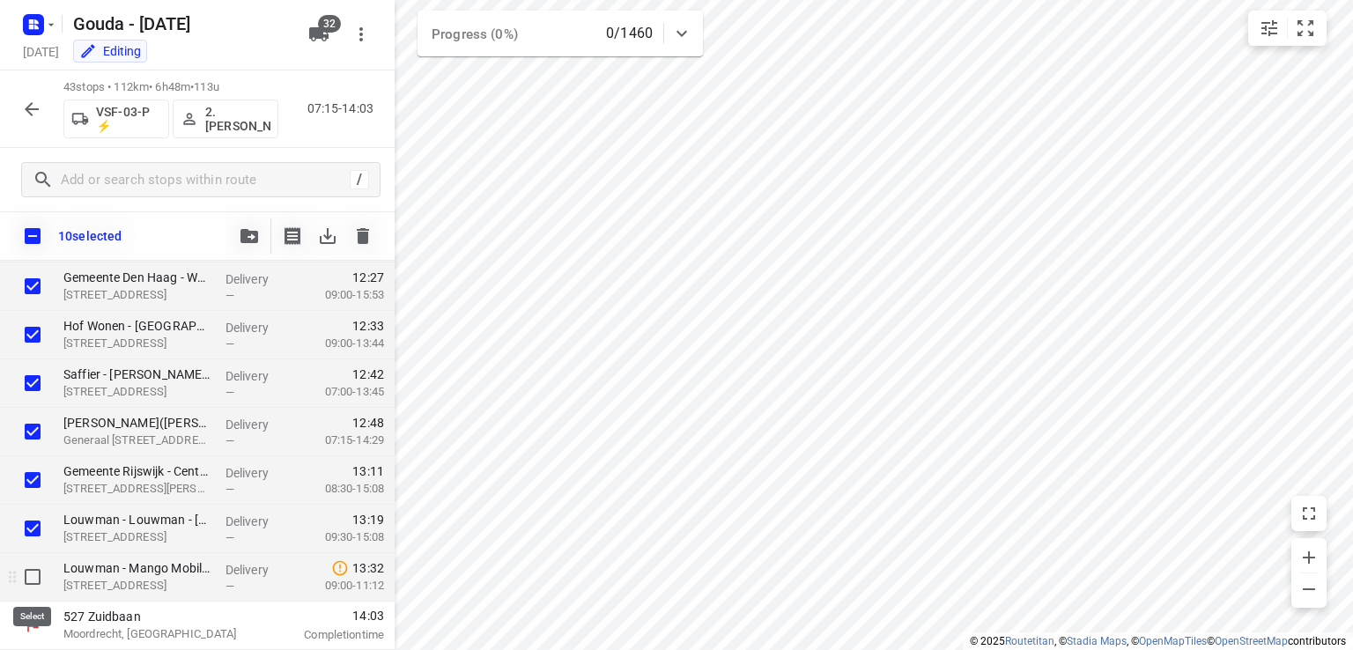
click at [29, 564] on input "checkbox" at bounding box center [32, 576] width 35 height 35
checkbox input "true"
click at [247, 233] on icon "button" at bounding box center [250, 236] width 18 height 14
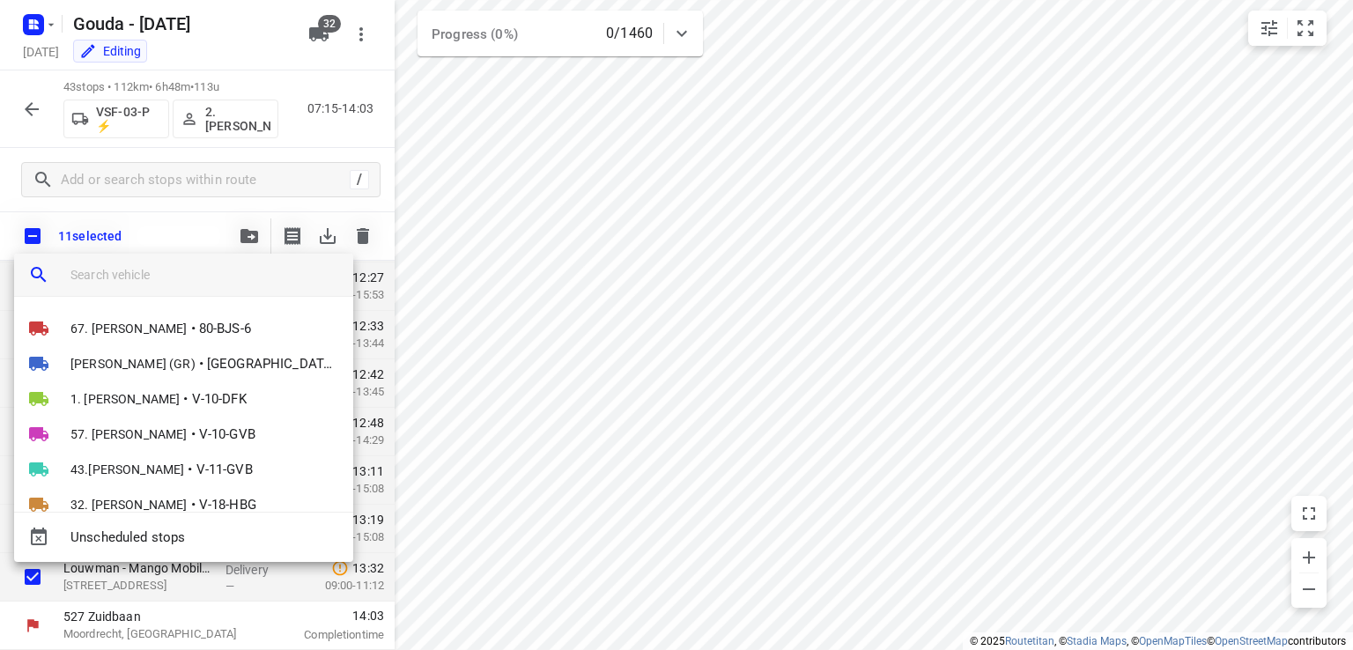
click at [204, 272] on input "search vehicle" at bounding box center [204, 275] width 269 height 26
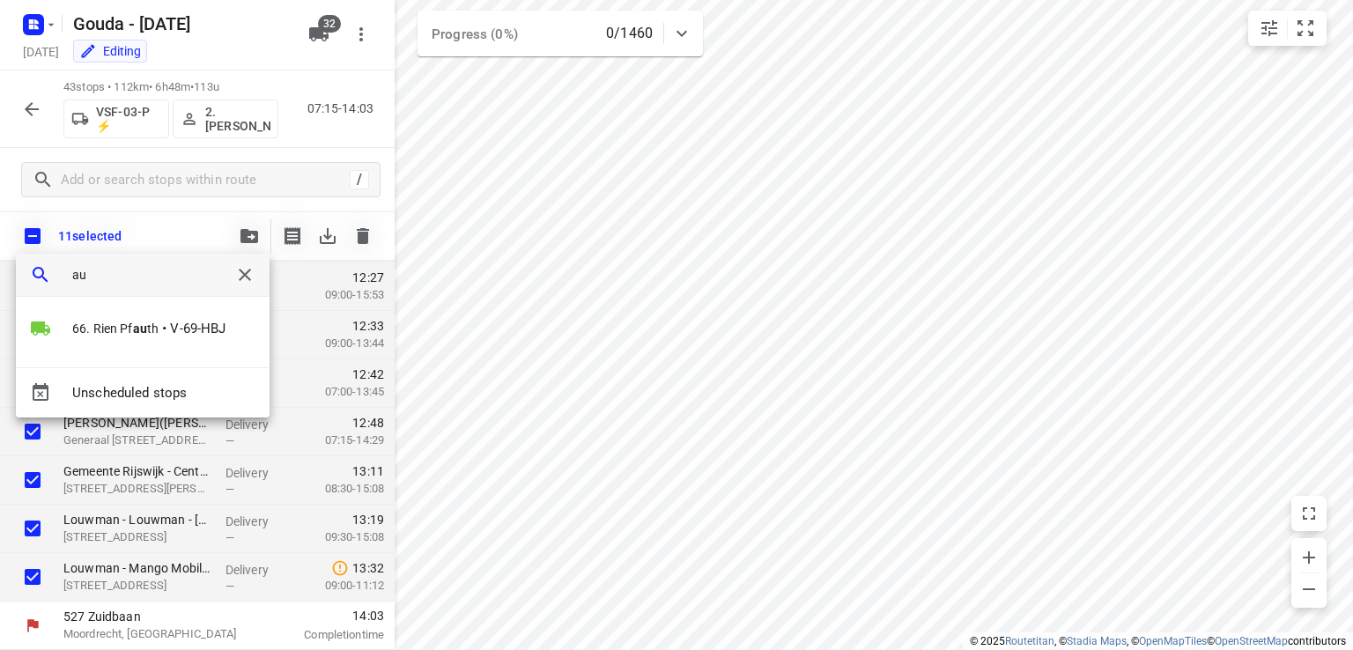
type input "a"
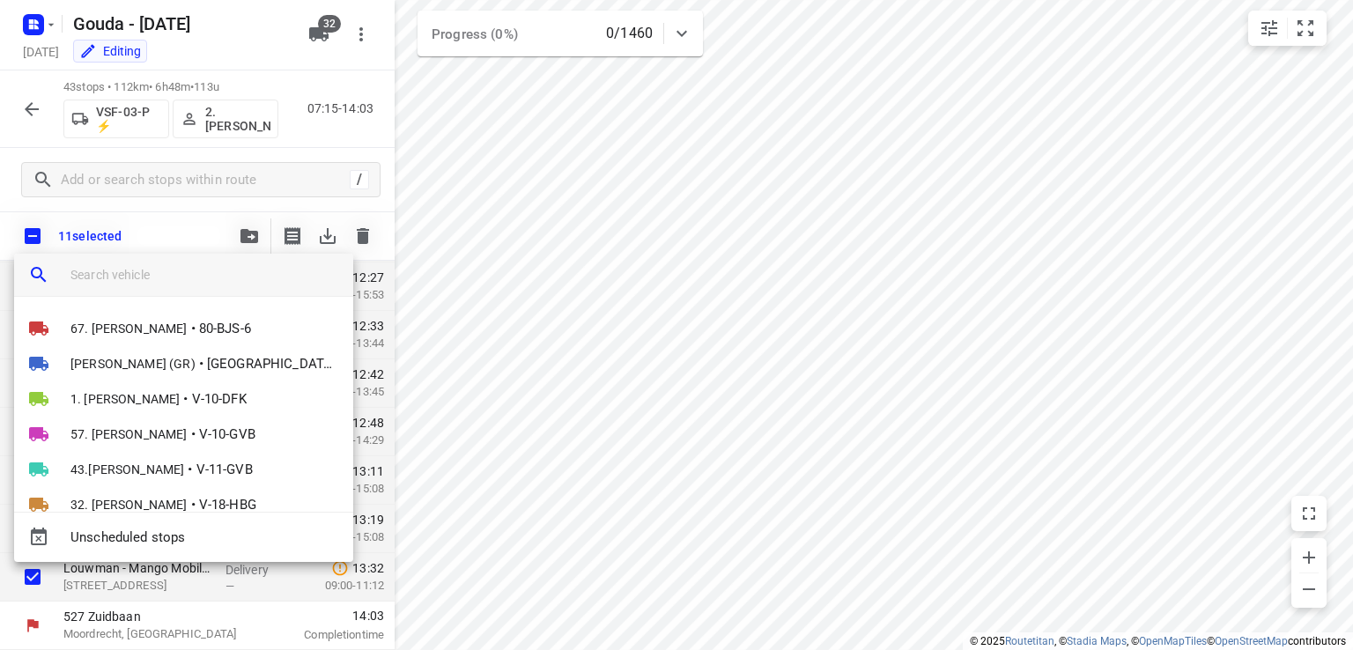
click at [335, 56] on div at bounding box center [676, 325] width 1353 height 650
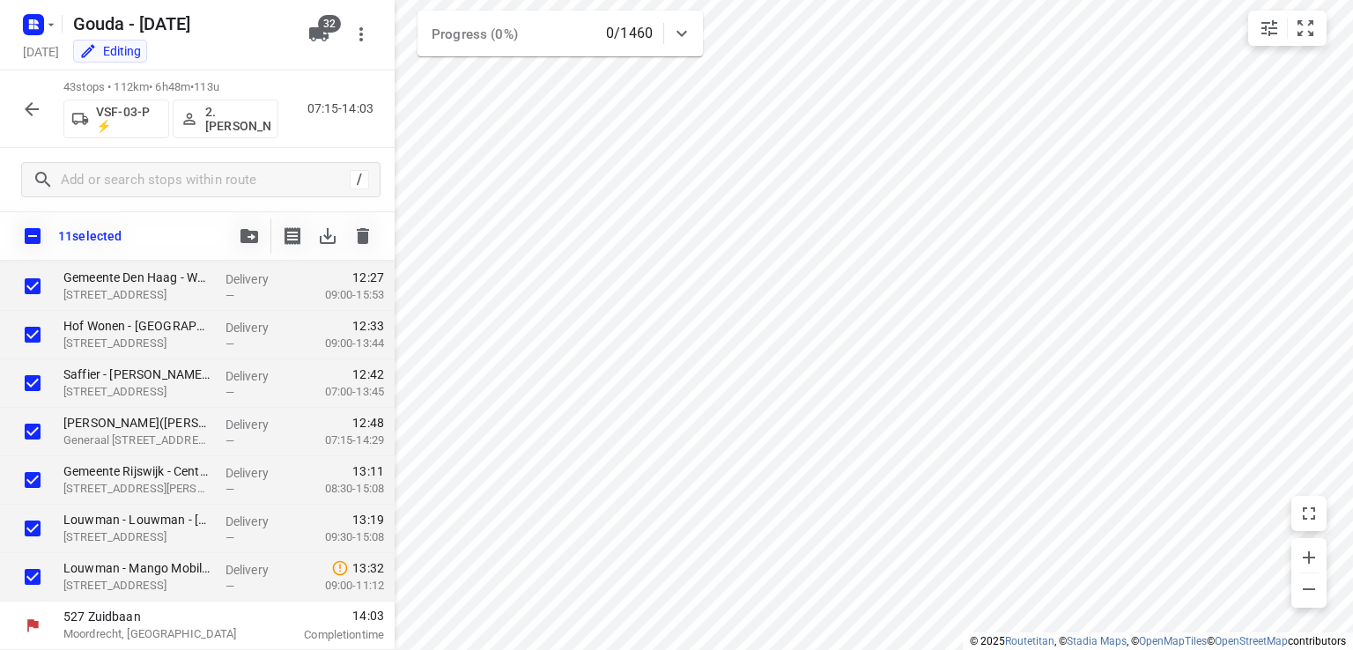
click at [319, 38] on icon "button" at bounding box center [318, 34] width 19 height 14
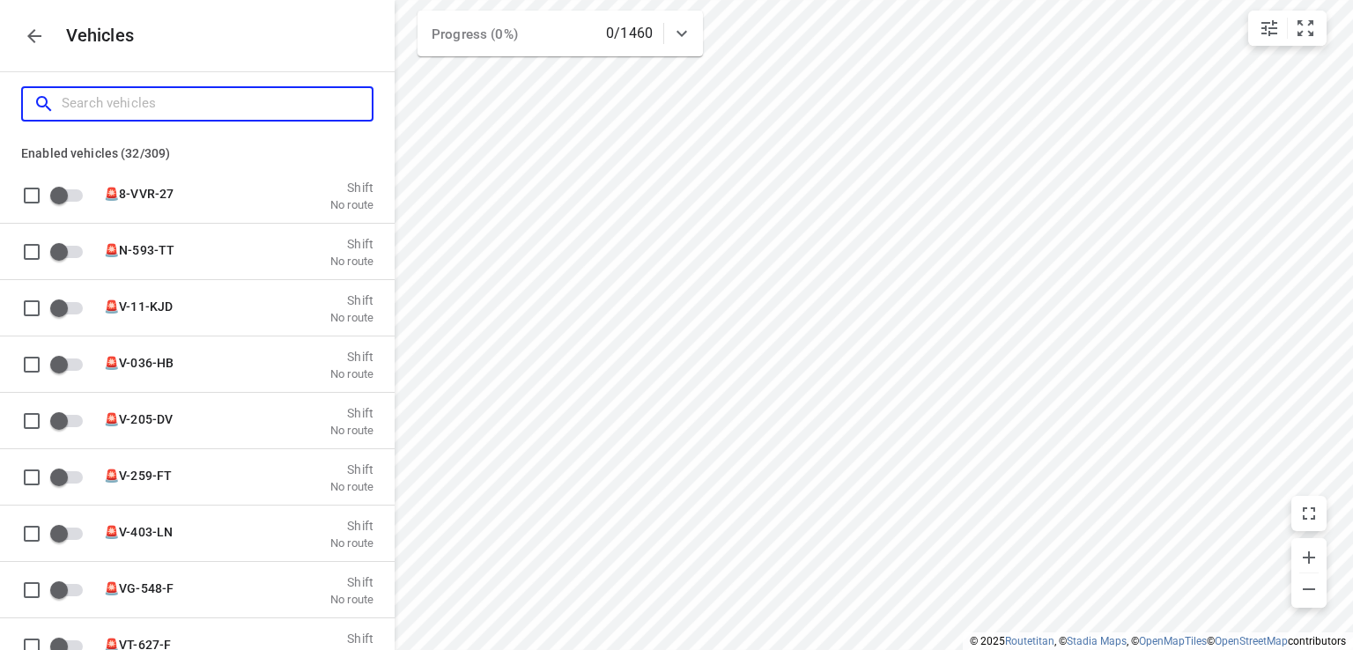
click at [199, 109] on input "Search vehicles" at bounding box center [217, 103] width 310 height 27
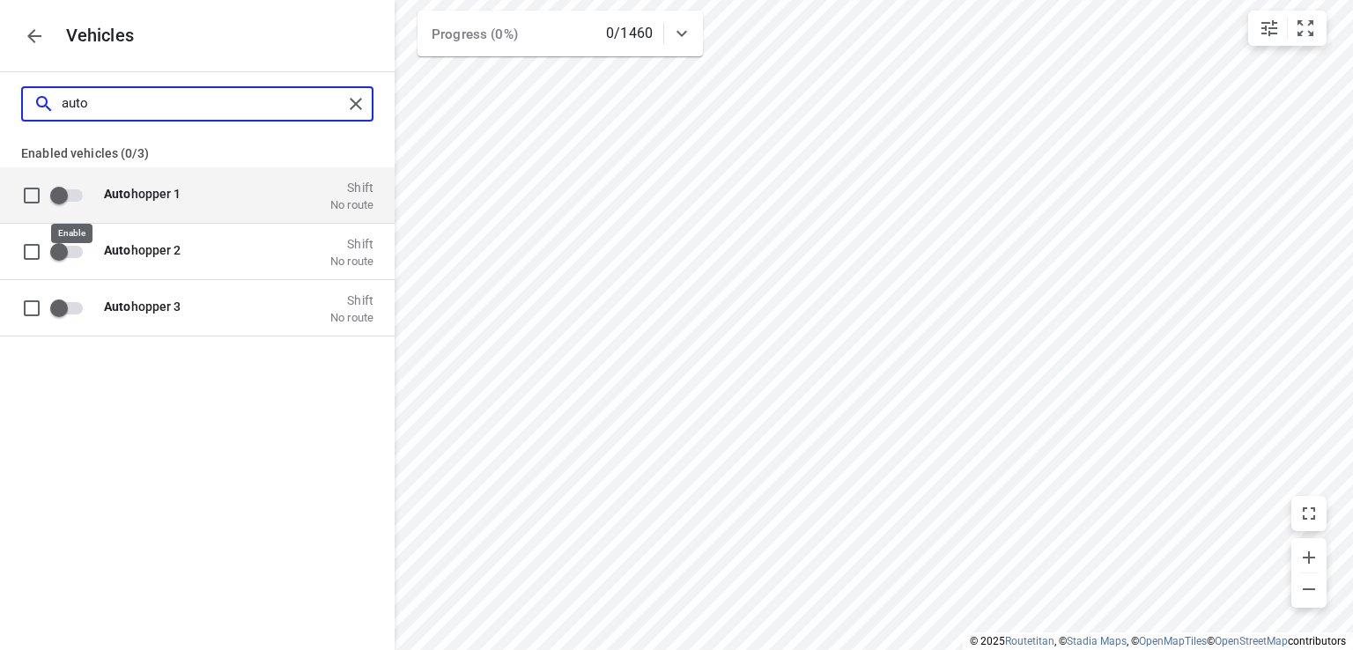
type input "auto"
click at [79, 196] on input "grid" at bounding box center [59, 194] width 100 height 33
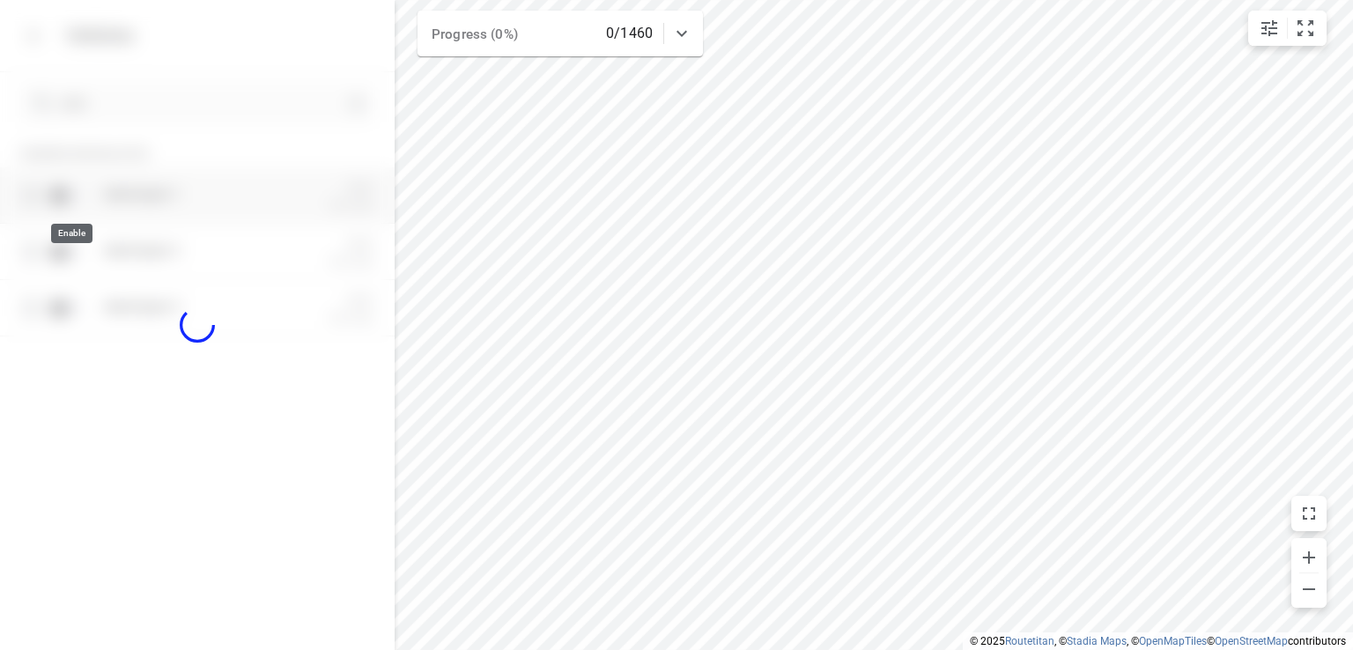
checkbox input "true"
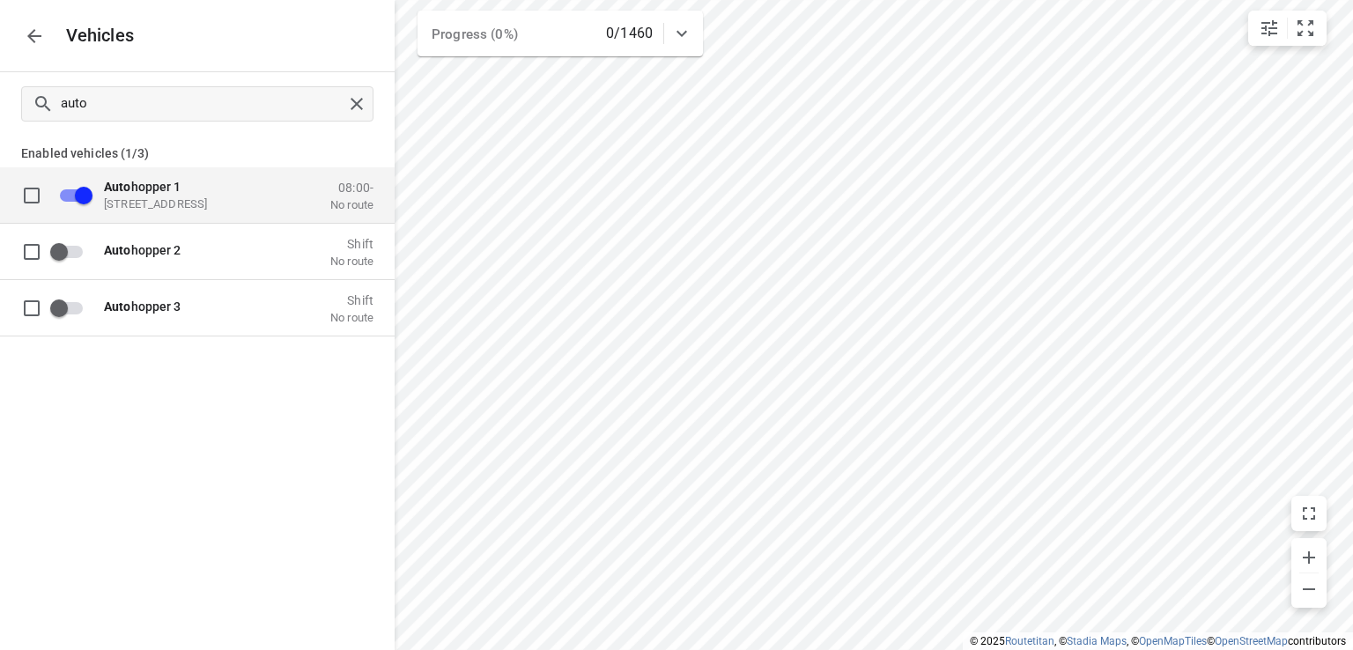
click at [27, 35] on icon "button" at bounding box center [34, 36] width 21 height 21
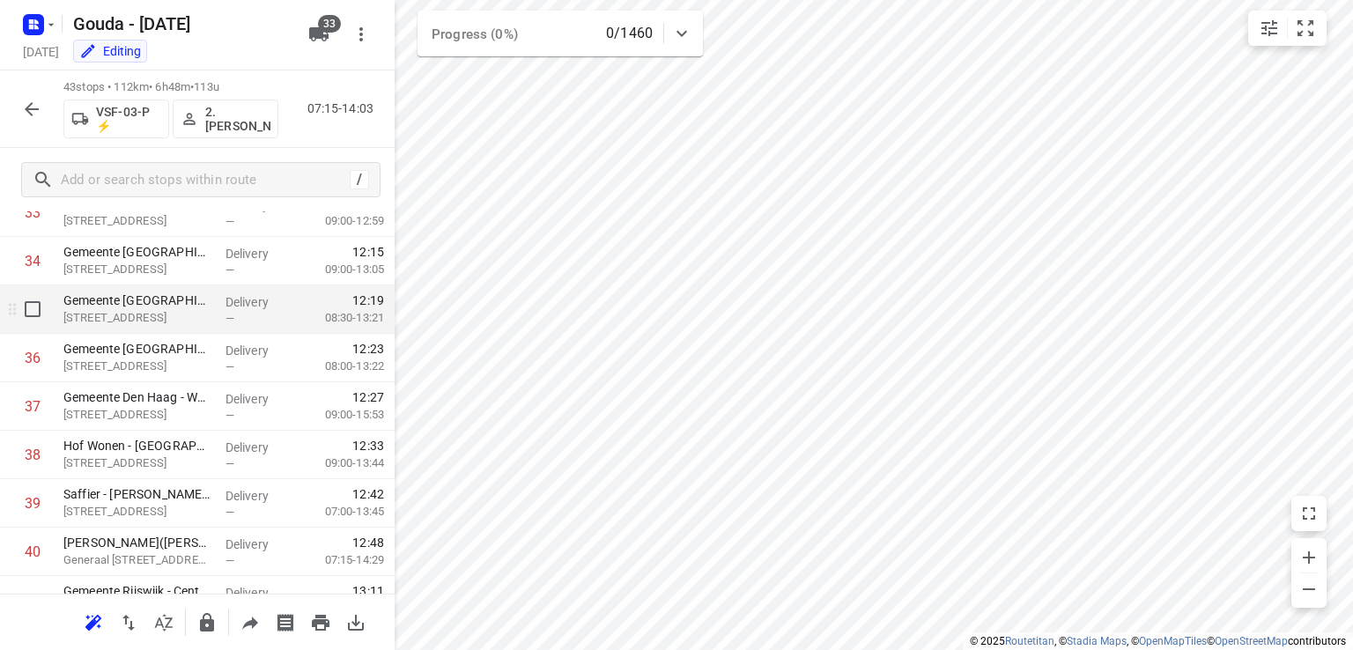
scroll to position [1573, 0]
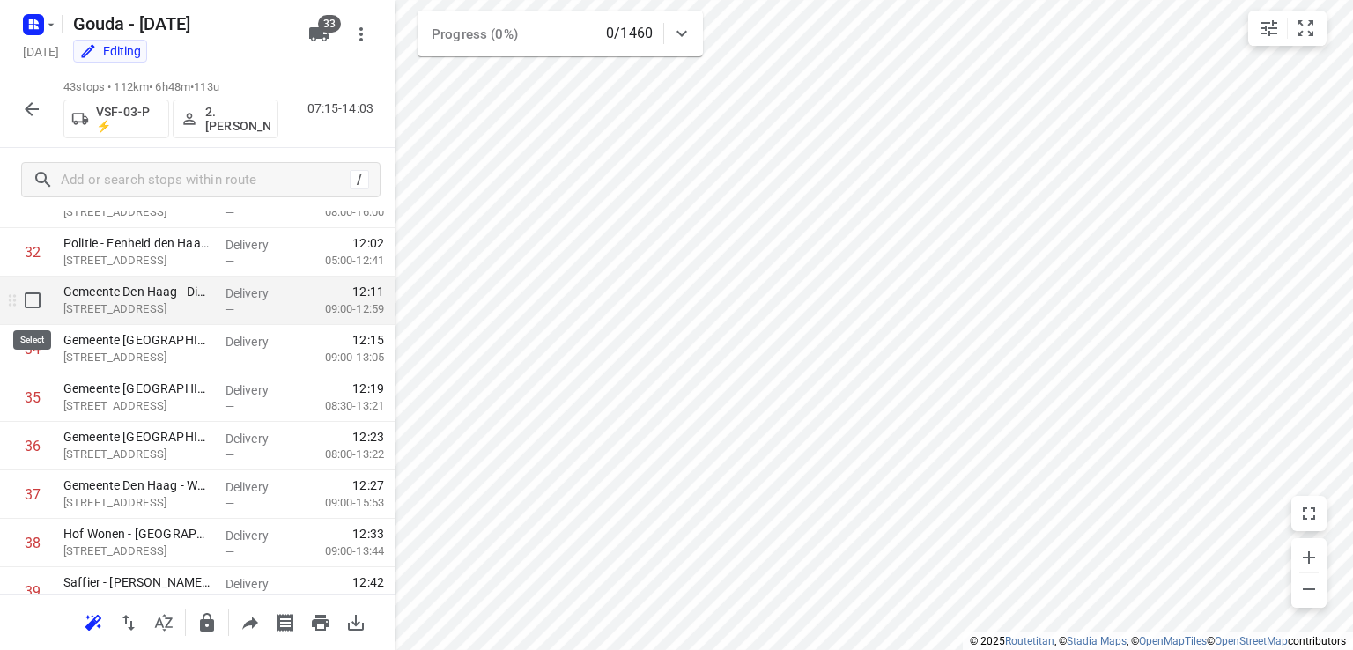
click at [26, 307] on input "checkbox" at bounding box center [32, 300] width 35 height 35
checkbox input "true"
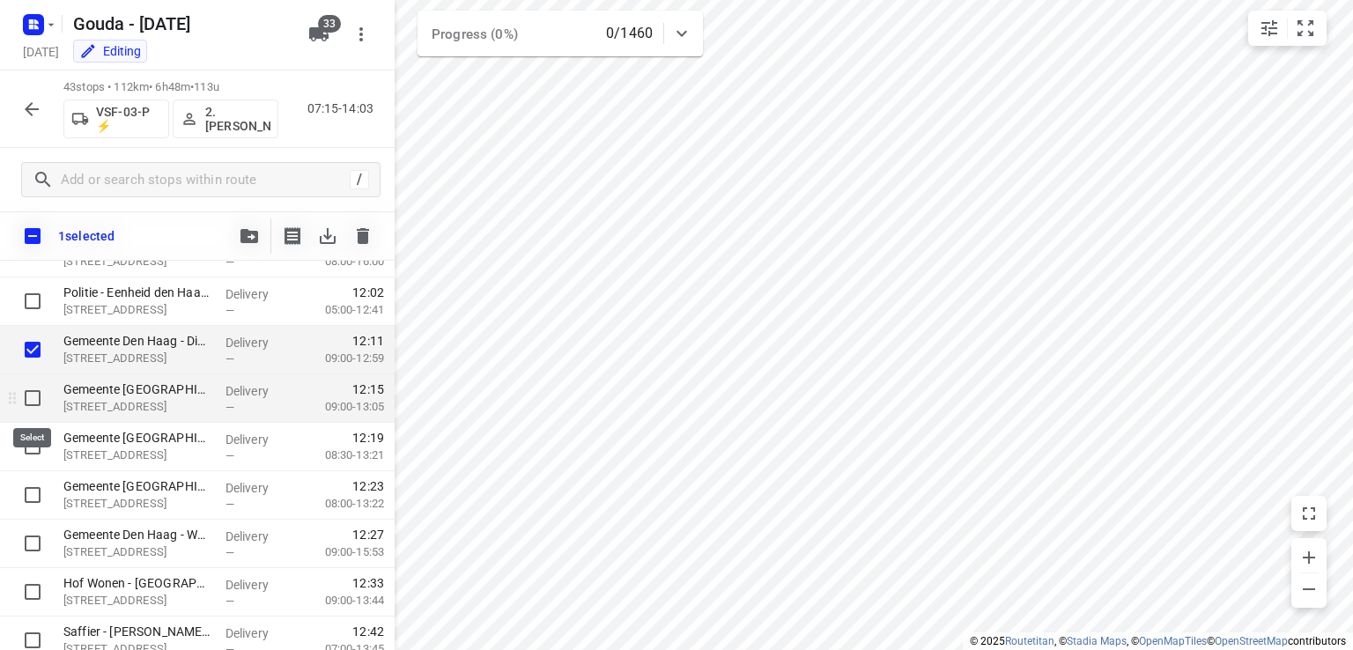
click at [27, 396] on input "checkbox" at bounding box center [32, 398] width 35 height 35
checkbox input "true"
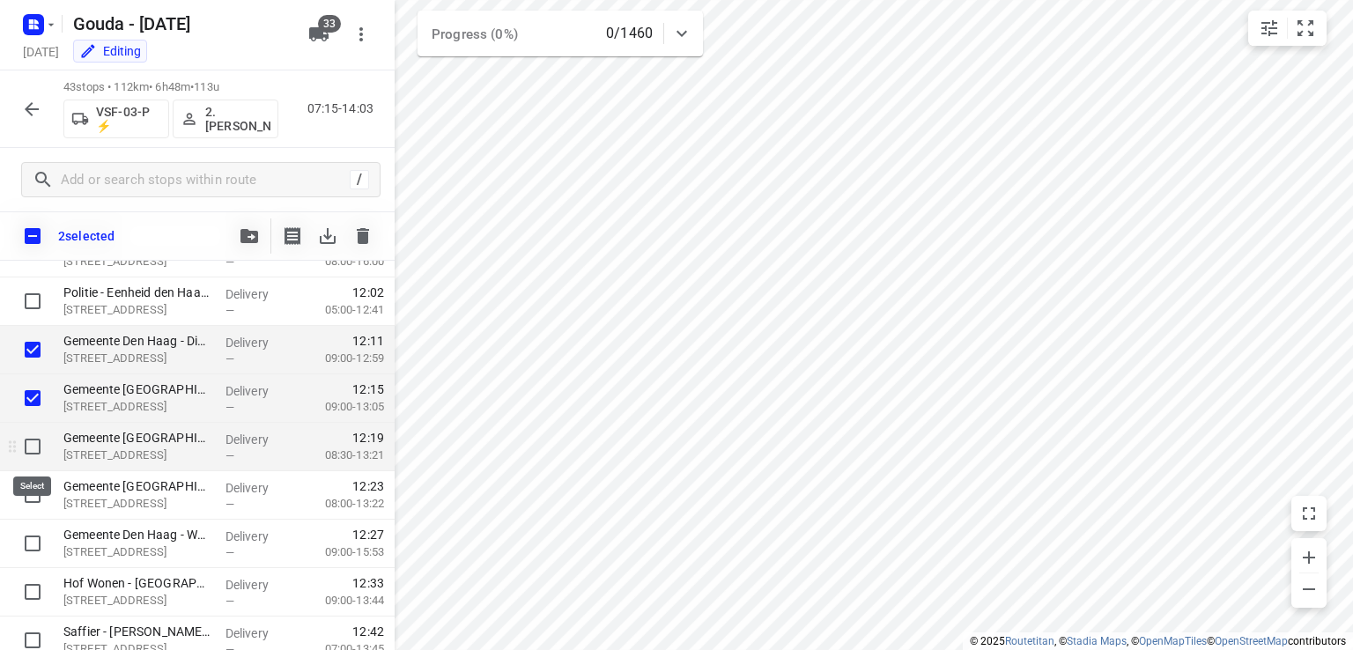
click at [37, 444] on input "checkbox" at bounding box center [32, 446] width 35 height 35
checkbox input "true"
click at [35, 496] on input "checkbox" at bounding box center [32, 494] width 35 height 35
checkbox input "true"
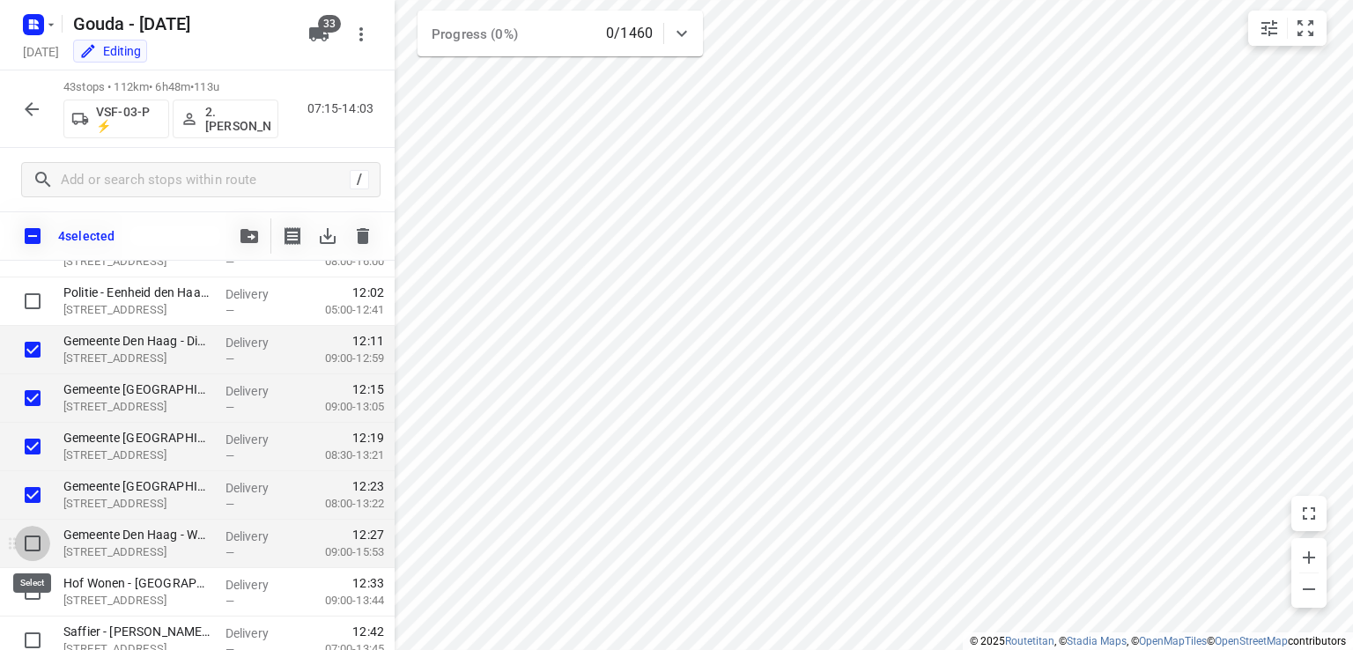
click at [28, 545] on input "checkbox" at bounding box center [32, 543] width 35 height 35
checkbox input "true"
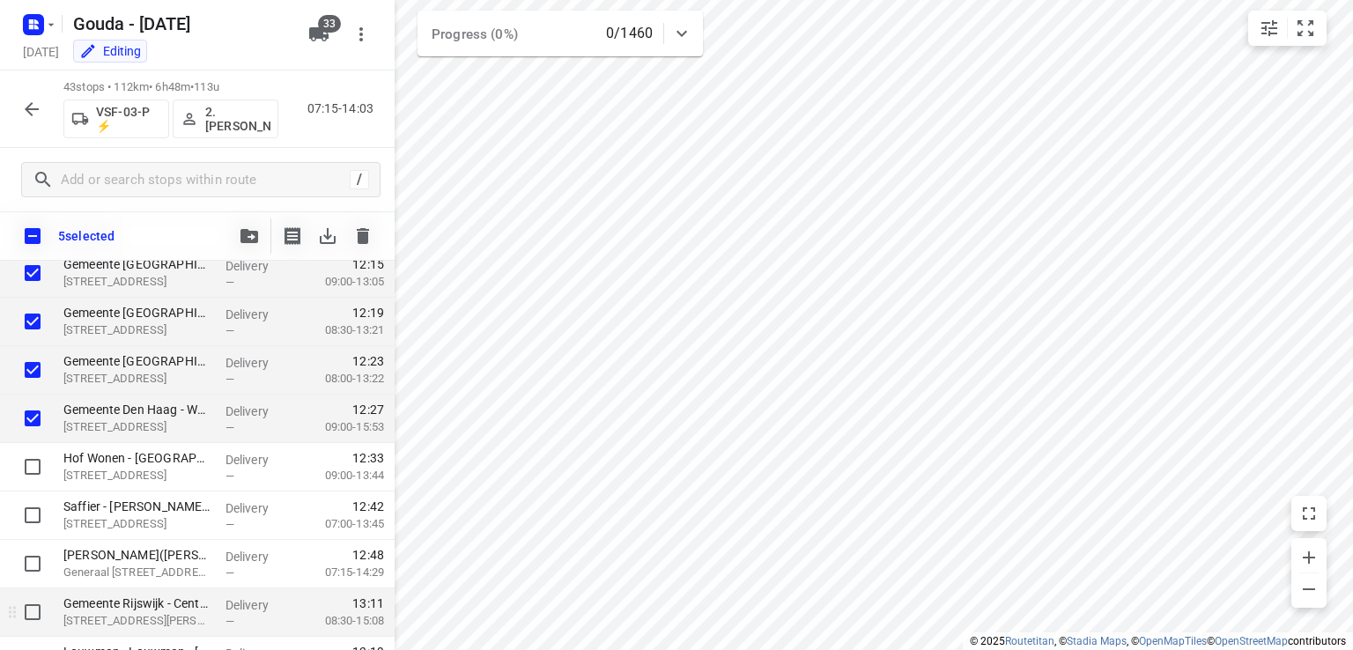
scroll to position [1831, 0]
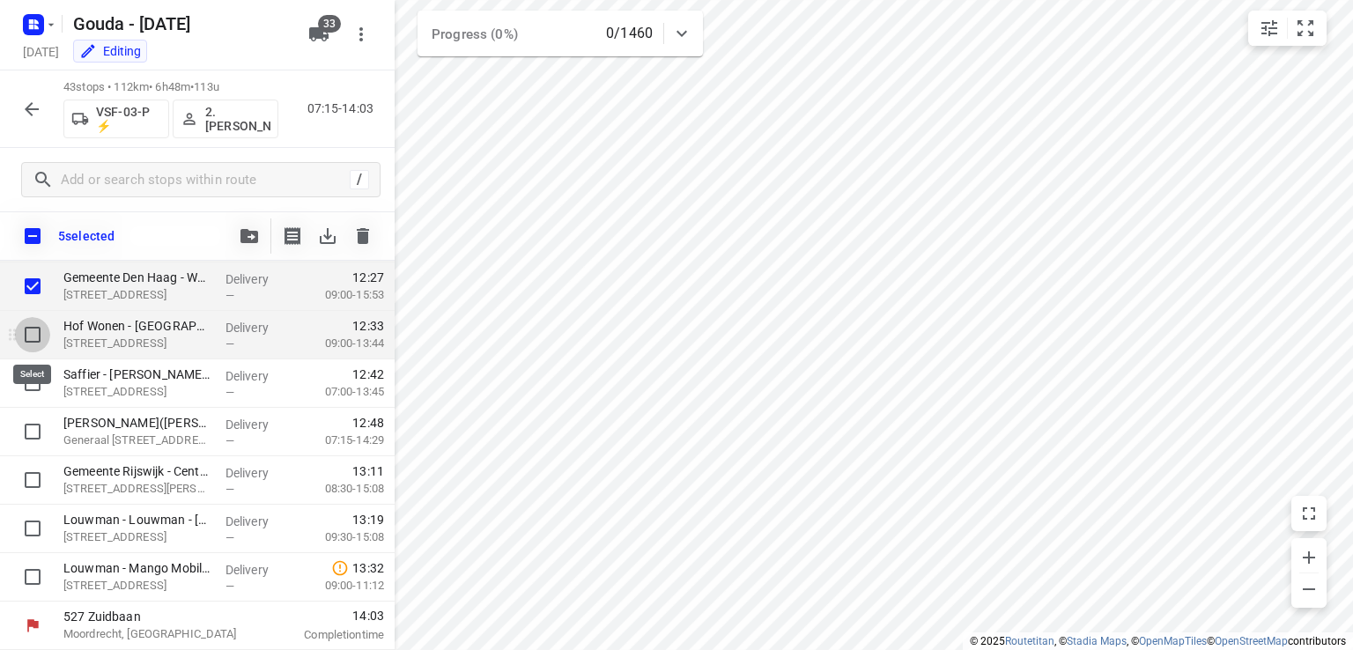
click at [32, 333] on input "checkbox" at bounding box center [32, 334] width 35 height 35
checkbox input "true"
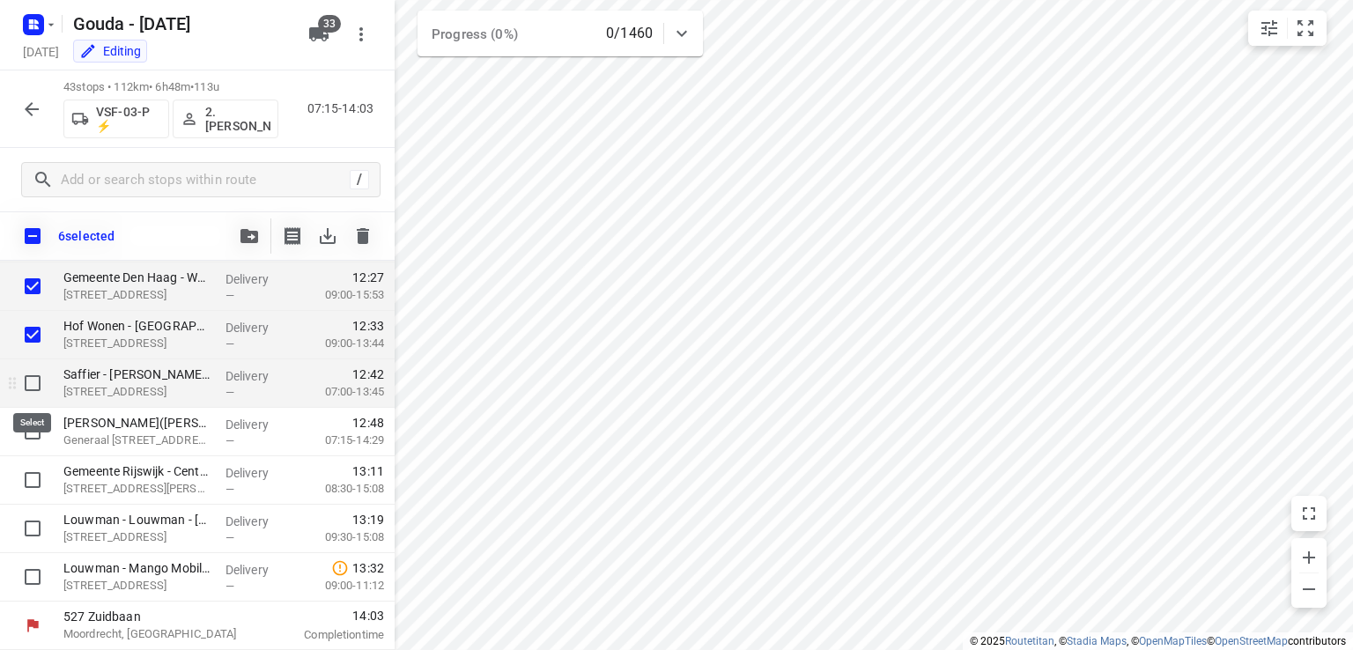
click at [28, 378] on input "checkbox" at bounding box center [32, 383] width 35 height 35
checkbox input "true"
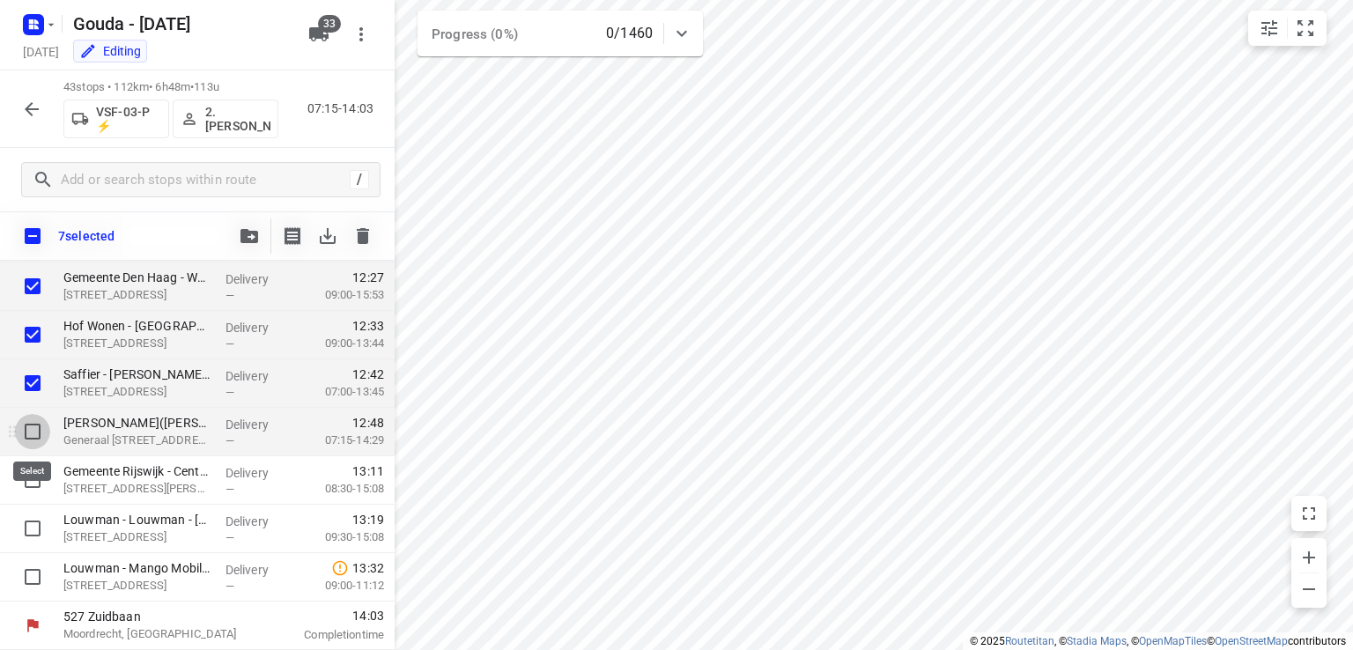
click at [22, 441] on input "checkbox" at bounding box center [32, 431] width 35 height 35
checkbox input "true"
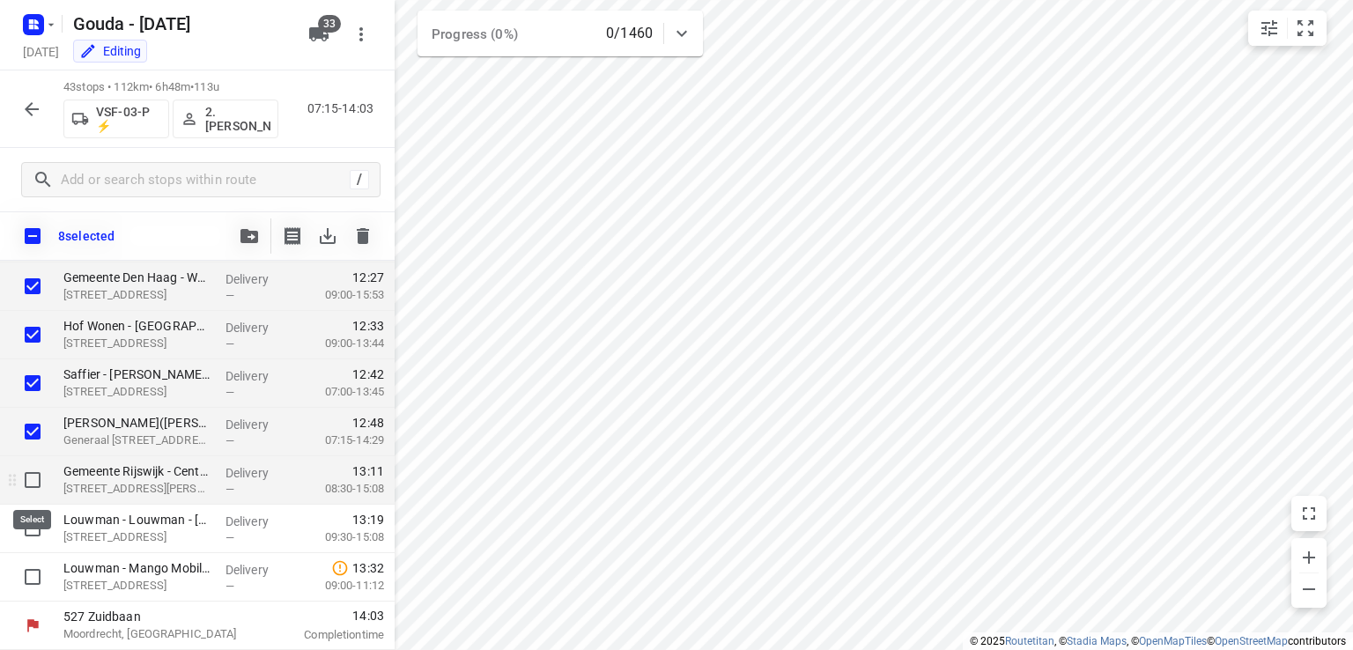
click at [22, 477] on input "checkbox" at bounding box center [32, 480] width 35 height 35
checkbox input "true"
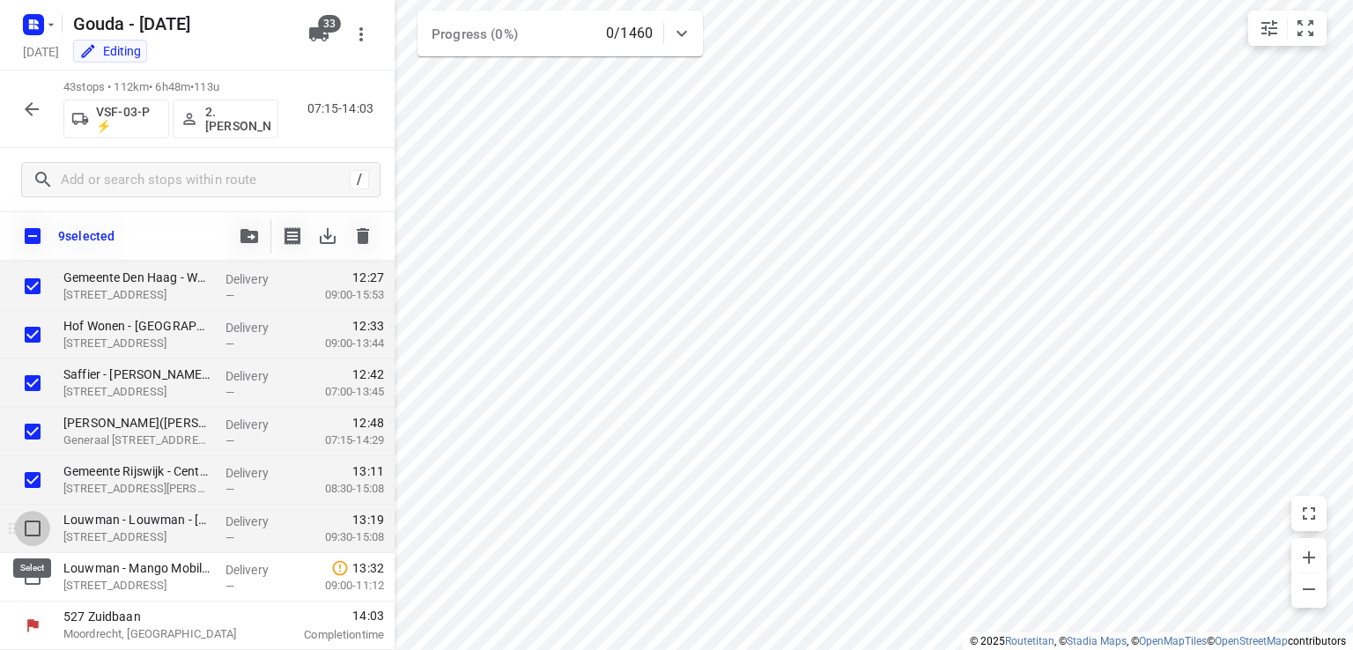
click at [37, 529] on input "checkbox" at bounding box center [32, 528] width 35 height 35
checkbox input "true"
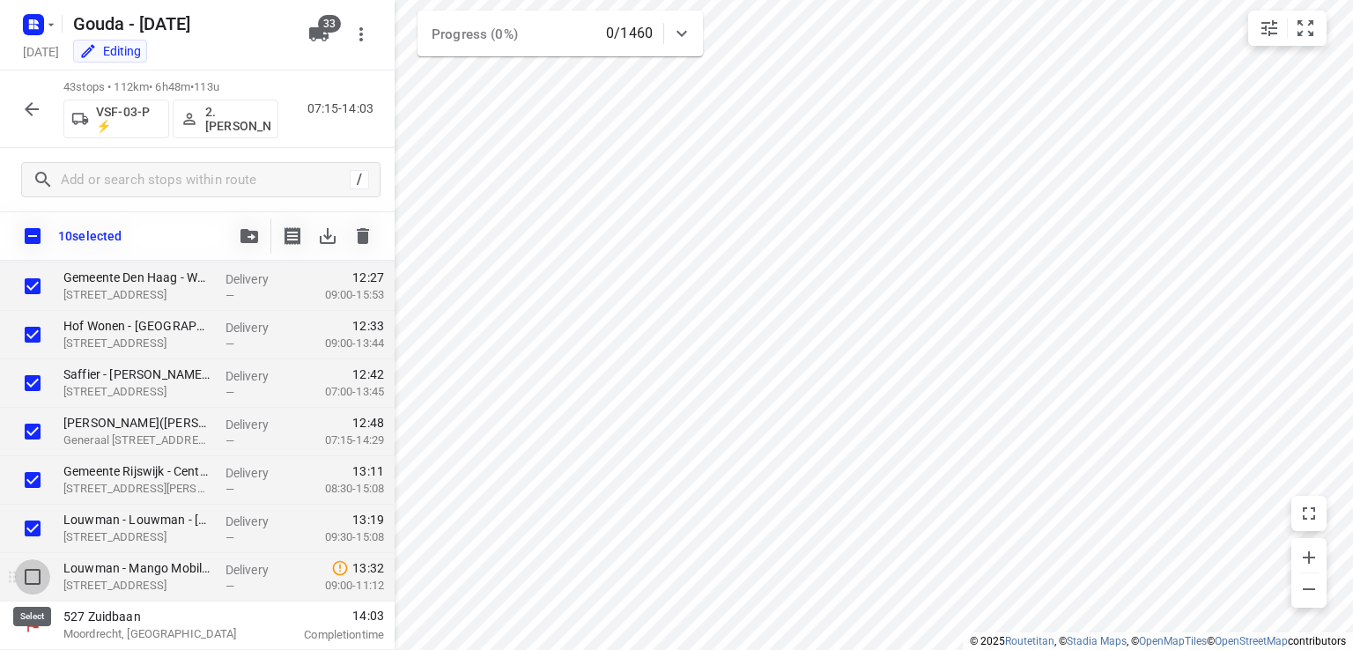
click at [30, 573] on input "checkbox" at bounding box center [32, 576] width 35 height 35
checkbox input "true"
click at [256, 230] on icon "button" at bounding box center [250, 236] width 18 height 14
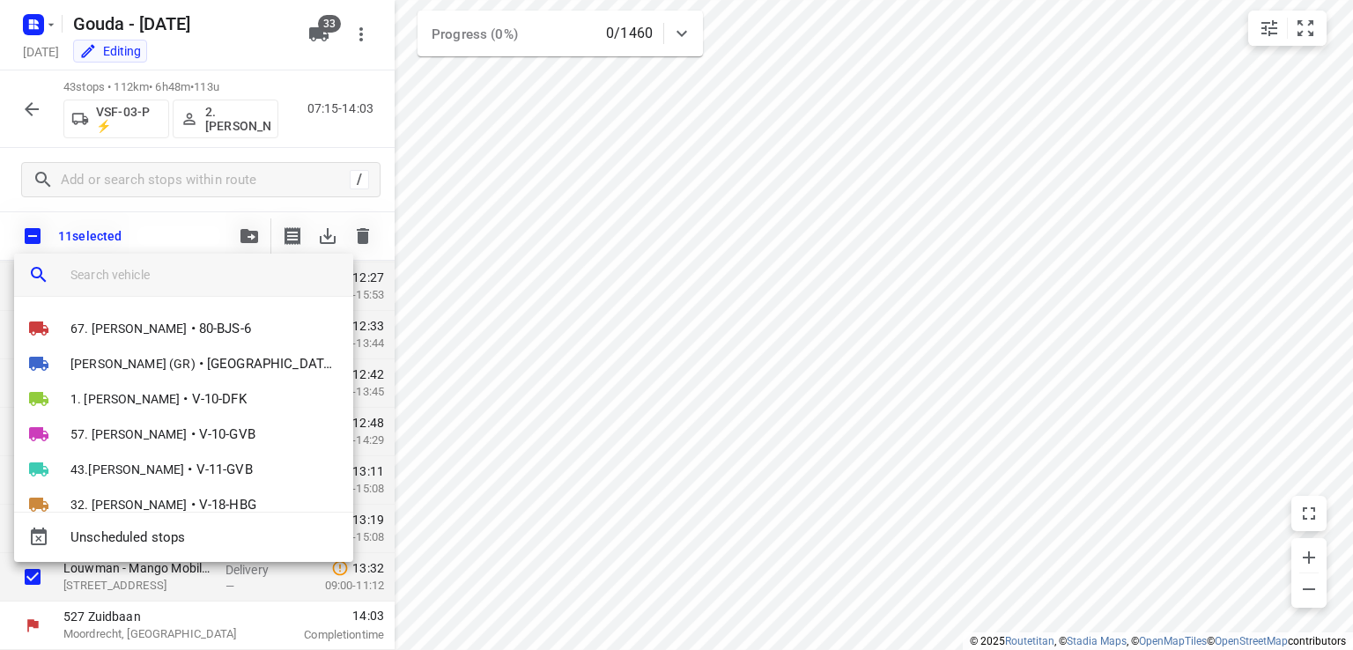
click at [218, 276] on input "search vehicle" at bounding box center [204, 275] width 269 height 26
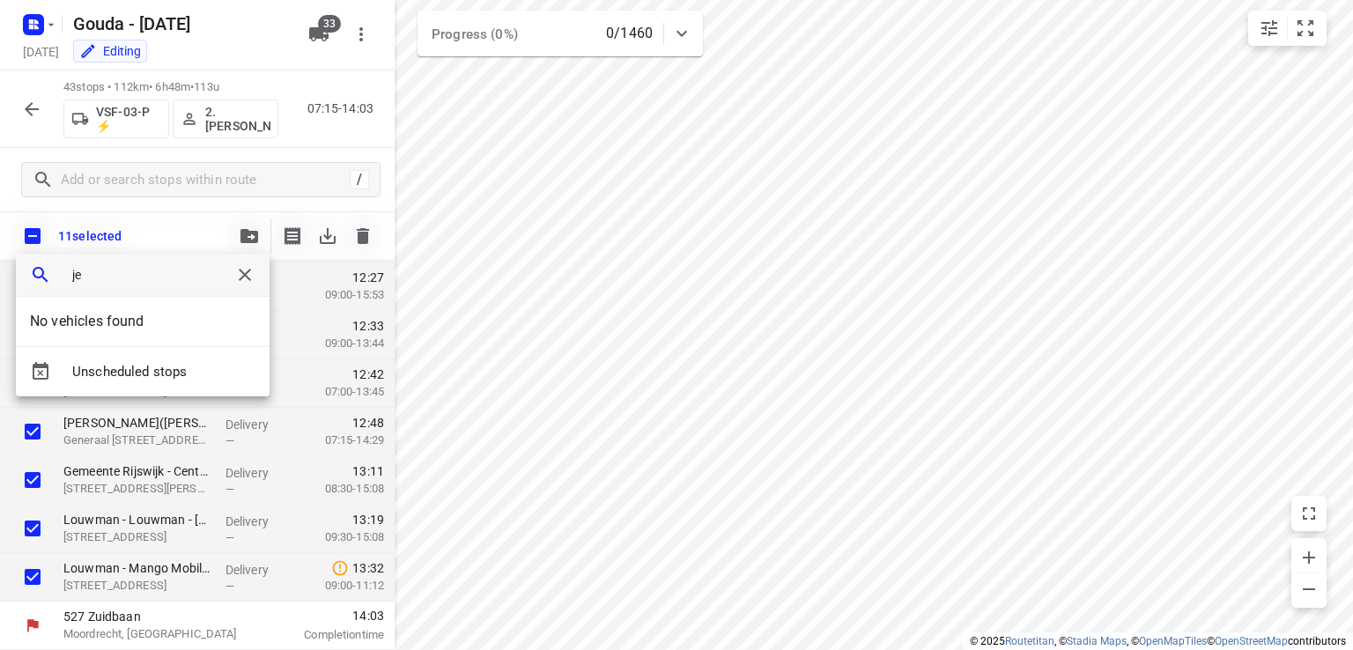
type input "j"
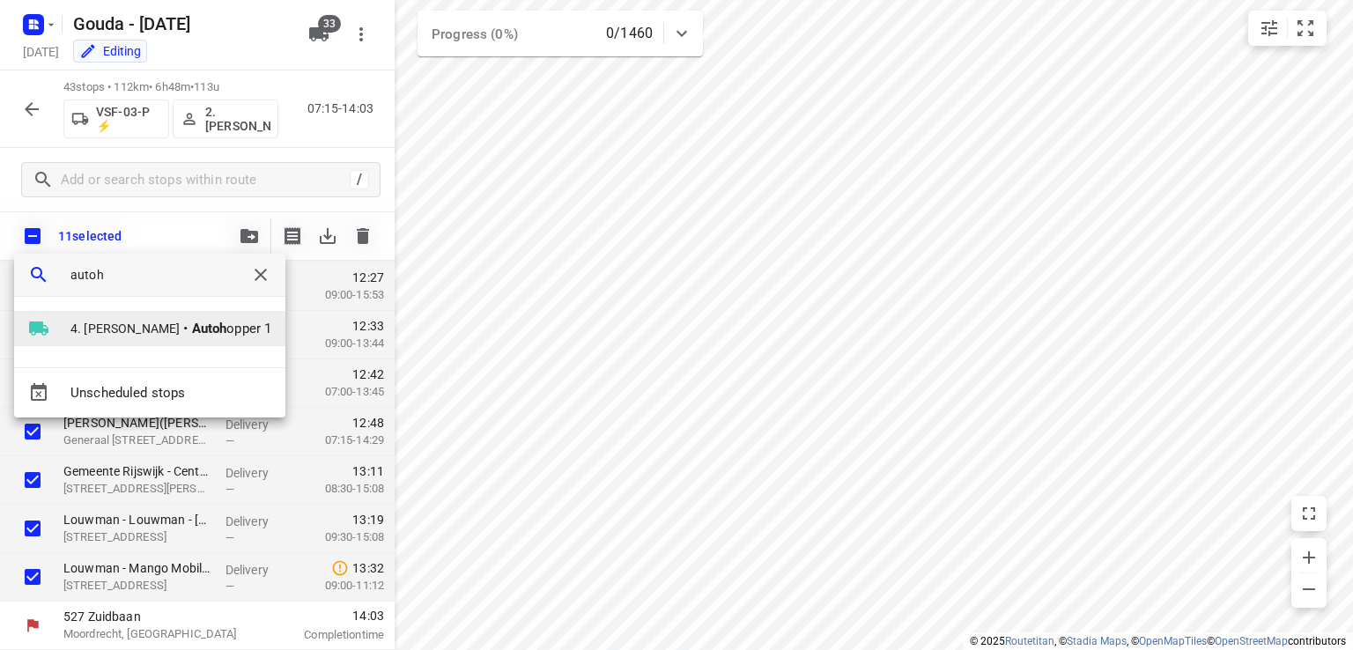
type input "autoh"
click at [176, 341] on li "4. Anton Vringer • Autoh opper 1" at bounding box center [149, 328] width 271 height 35
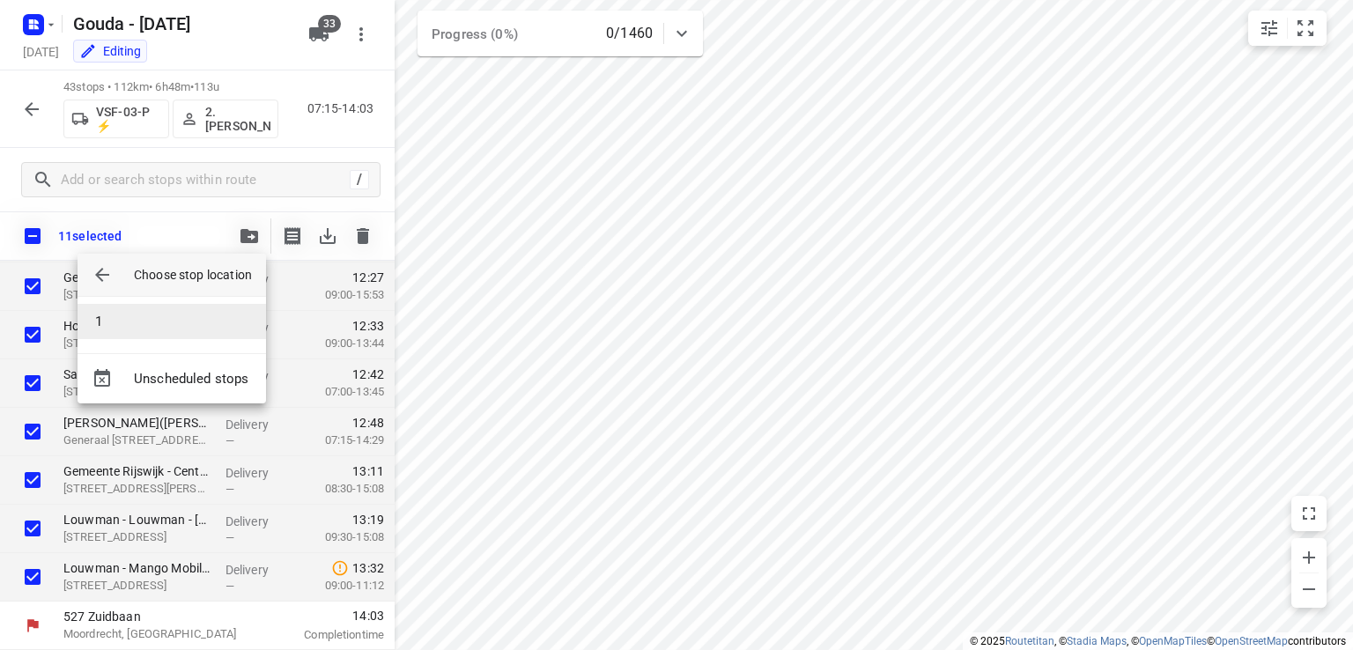
click at [134, 325] on li "1" at bounding box center [172, 321] width 189 height 35
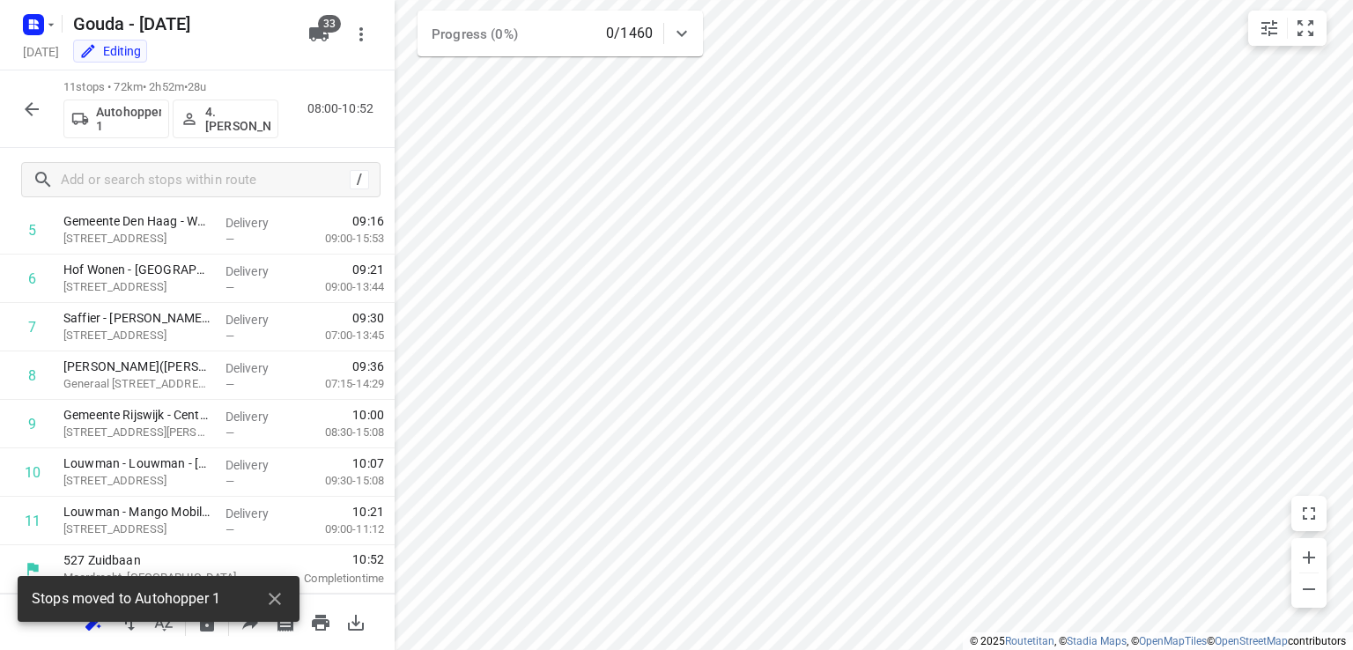
scroll to position [287, 0]
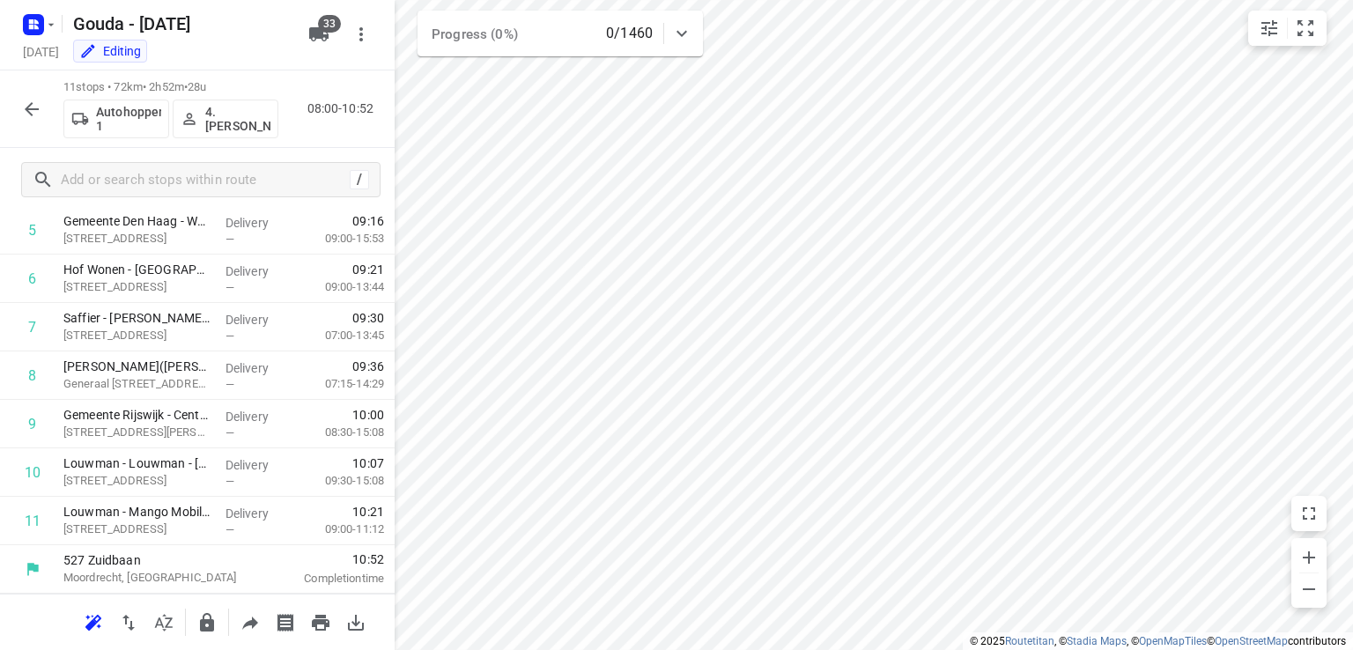
click at [248, 107] on p "4. Anton Vringer" at bounding box center [237, 119] width 65 height 28
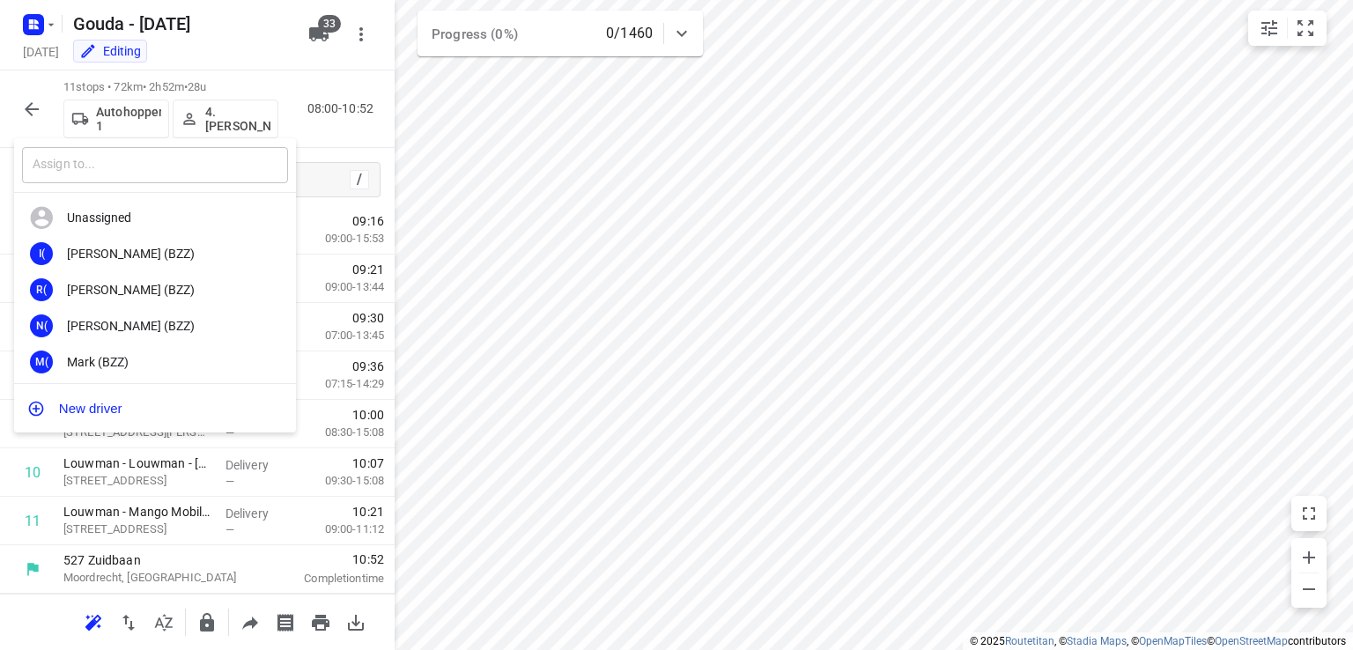
click at [203, 168] on input "text" at bounding box center [155, 165] width 266 height 36
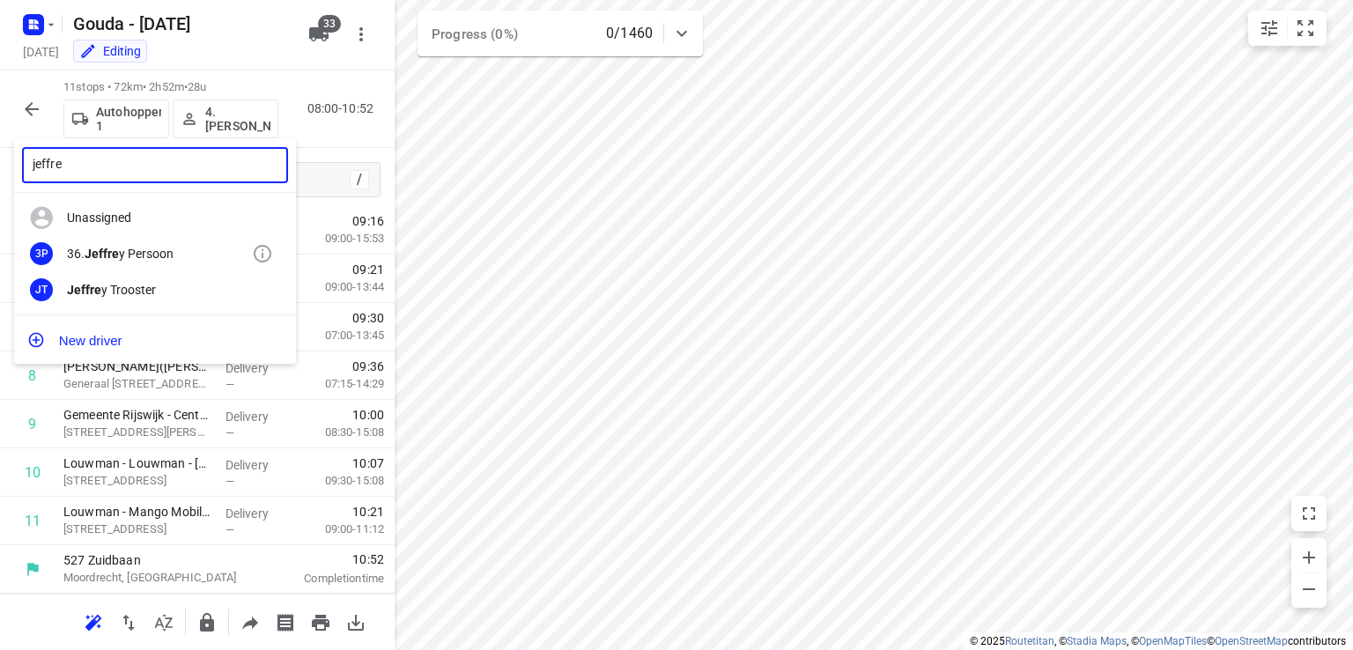
type input "jeffre"
click at [174, 254] on div "36. Jeffre y Persoon" at bounding box center [159, 254] width 185 height 14
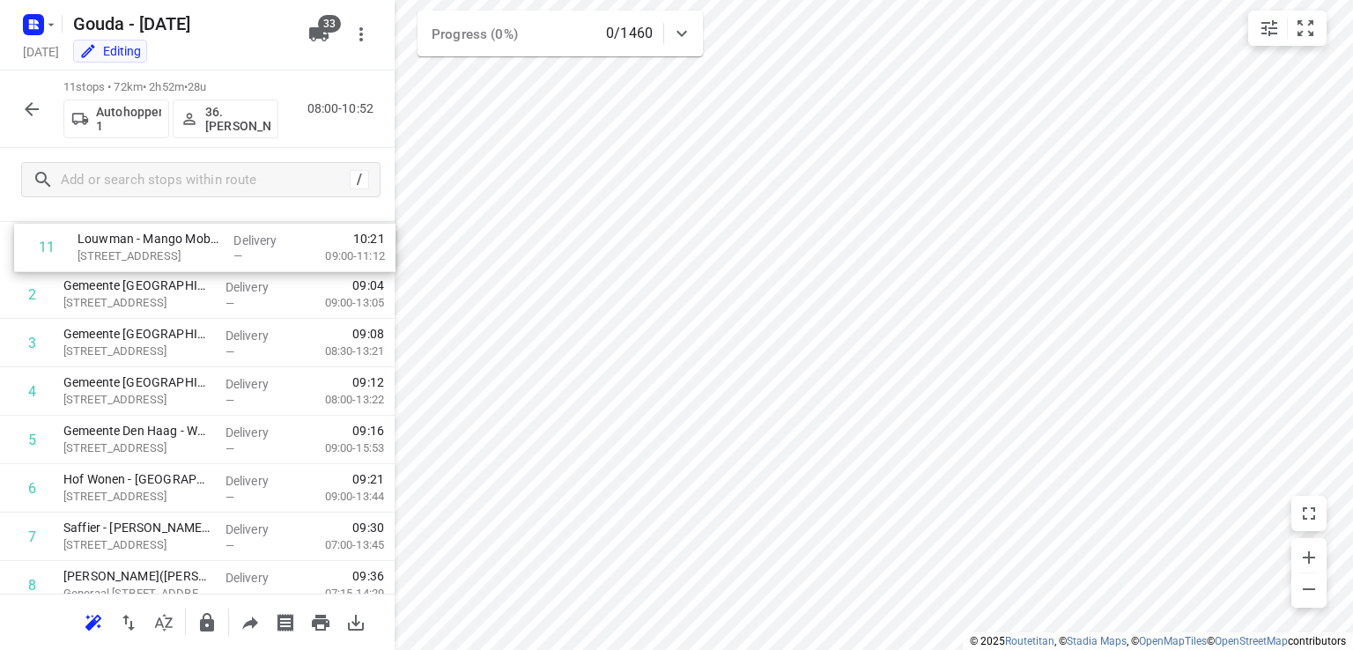
scroll to position [0, 0]
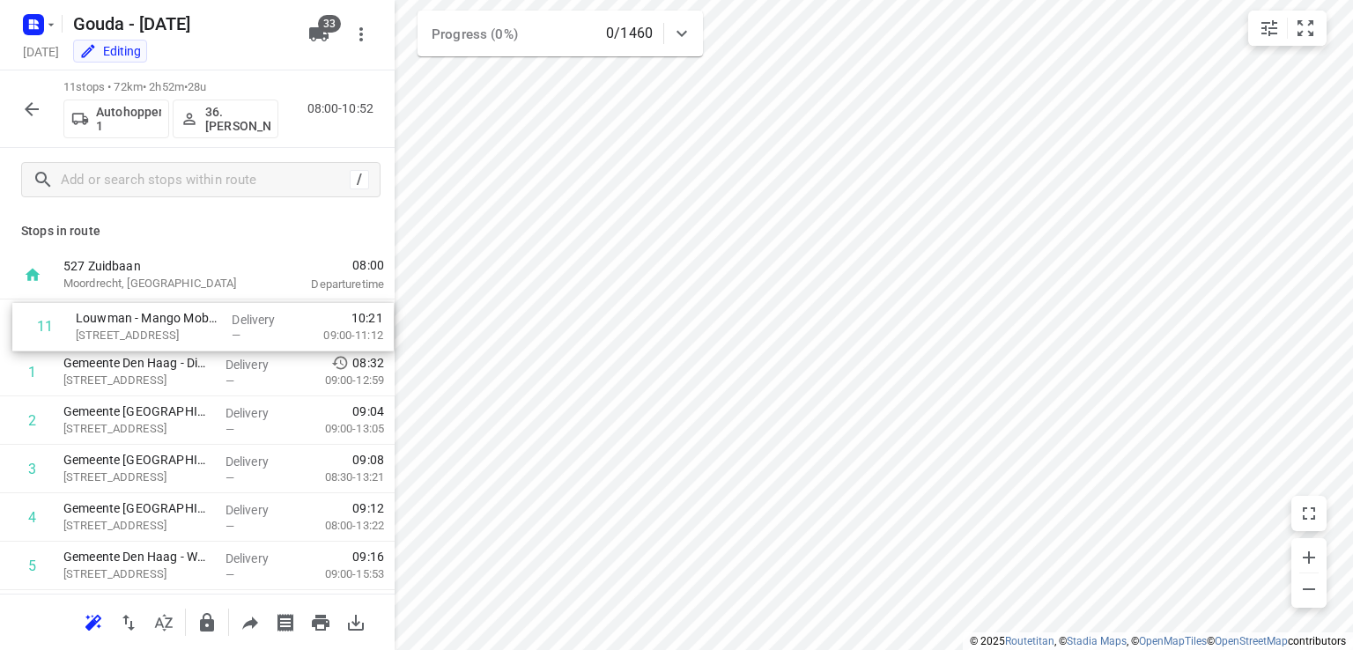
drag, startPoint x: 121, startPoint y: 521, endPoint x: 134, endPoint y: 315, distance: 206.6
click at [134, 315] on div "1 Gemeente Den Haag - Dienst Sociale Zaken en Werkgelegenheidsprojecten Afdelin…" at bounding box center [197, 566] width 395 height 533
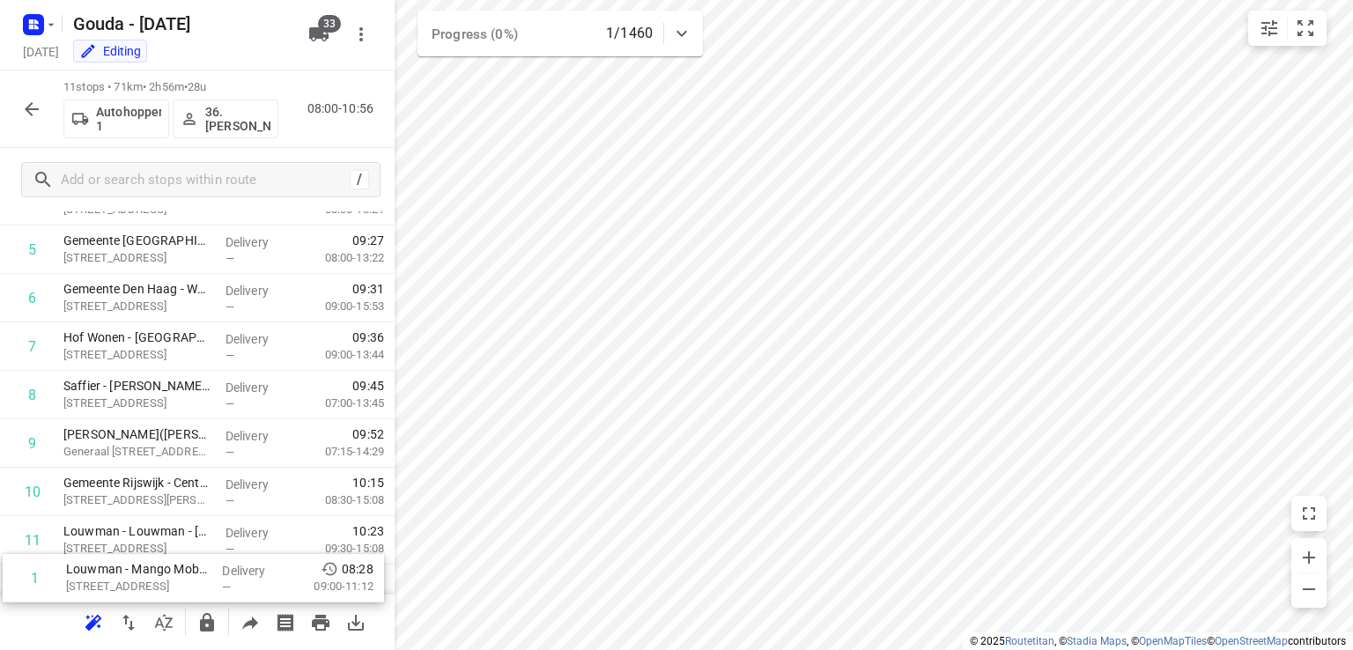
scroll to position [287, 0]
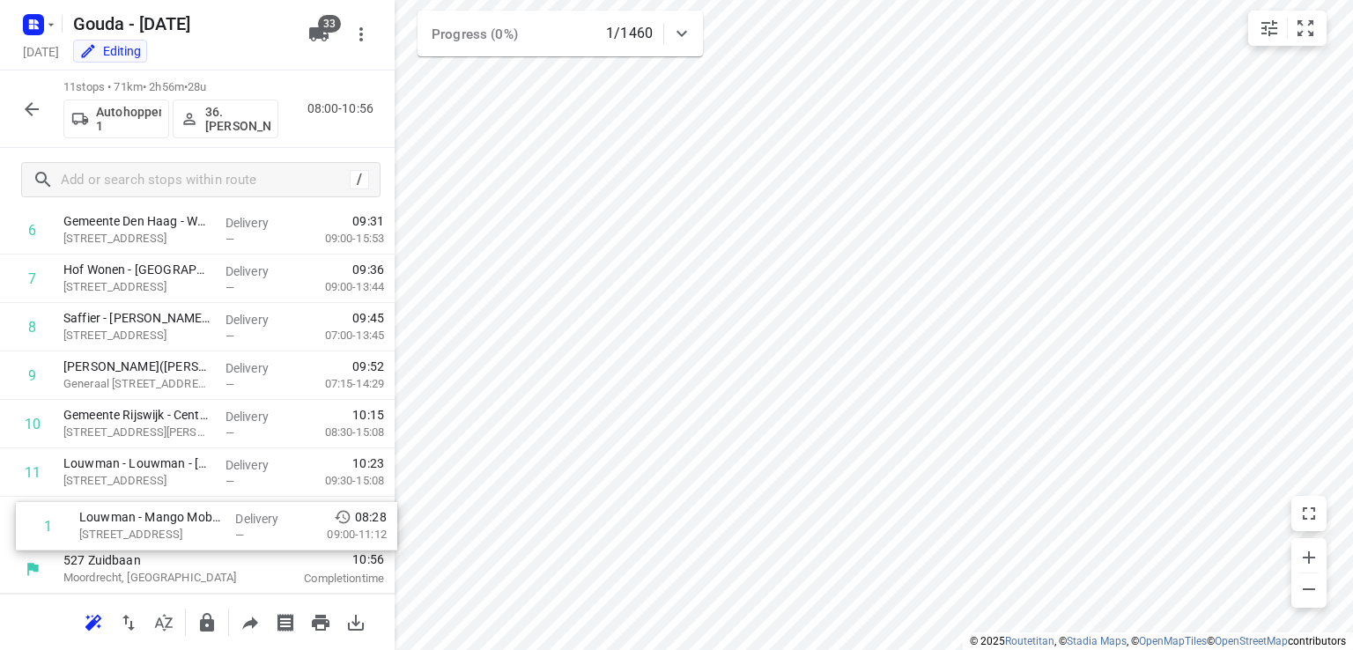
drag, startPoint x: 141, startPoint y: 324, endPoint x: 190, endPoint y: 545, distance: 226.6
click at [153, 554] on div "527 Zuidbaan Moordrecht, Netherlands 08:00 Departure time 1 Louwman - Mango Mob…" at bounding box center [197, 279] width 395 height 630
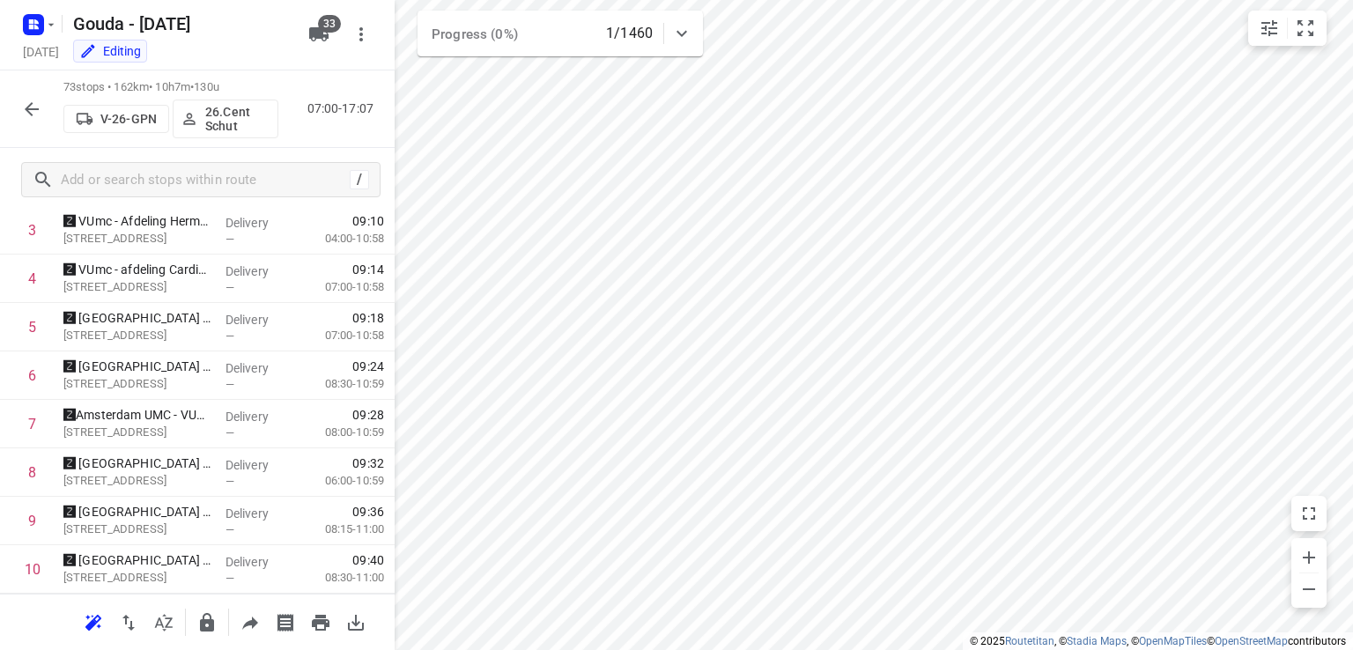
scroll to position [0, 0]
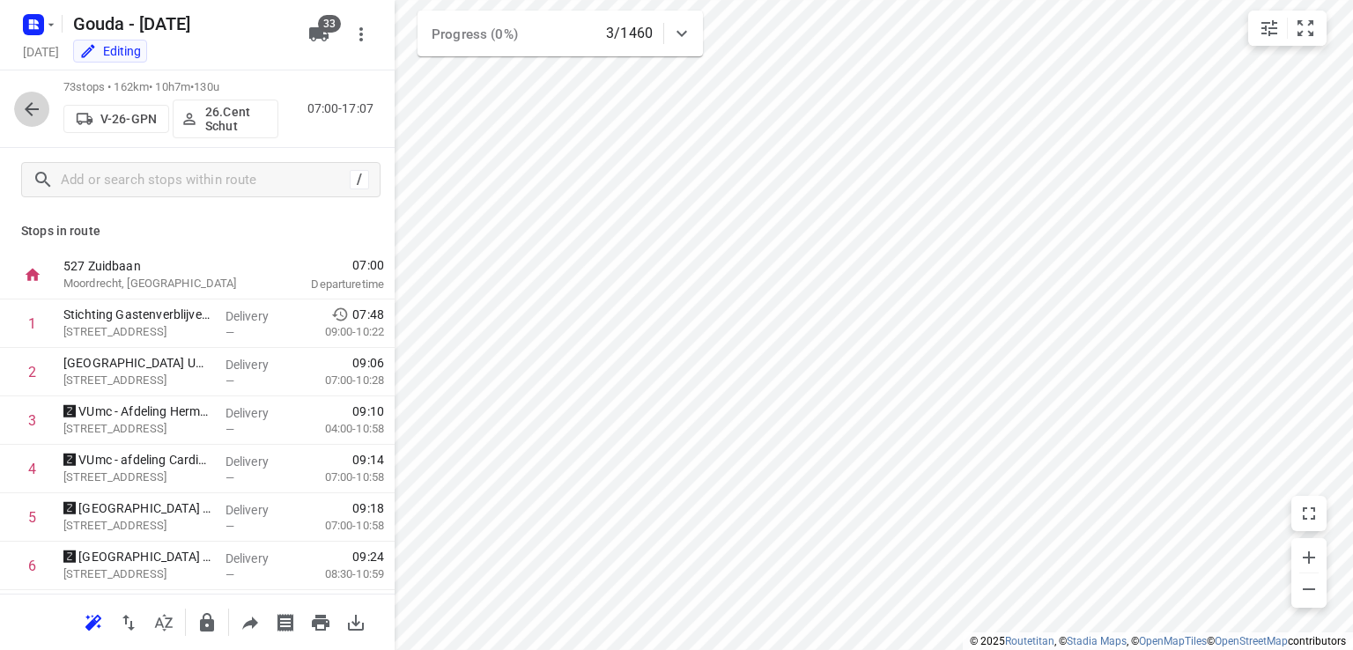
click at [32, 108] on icon "button" at bounding box center [32, 109] width 14 height 14
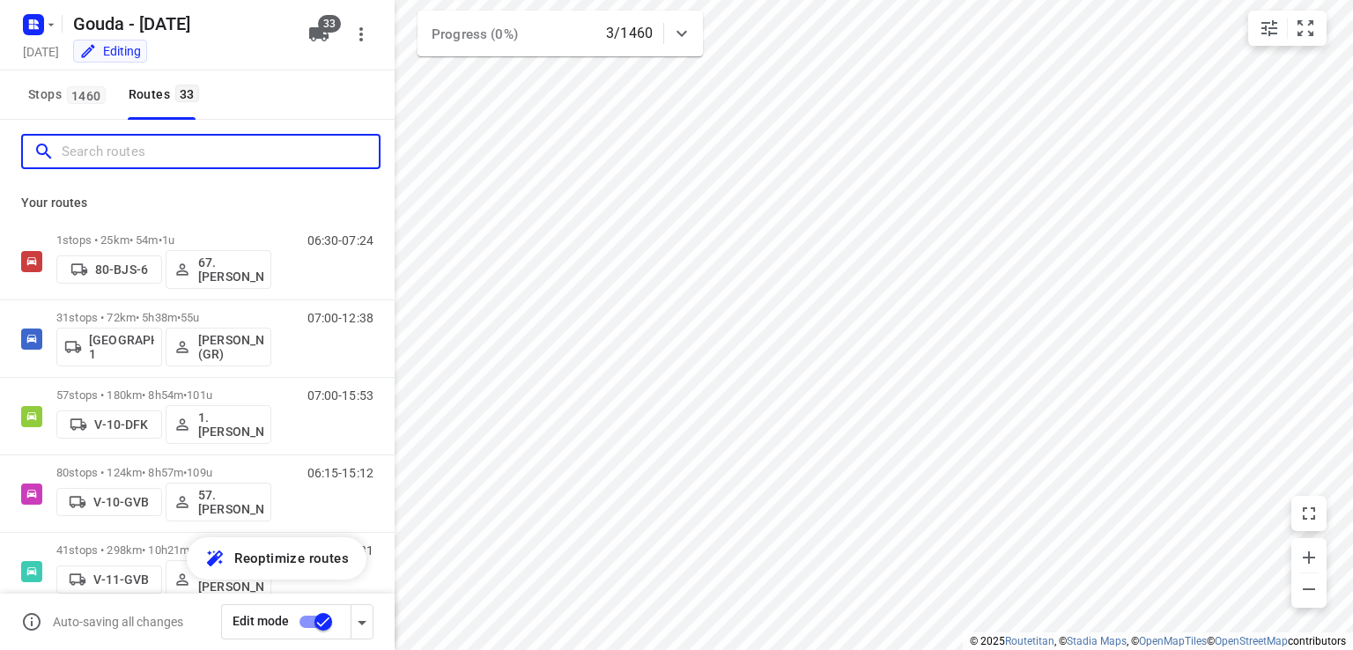
click at [146, 161] on input "Search routes" at bounding box center [220, 151] width 317 height 27
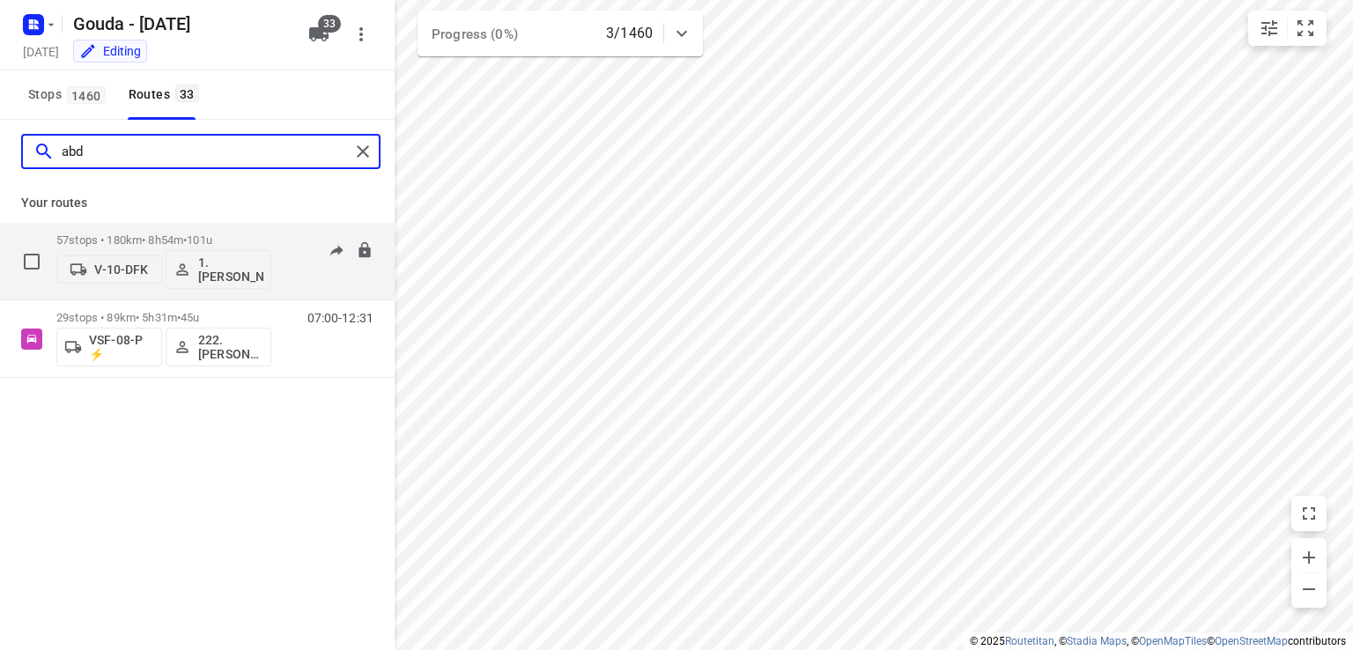
type input "abd"
click at [236, 233] on div "57 stops • 180km • 8h54m • 101u V-10-DFK 1. Abdul Shadeh" at bounding box center [163, 261] width 215 height 73
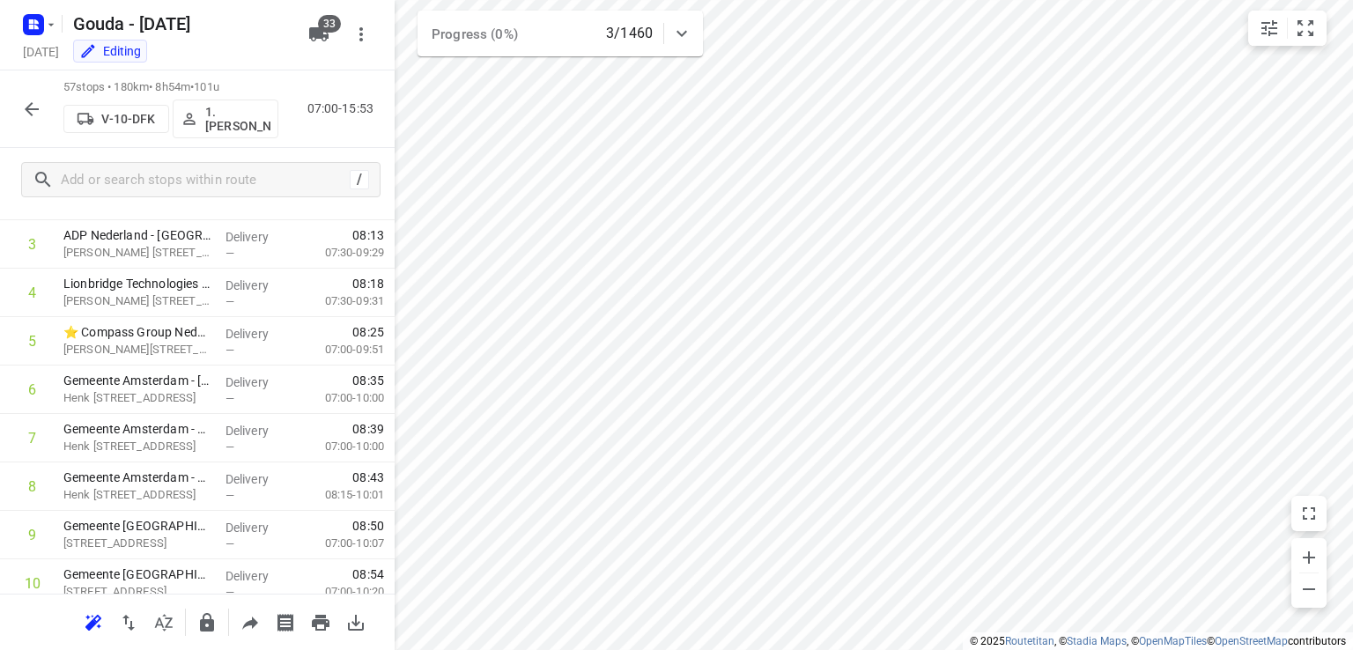
scroll to position [34, 0]
click at [56, 19] on icon "button" at bounding box center [51, 25] width 14 height 14
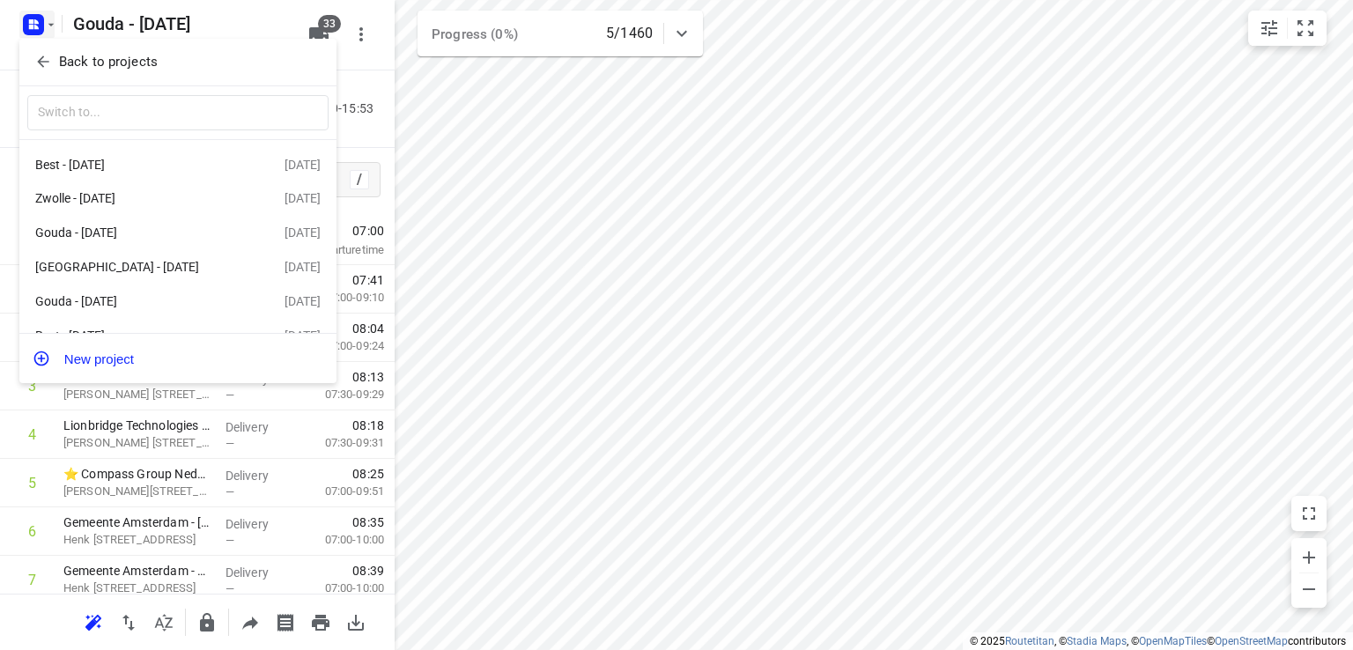
click at [134, 56] on p "Back to projects" at bounding box center [108, 62] width 99 height 20
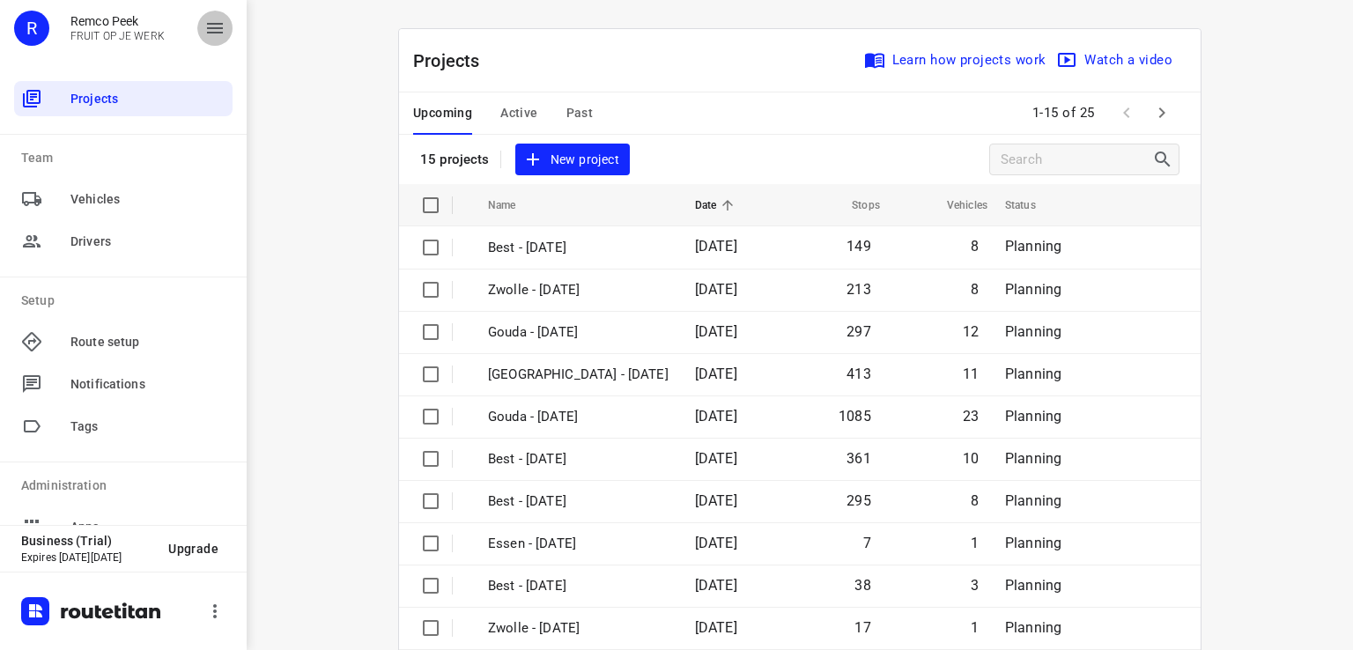
click at [226, 21] on button "button" at bounding box center [214, 28] width 35 height 35
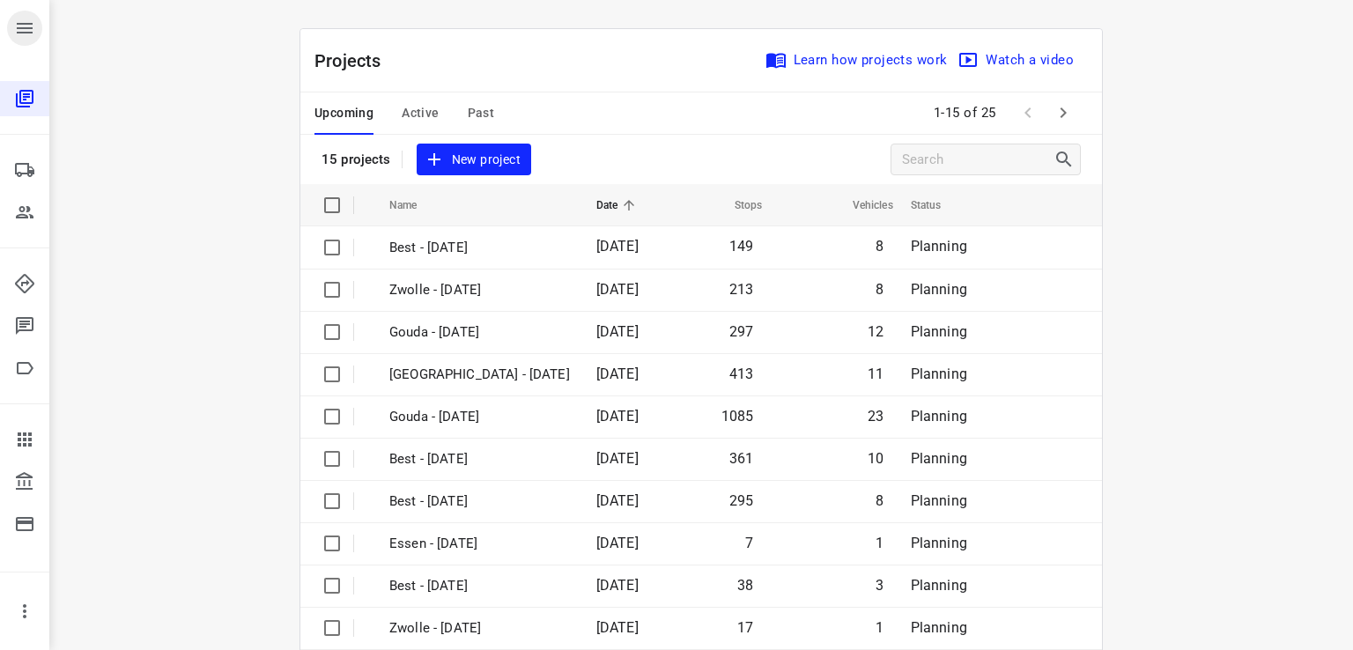
click at [25, 26] on icon "button" at bounding box center [24, 28] width 21 height 21
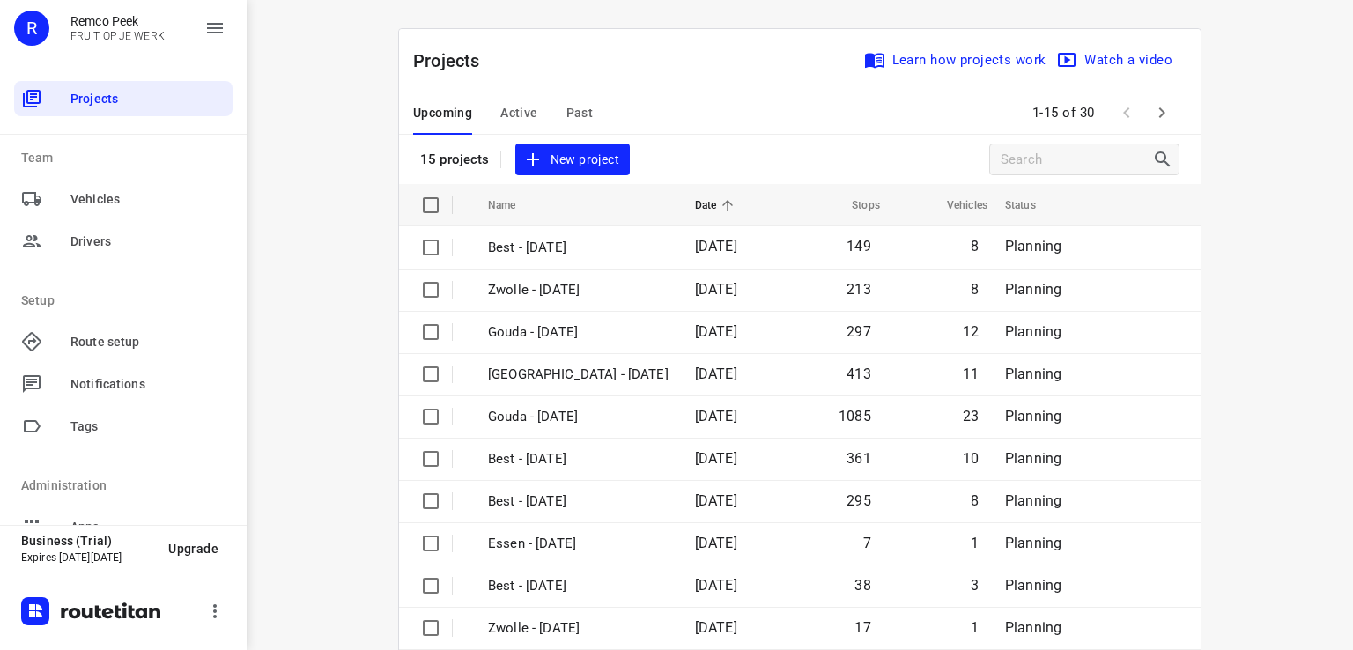
click at [574, 115] on span "Past" at bounding box center [579, 113] width 27 height 22
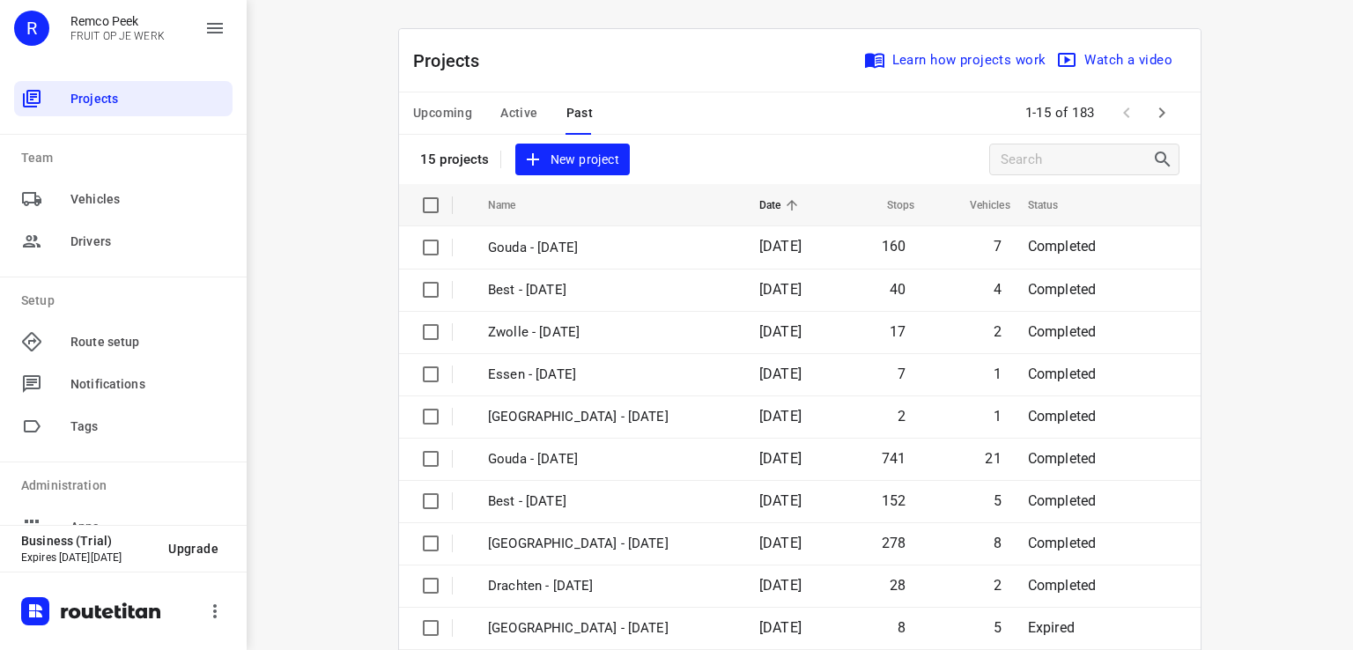
click at [1156, 114] on icon "button" at bounding box center [1161, 112] width 21 height 21
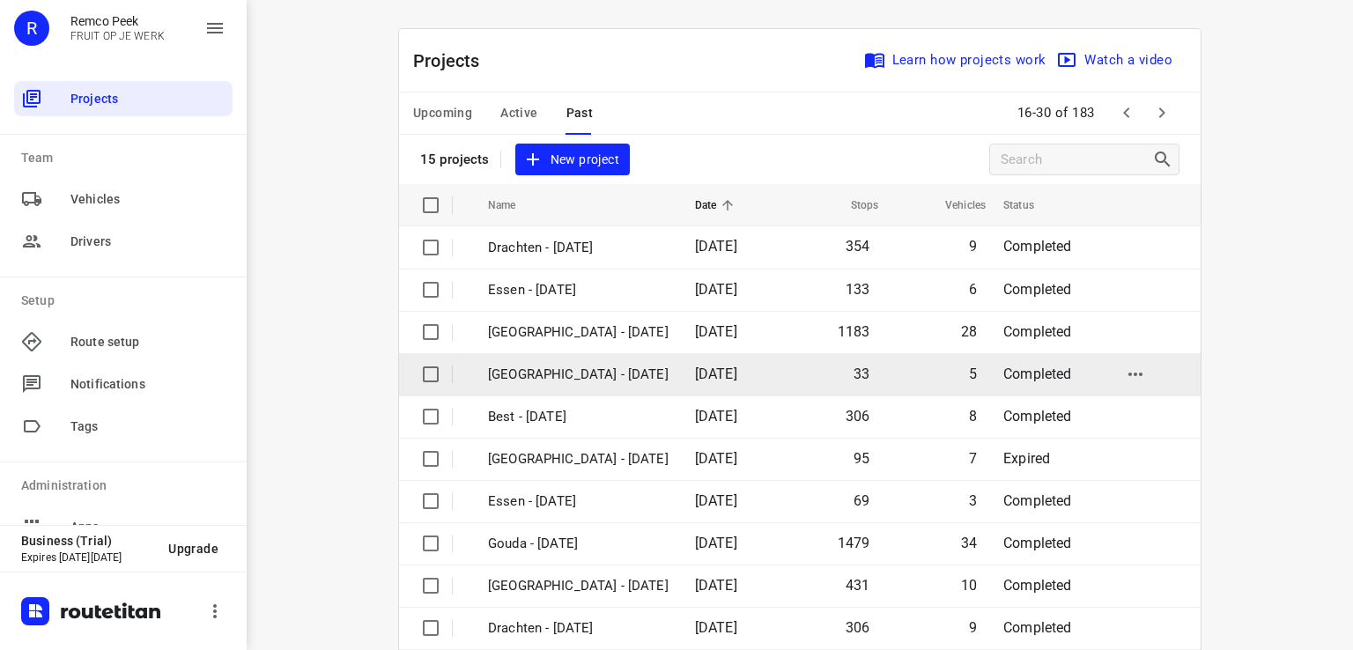
scroll to position [88, 0]
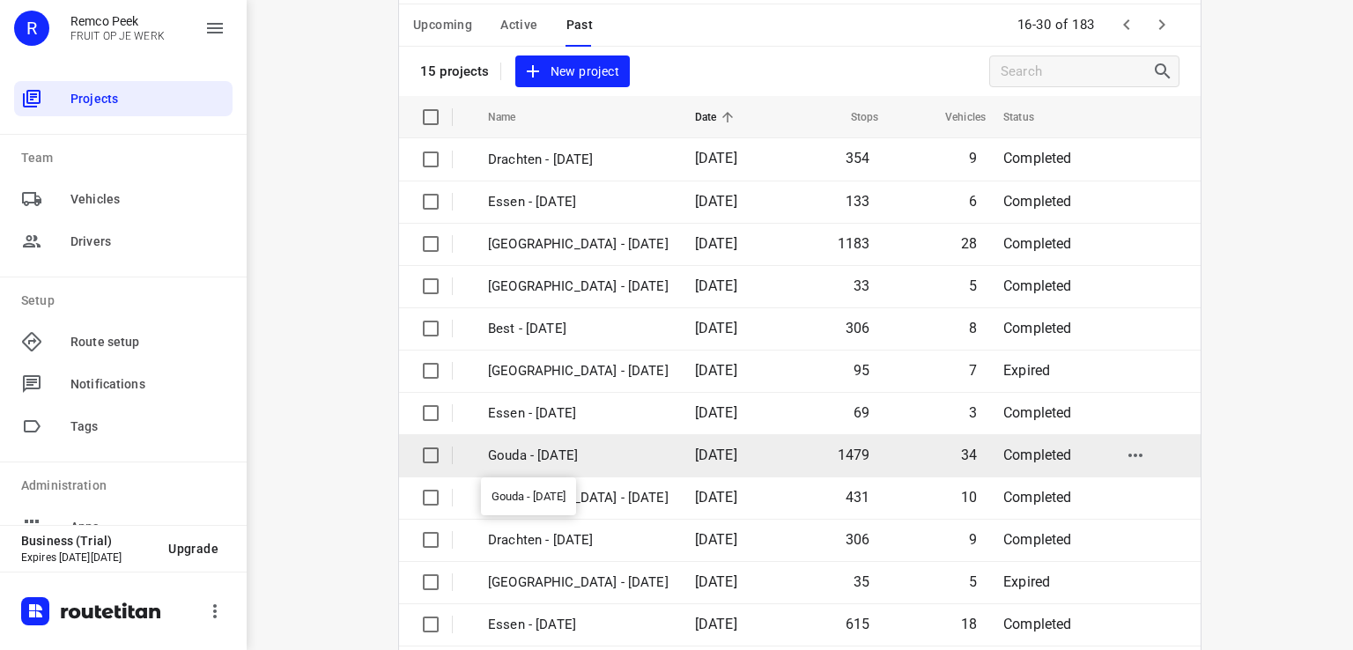
click at [559, 455] on p "Gouda - [DATE]" at bounding box center [578, 456] width 181 height 20
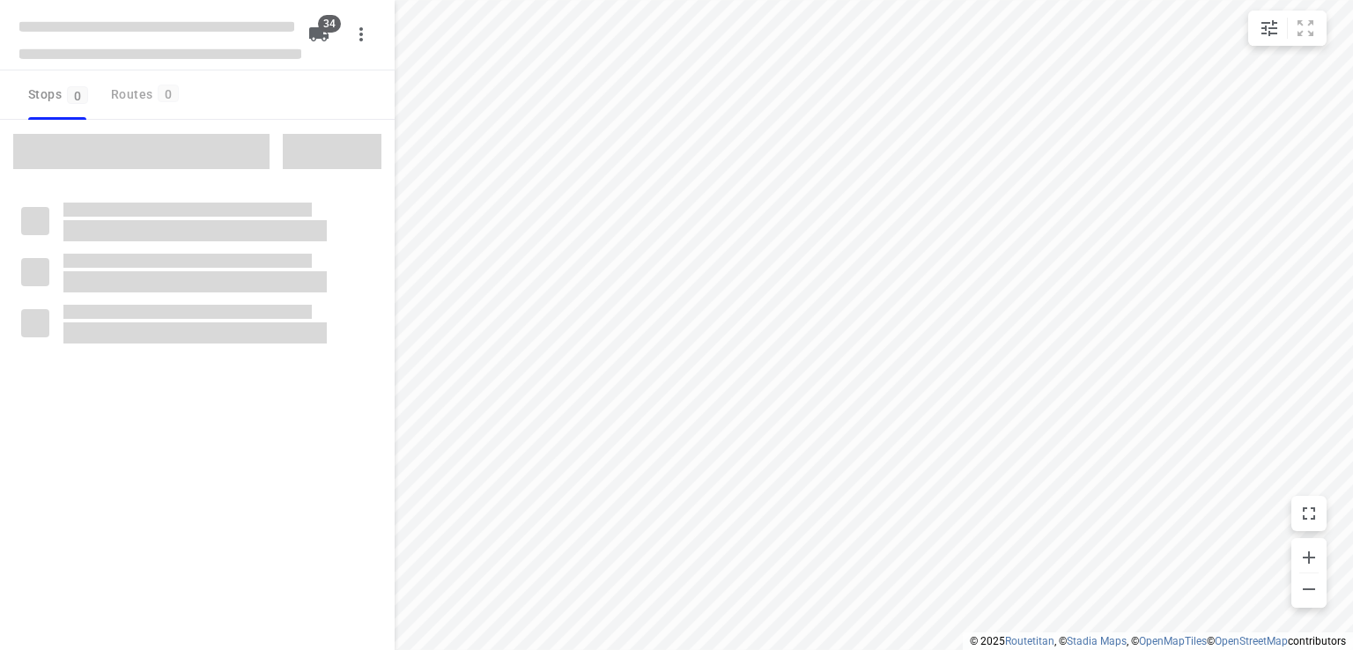
checkbox input "true"
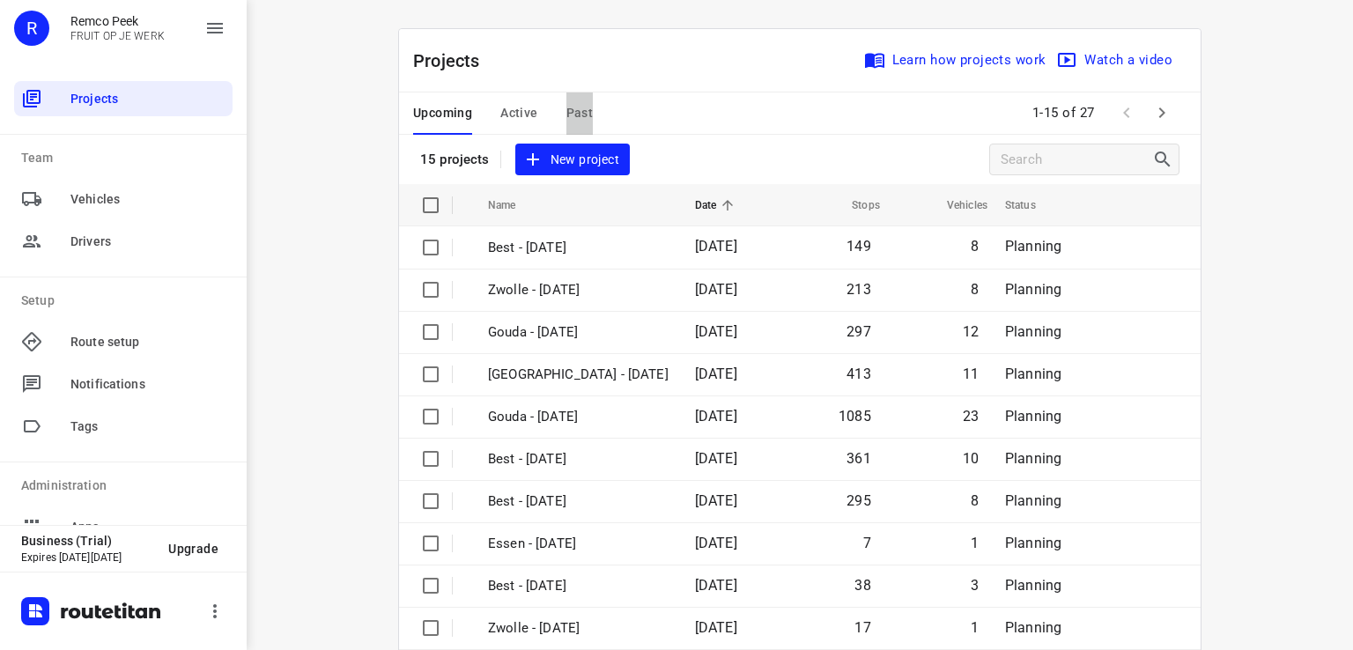
click at [571, 114] on span "Past" at bounding box center [579, 113] width 27 height 22
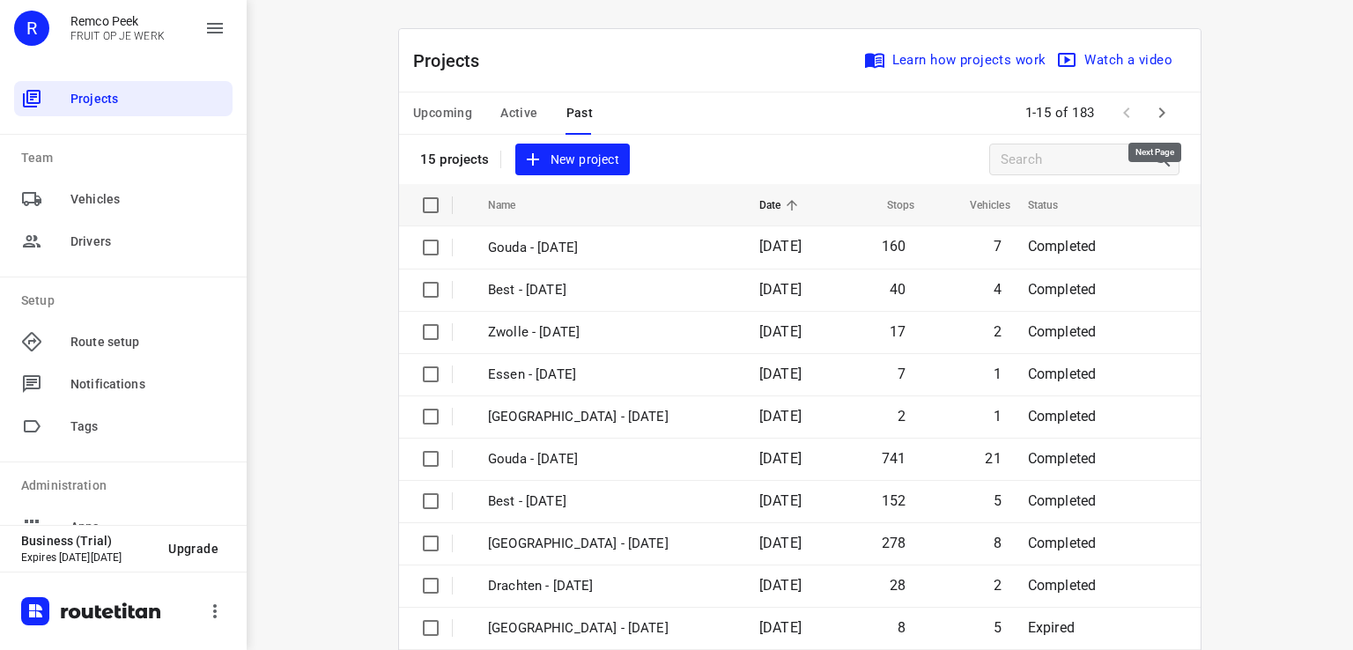
click at [1151, 105] on icon "button" at bounding box center [1161, 112] width 21 height 21
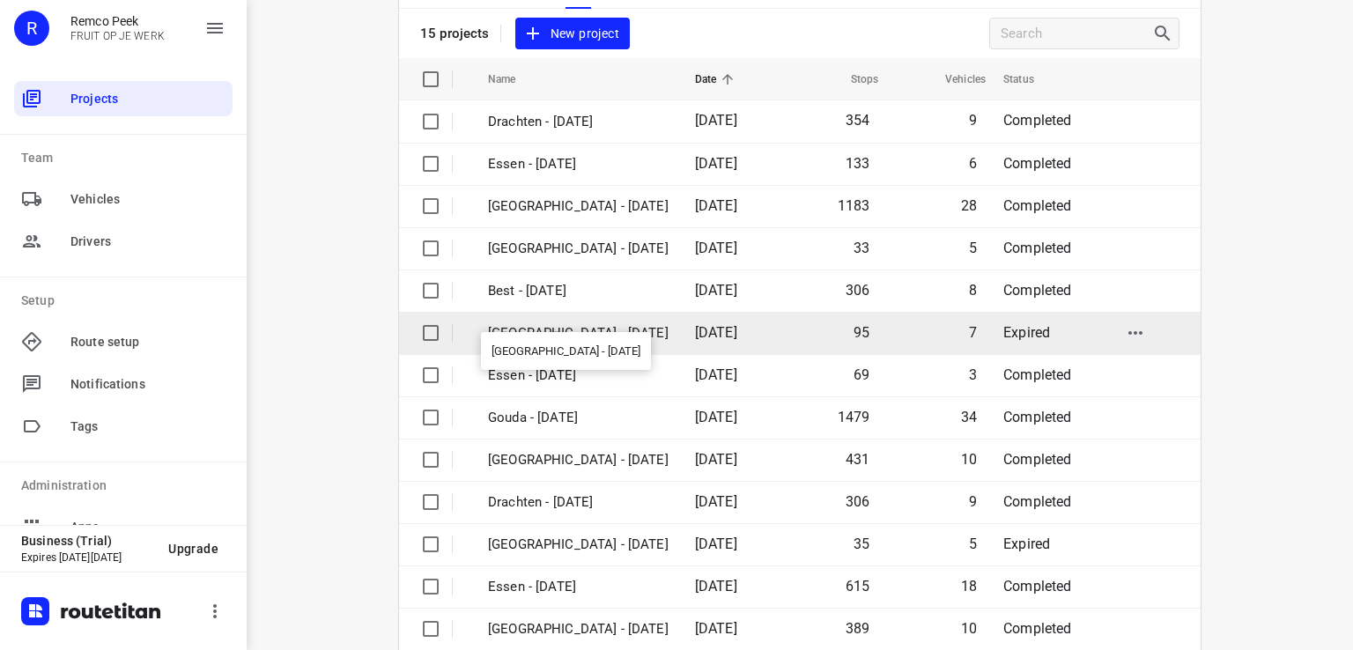
scroll to position [176, 0]
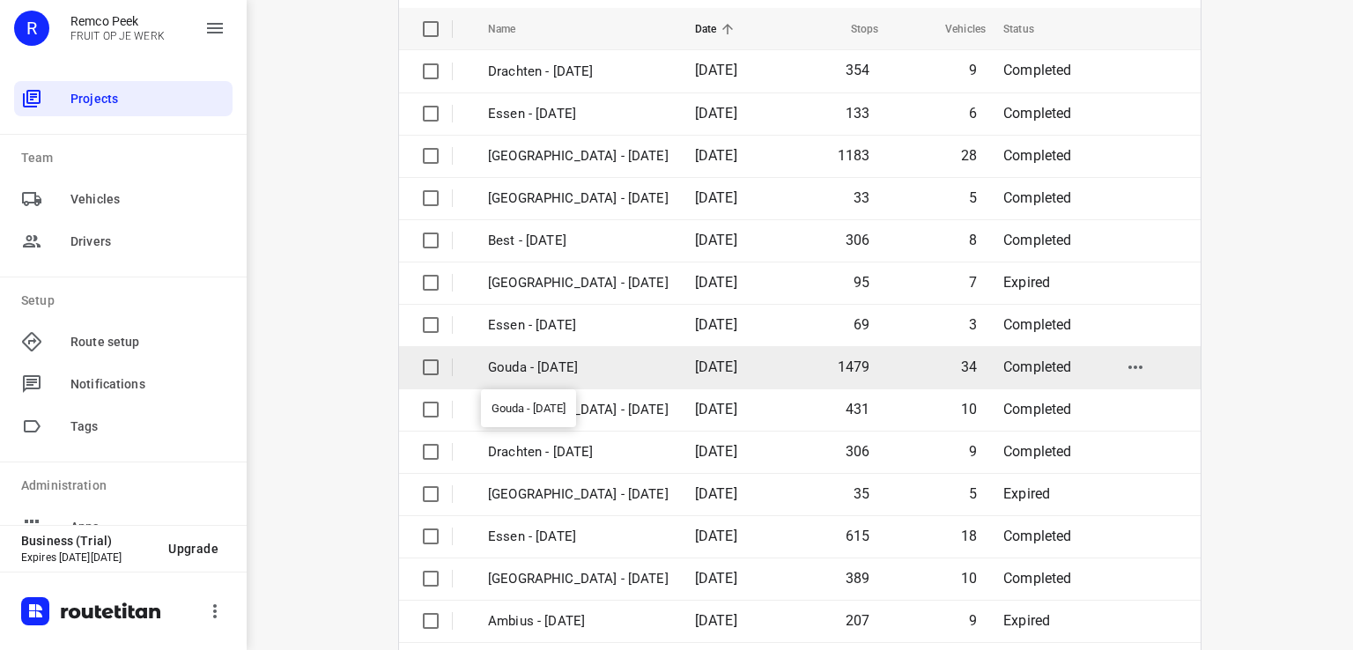
click at [566, 365] on p "Gouda - [DATE]" at bounding box center [578, 368] width 181 height 20
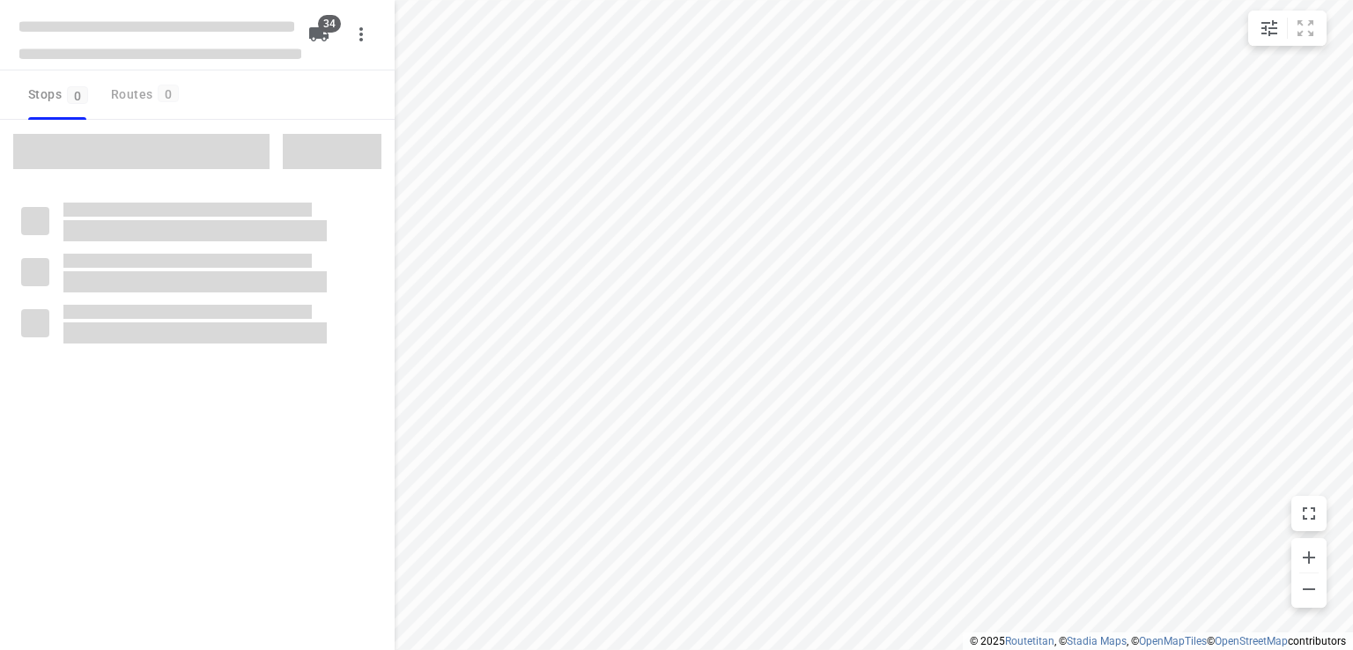
checkbox input "true"
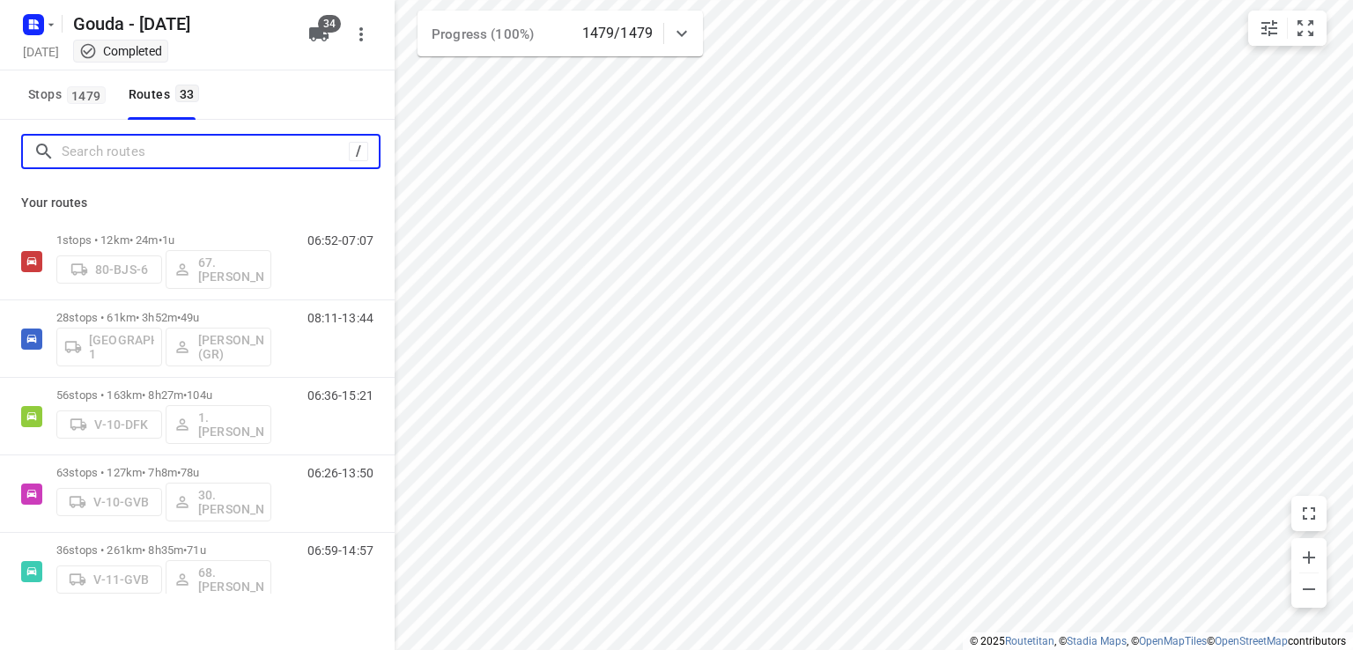
click at [229, 150] on input "Search routes" at bounding box center [205, 151] width 287 height 27
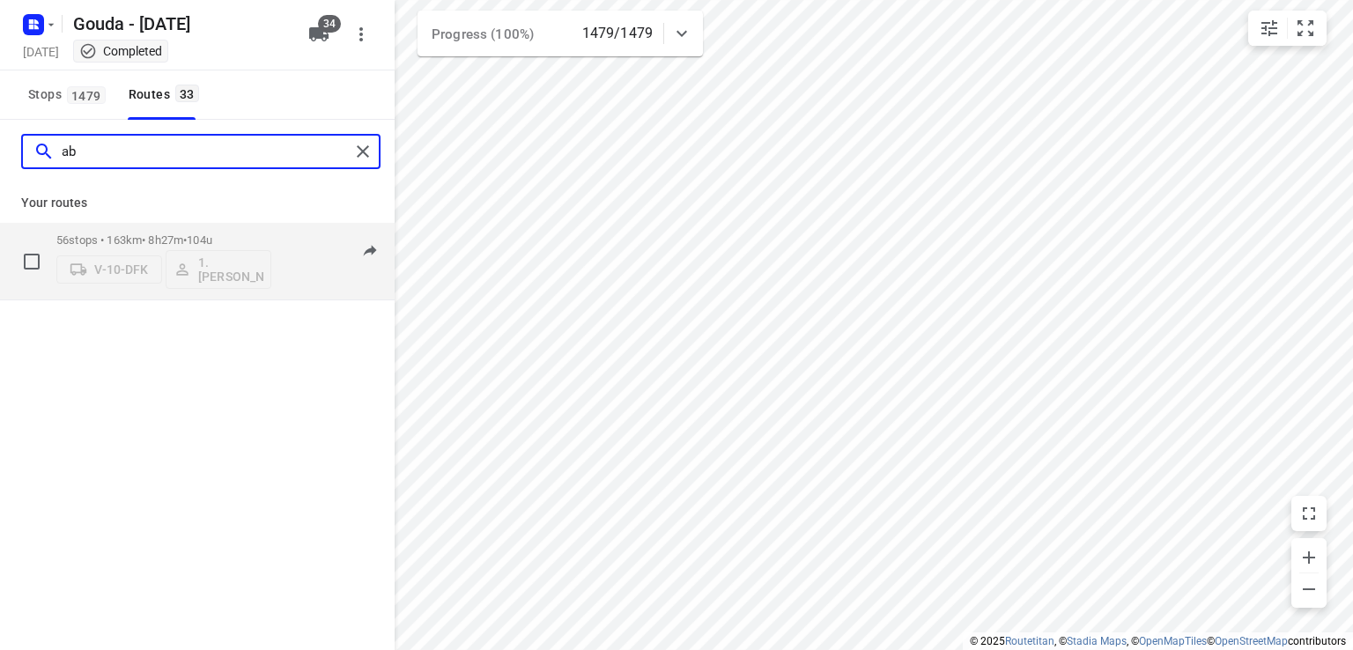
type input "ab"
click at [238, 227] on div "56 stops • 163km • 8h27m • 104u V-10-DFK 1. [PERSON_NAME]" at bounding box center [163, 261] width 215 height 73
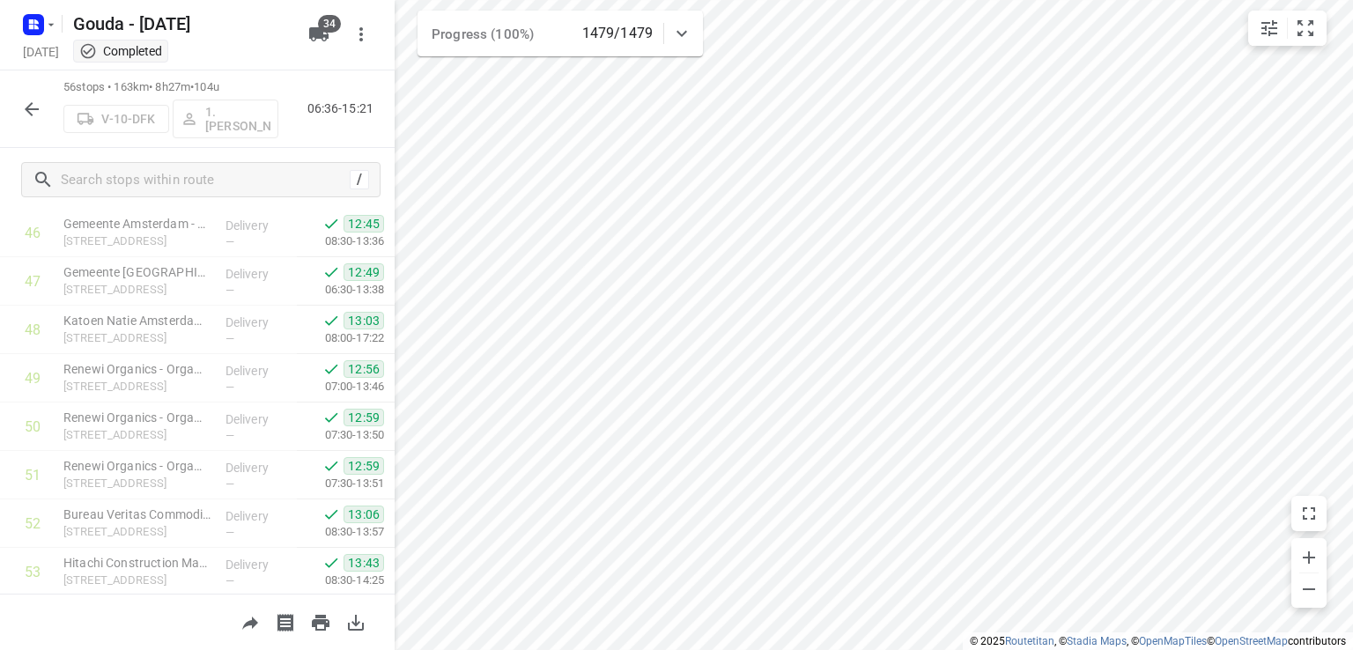
scroll to position [2468, 0]
